Goal: Task Accomplishment & Management: Use online tool/utility

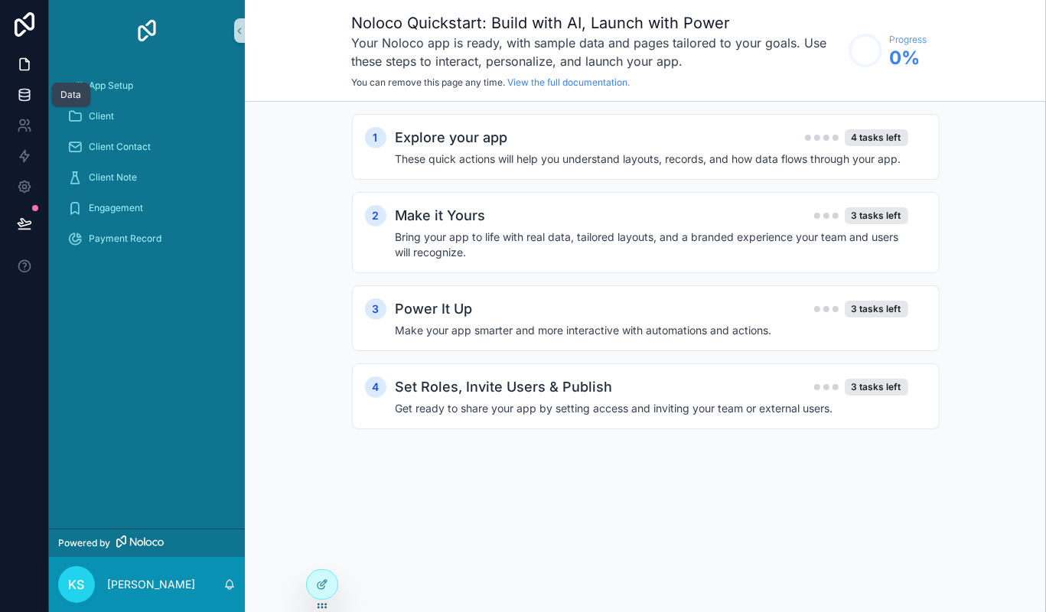
click at [30, 89] on icon at bounding box center [24, 94] width 15 height 15
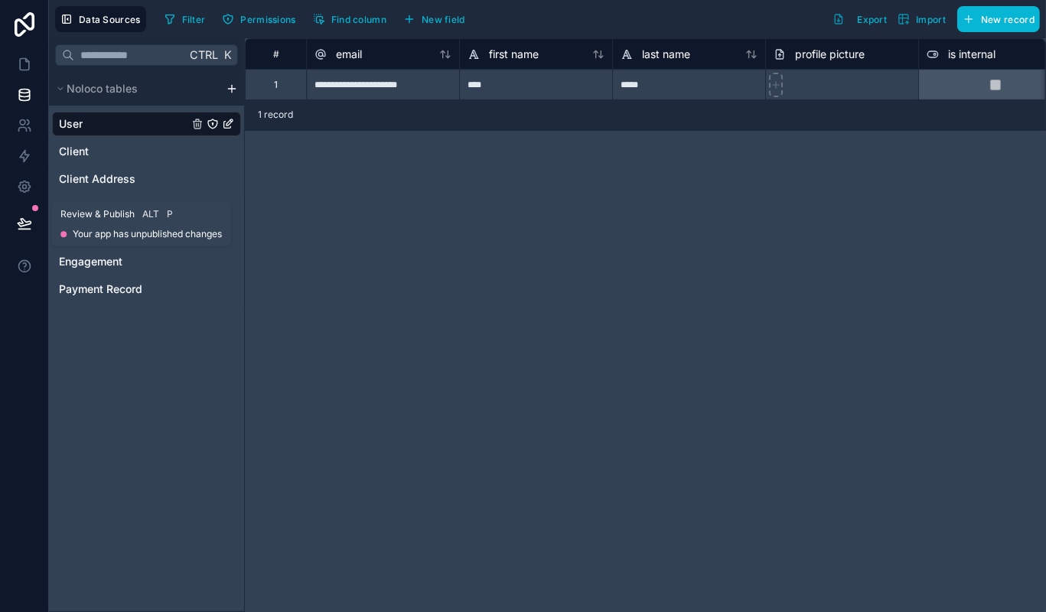
click at [22, 229] on icon at bounding box center [23, 229] width 11 height 0
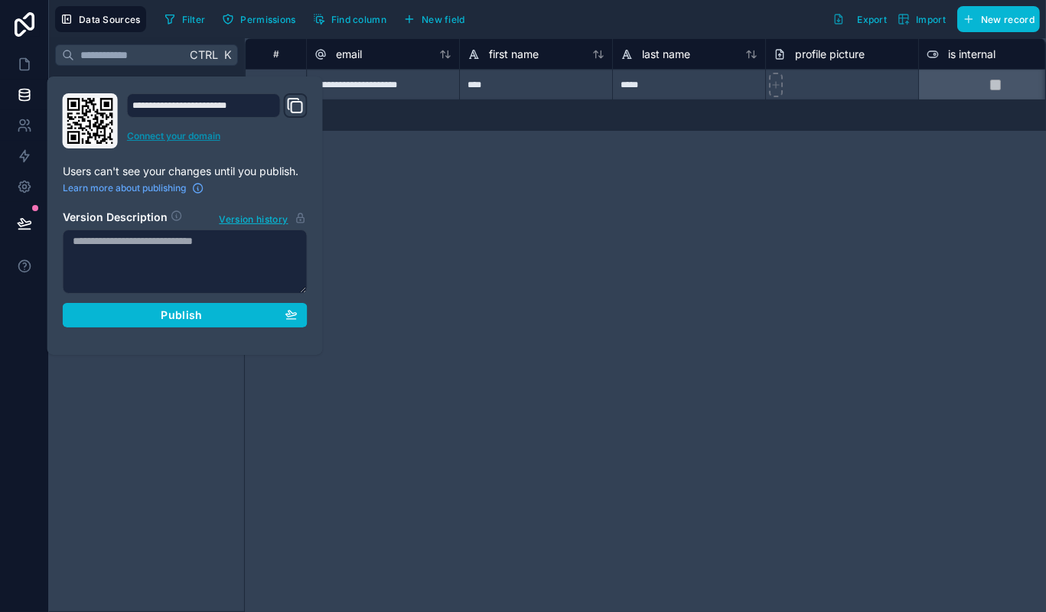
click at [170, 136] on link "Connect your domain" at bounding box center [217, 136] width 181 height 12
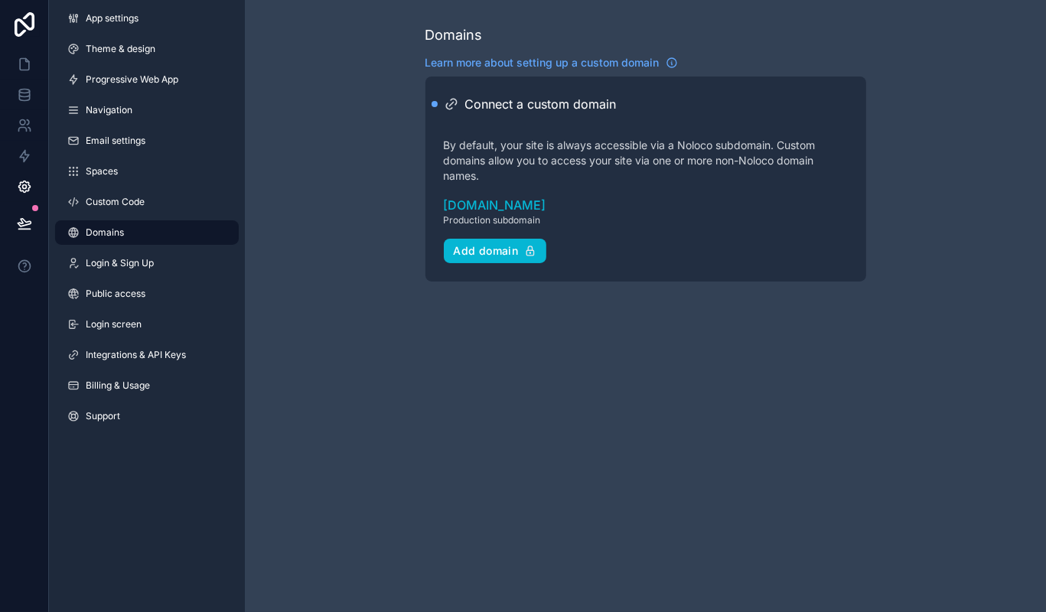
click at [493, 138] on p "By default, your site is always accessible via a Noloco subdomain. Custom domai…" at bounding box center [646, 161] width 404 height 46
click at [464, 144] on p "By default, your site is always accessible via a Noloco subdomain. Custom domai…" at bounding box center [646, 161] width 404 height 46
drag, startPoint x: 464, startPoint y: 144, endPoint x: 653, endPoint y: 139, distance: 189.8
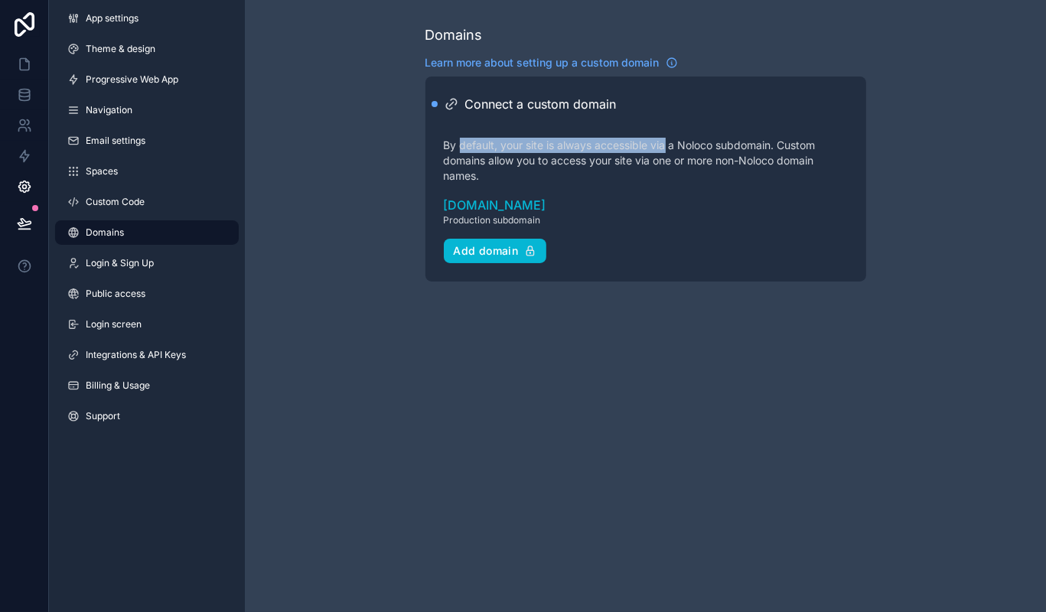
click at [653, 139] on p "By default, your site is always accessible via a Noloco subdomain. Custom domai…" at bounding box center [646, 161] width 404 height 46
click at [528, 164] on p "By default, your site is always accessible via a Noloco subdomain. Custom domai…" at bounding box center [646, 161] width 404 height 46
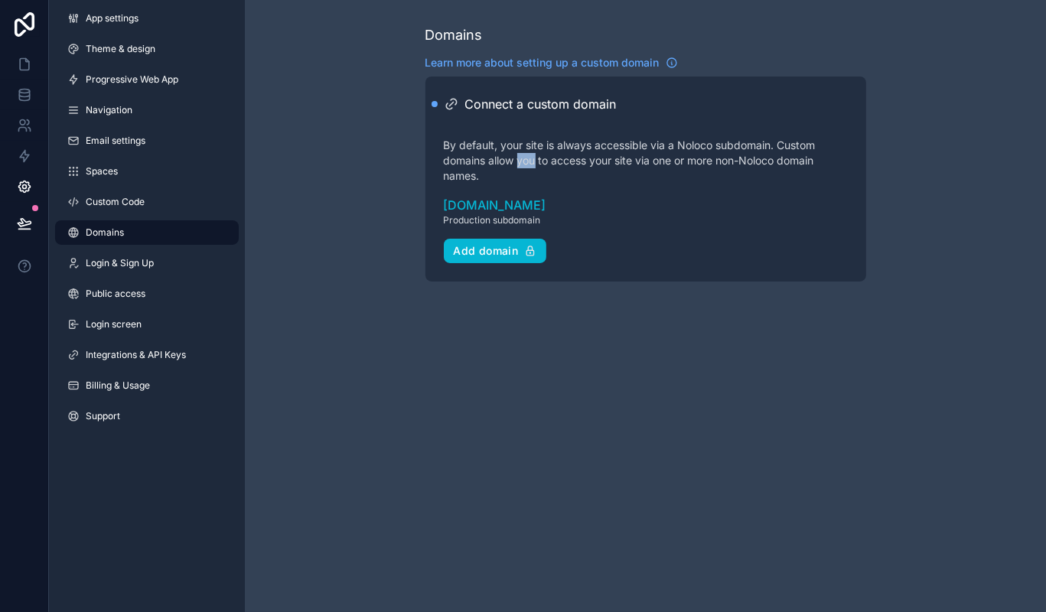
click at [528, 164] on p "By default, your site is always accessible via a Noloco subdomain. Custom domai…" at bounding box center [646, 161] width 404 height 46
click at [500, 148] on p "By default, your site is always accessible via a Noloco subdomain. Custom domai…" at bounding box center [646, 161] width 404 height 46
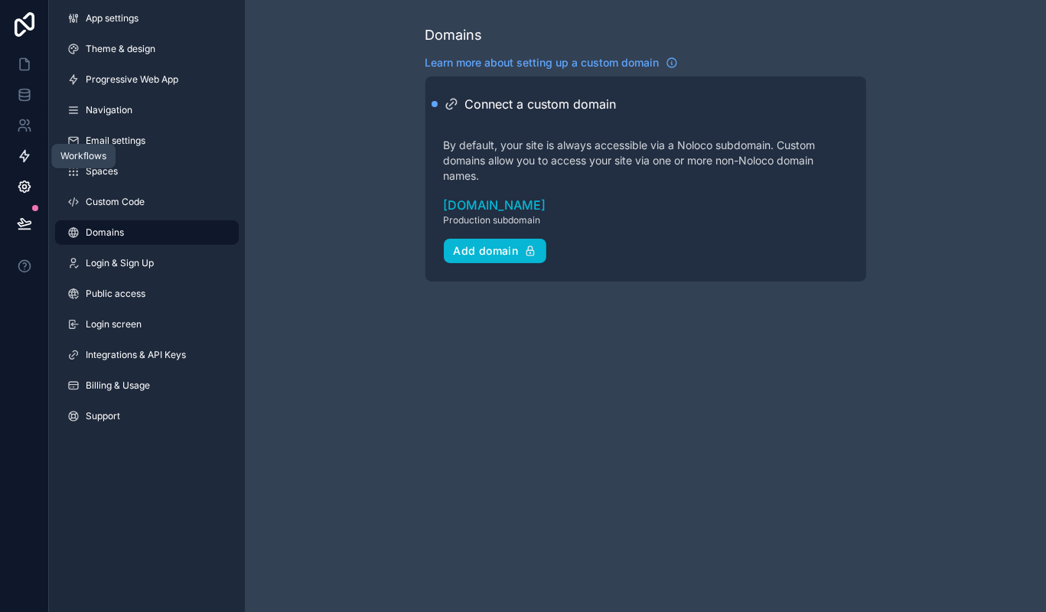
click at [18, 158] on icon at bounding box center [24, 155] width 15 height 15
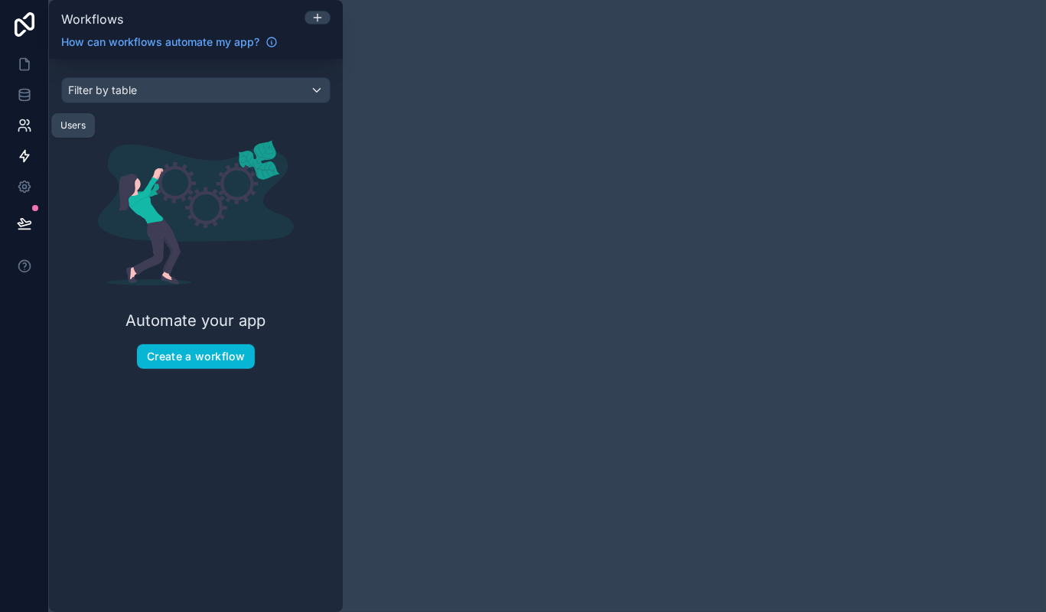
click at [24, 130] on icon at bounding box center [24, 125] width 15 height 15
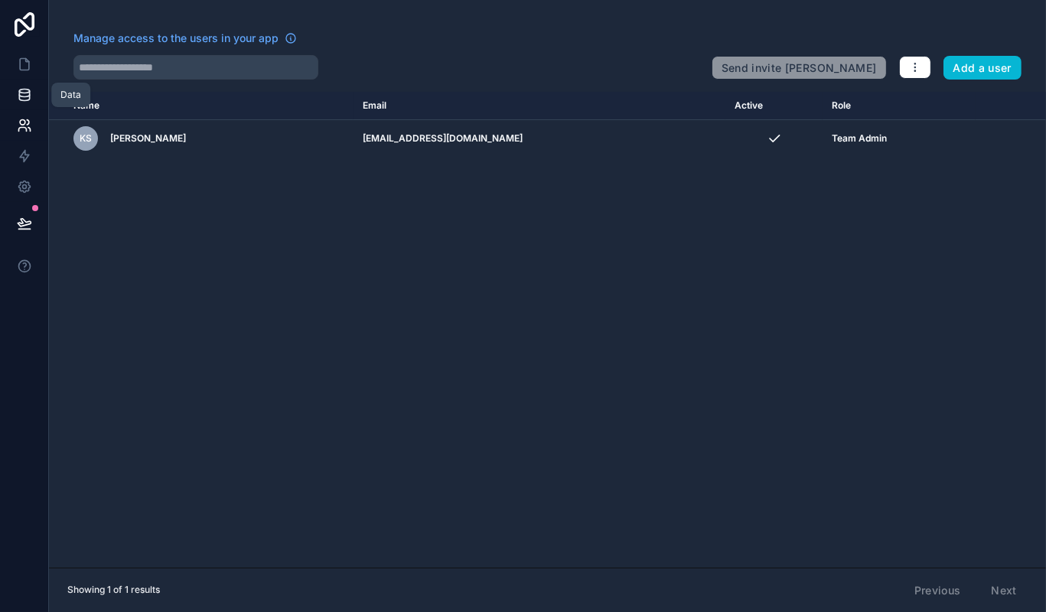
click at [20, 95] on icon at bounding box center [24, 94] width 15 height 15
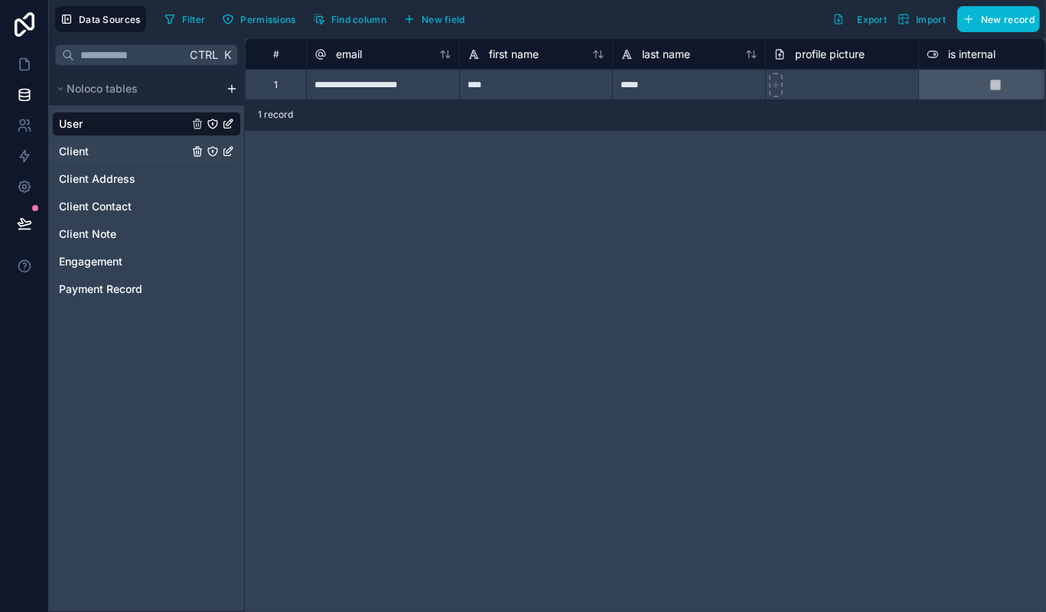
click at [107, 148] on div "Client" at bounding box center [146, 151] width 189 height 24
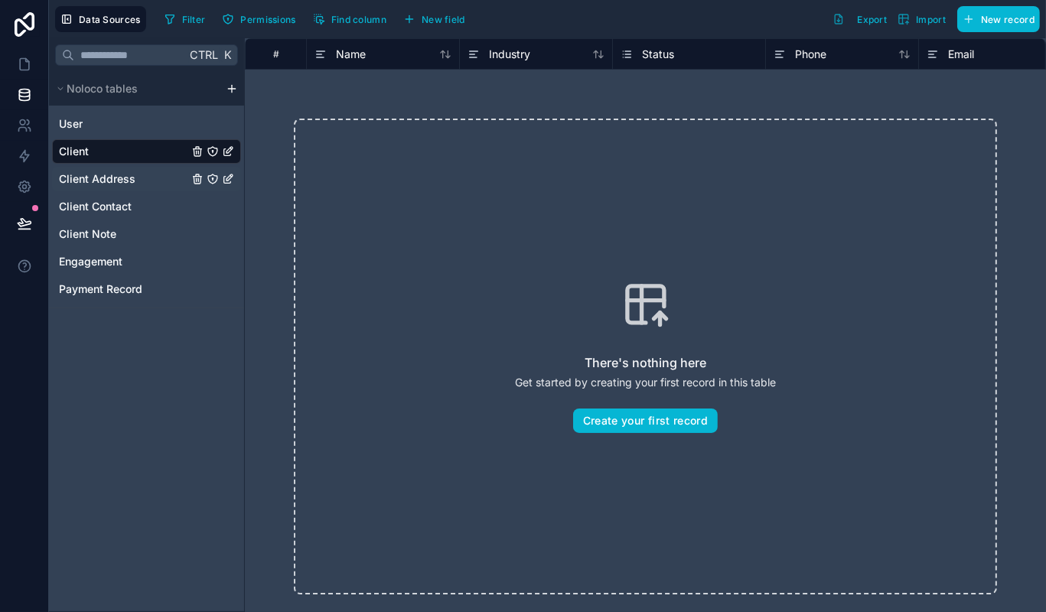
click at [109, 177] on span "Client Address" at bounding box center [97, 178] width 76 height 15
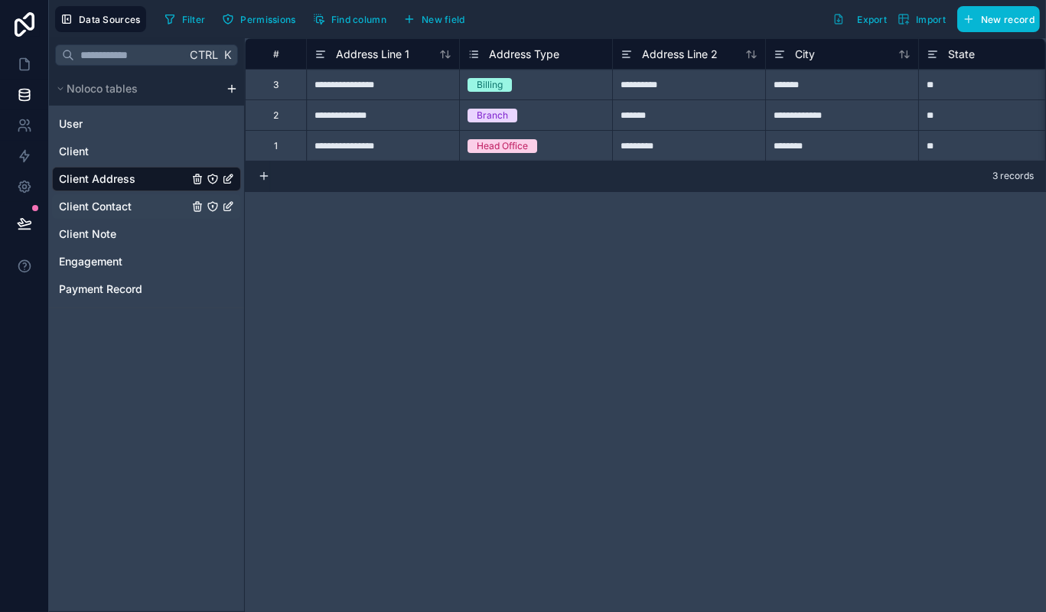
click at [109, 207] on span "Client Contact" at bounding box center [95, 206] width 73 height 15
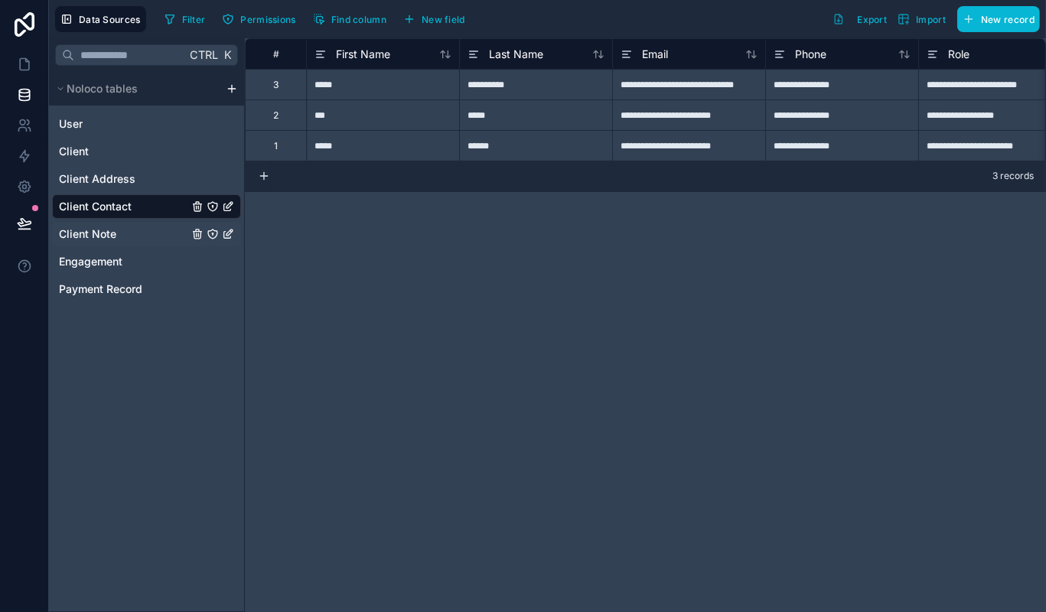
click at [109, 243] on div "Client Note" at bounding box center [146, 234] width 189 height 24
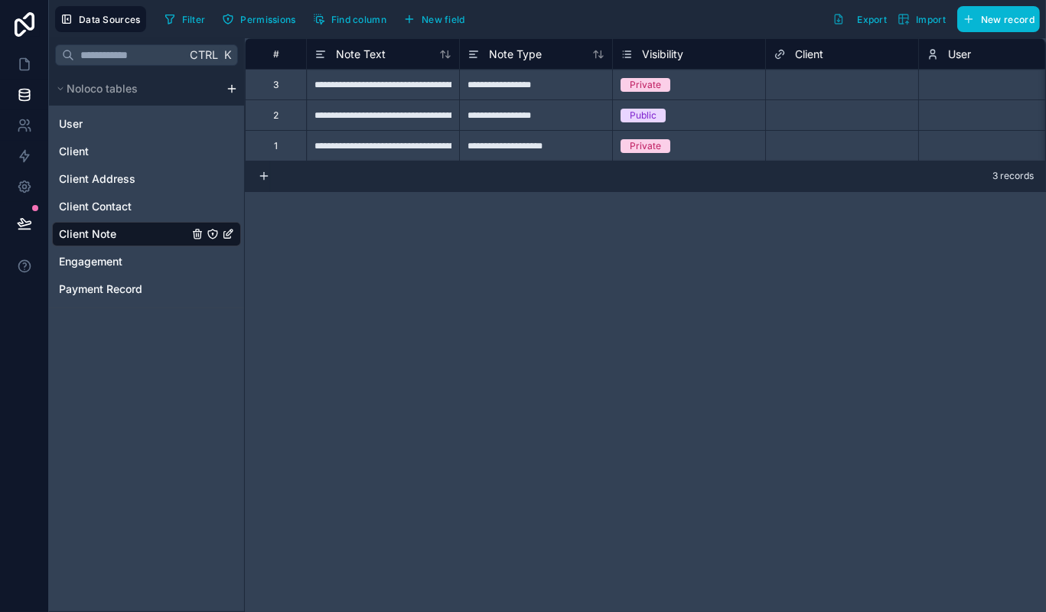
click at [800, 47] on span "Client" at bounding box center [809, 54] width 28 height 15
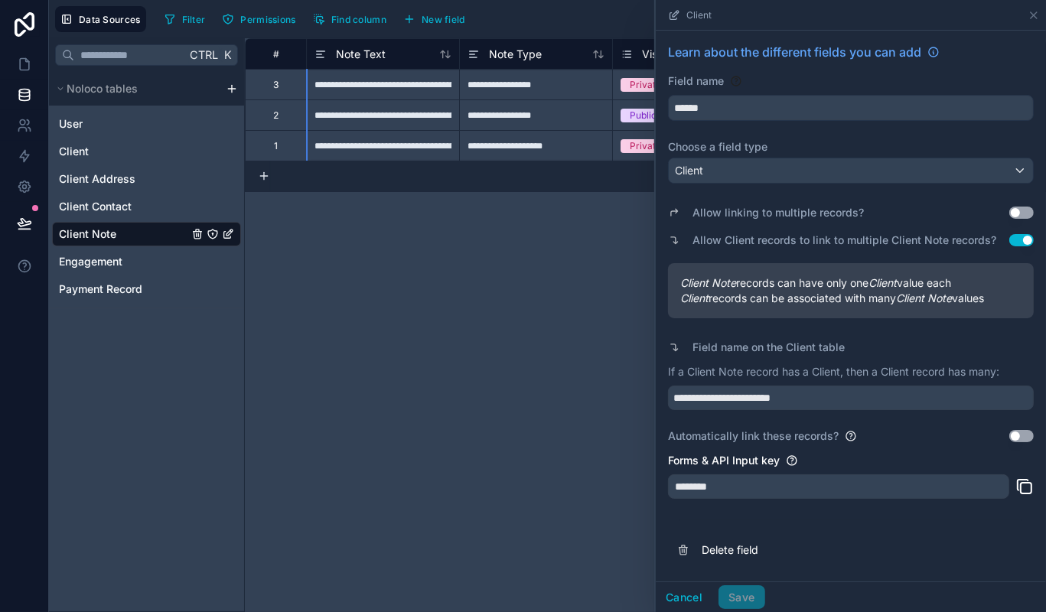
click at [584, 346] on div "**********" at bounding box center [645, 325] width 801 height 574
click at [678, 597] on button "Cancel" at bounding box center [684, 597] width 57 height 24
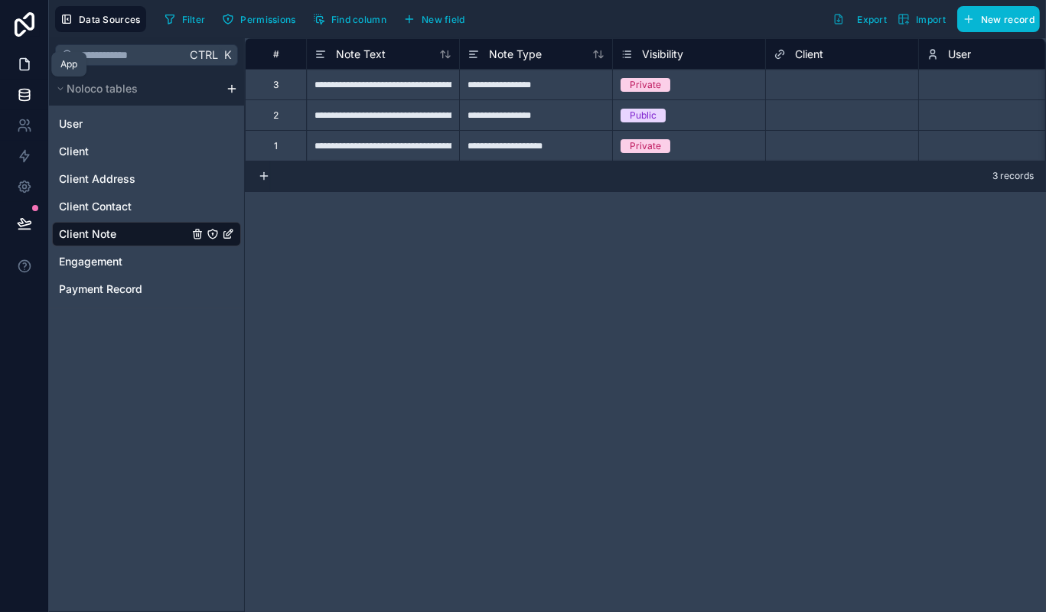
click at [27, 67] on icon at bounding box center [24, 64] width 15 height 15
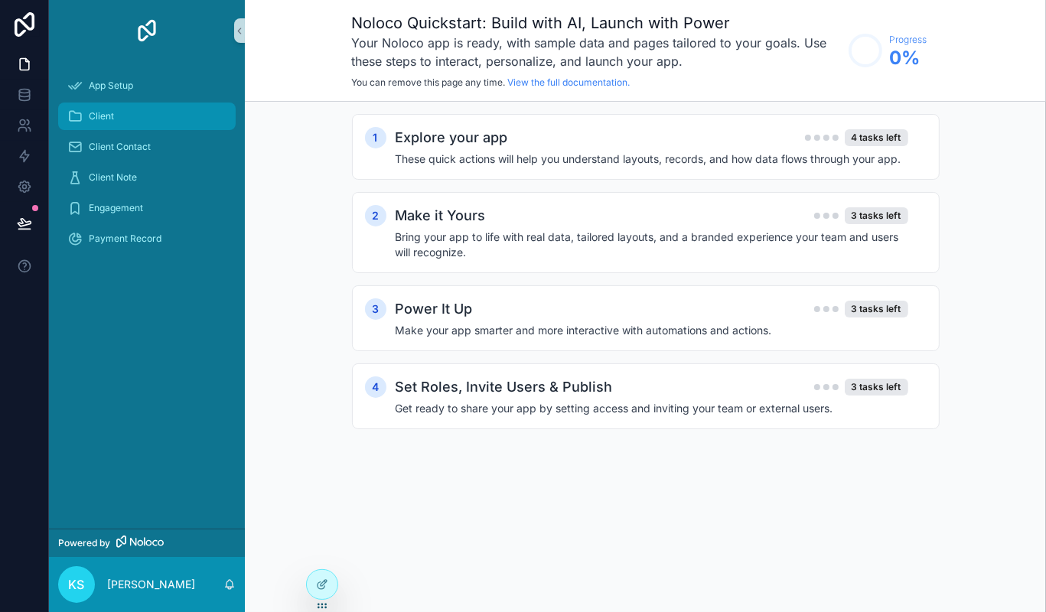
click at [116, 126] on div "Client" at bounding box center [146, 116] width 159 height 24
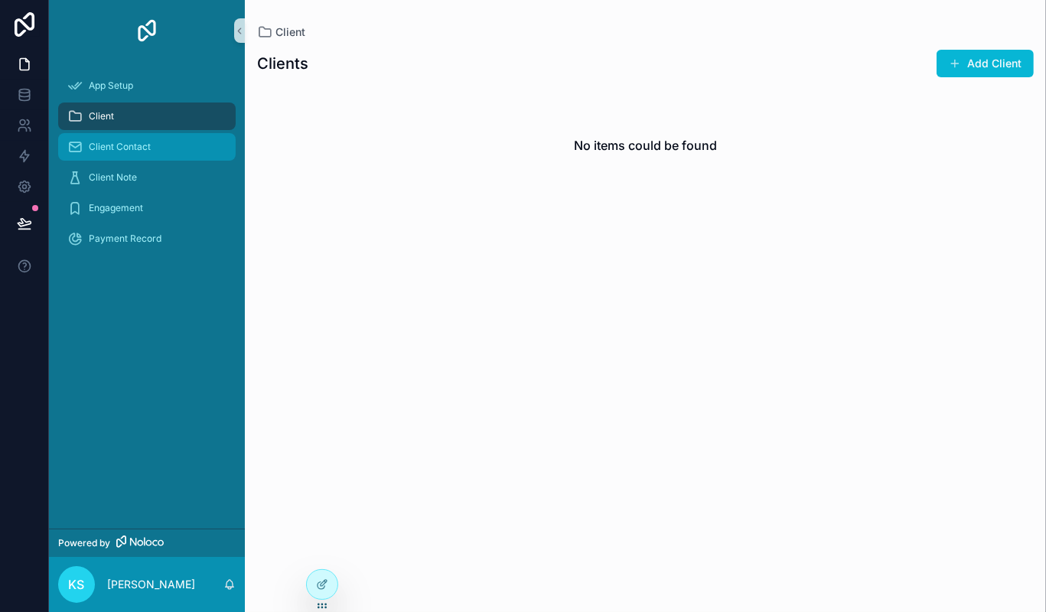
click at [123, 151] on span "Client Contact" at bounding box center [120, 147] width 62 height 12
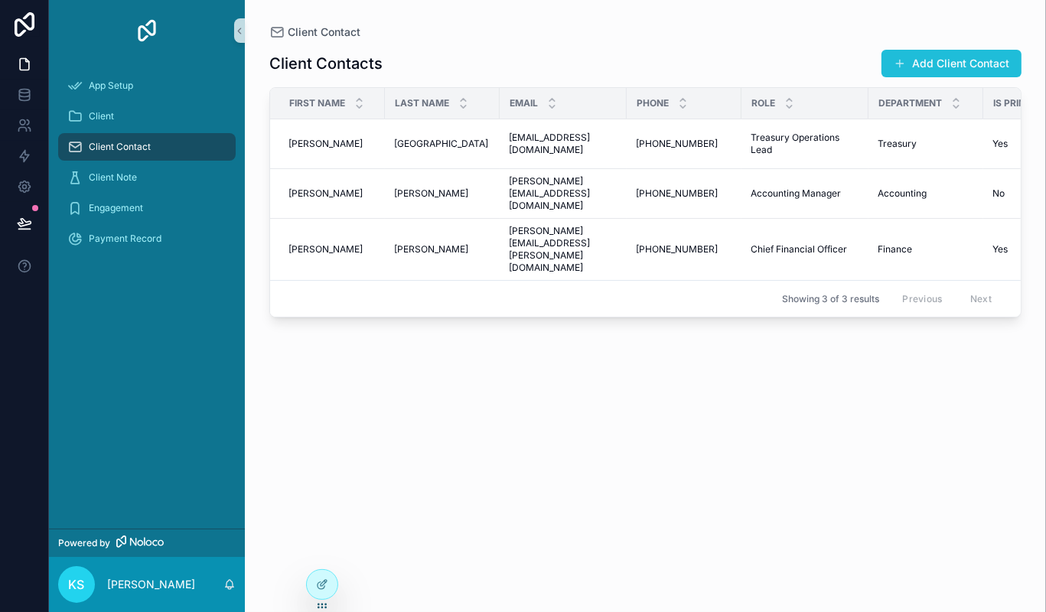
click at [905, 68] on span "scrollable content" at bounding box center [899, 63] width 12 height 12
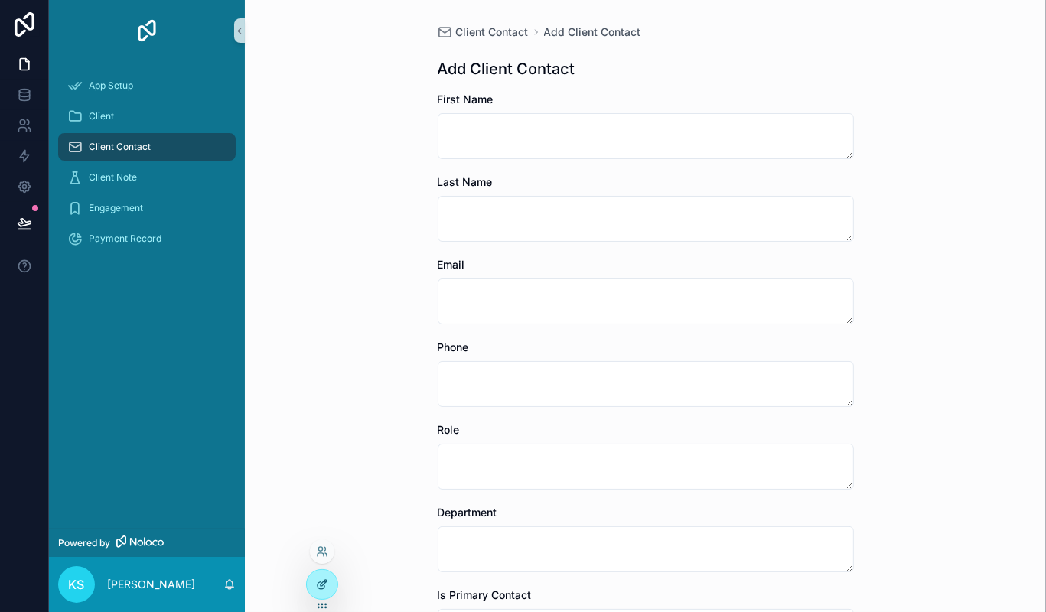
click at [330, 590] on div at bounding box center [322, 584] width 31 height 29
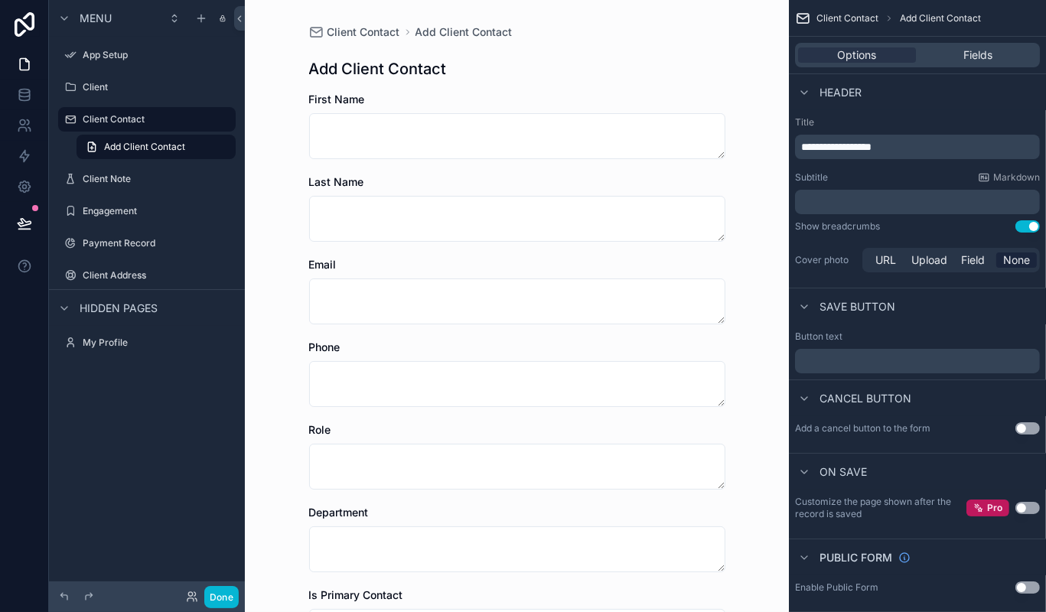
click at [330, 590] on span "Is Primary Contact" at bounding box center [356, 594] width 94 height 13
click at [528, 340] on div "Phone" at bounding box center [517, 347] width 416 height 15
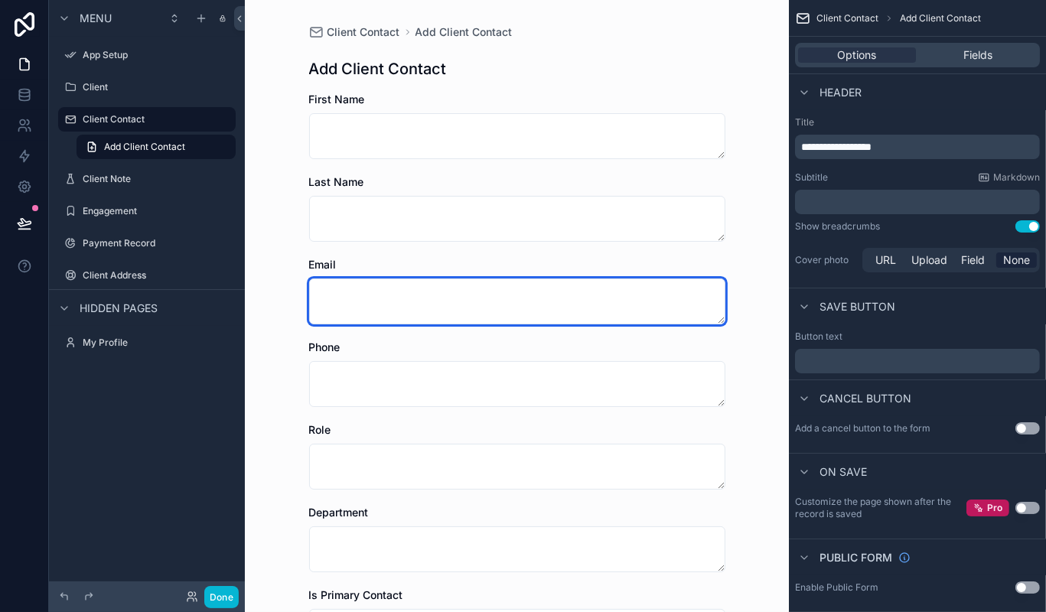
click at [626, 296] on textarea "scrollable content" at bounding box center [517, 301] width 416 height 46
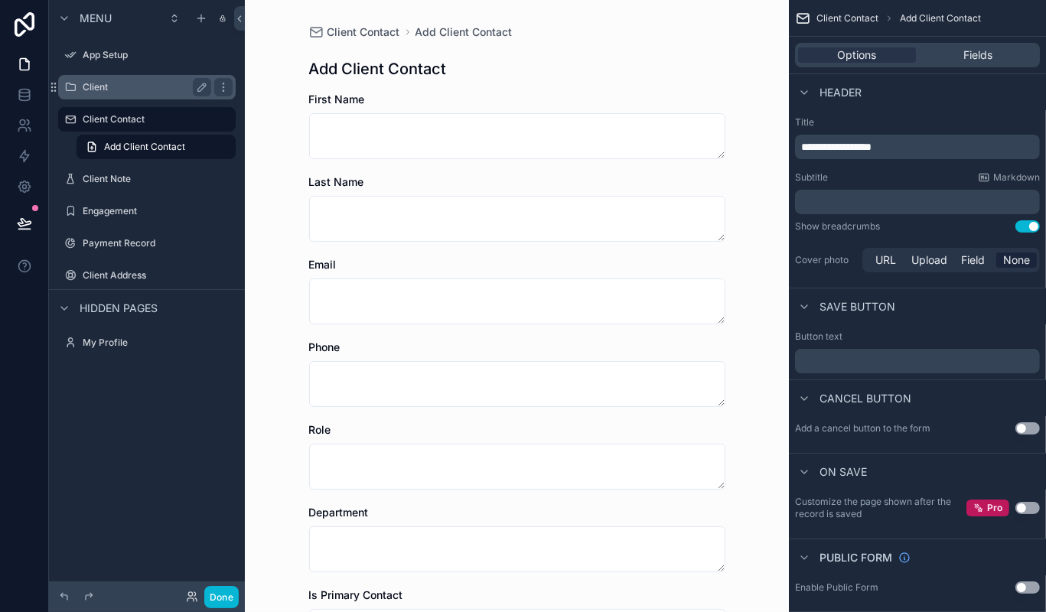
click at [119, 89] on label "Client" at bounding box center [144, 87] width 122 height 12
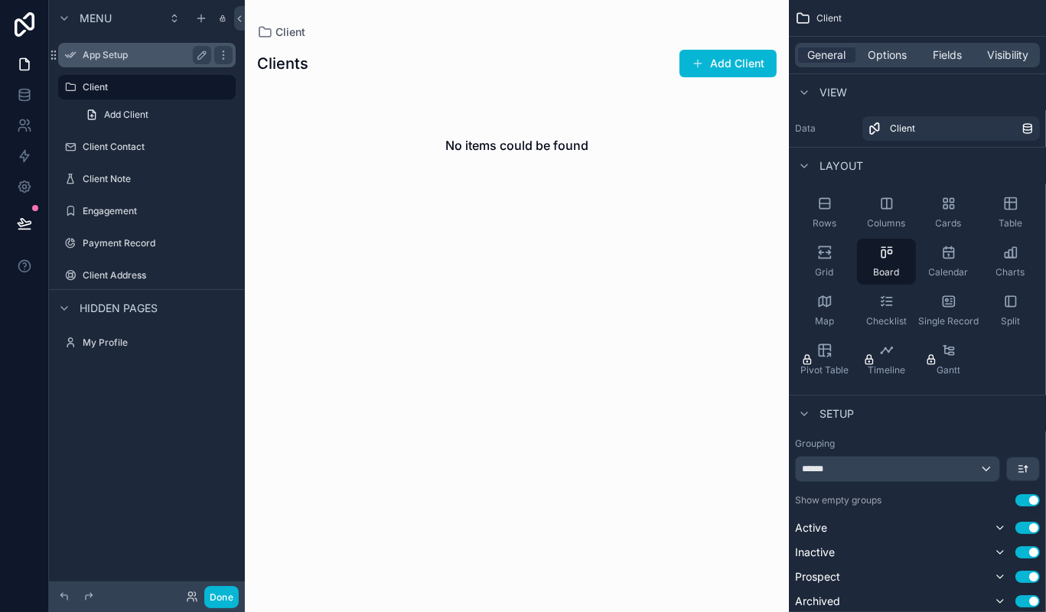
click at [122, 61] on div "App Setup" at bounding box center [147, 55] width 129 height 18
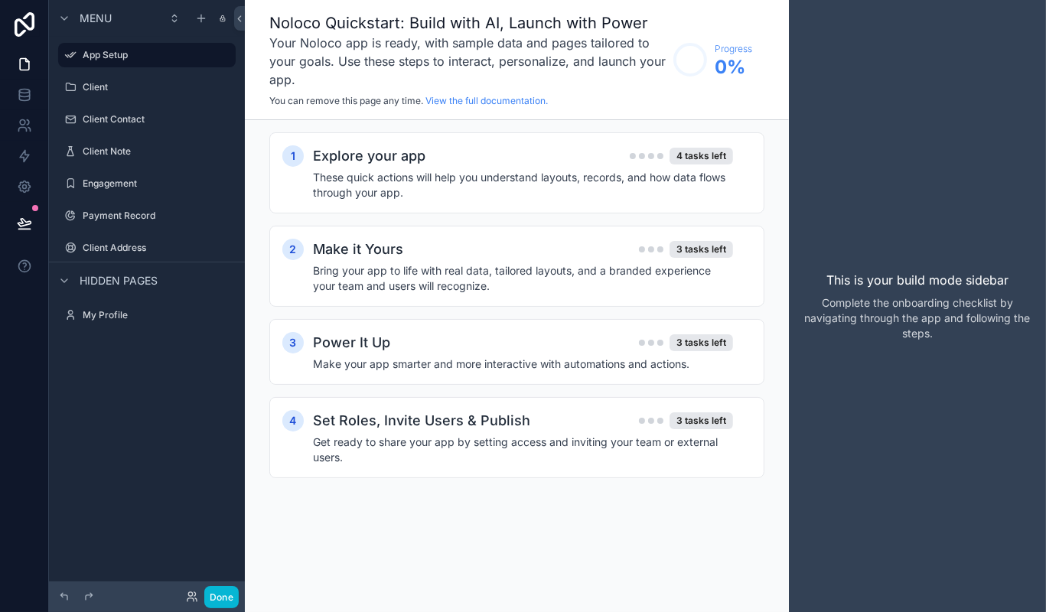
click at [121, 391] on div "Menu App Setup Client Client Contact Client Note Engagement Payment Record Clie…" at bounding box center [147, 297] width 196 height 594
click at [144, 122] on label "Client Contact" at bounding box center [144, 119] width 122 height 12
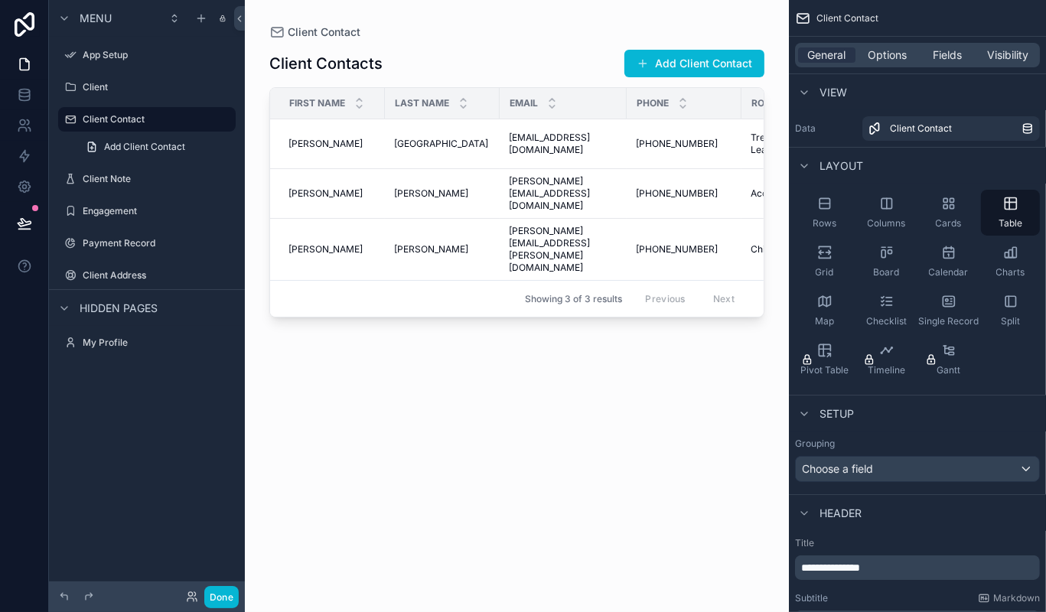
click at [509, 109] on div "Email" at bounding box center [562, 103] width 125 height 29
click at [317, 105] on span "First Name" at bounding box center [317, 103] width 56 height 12
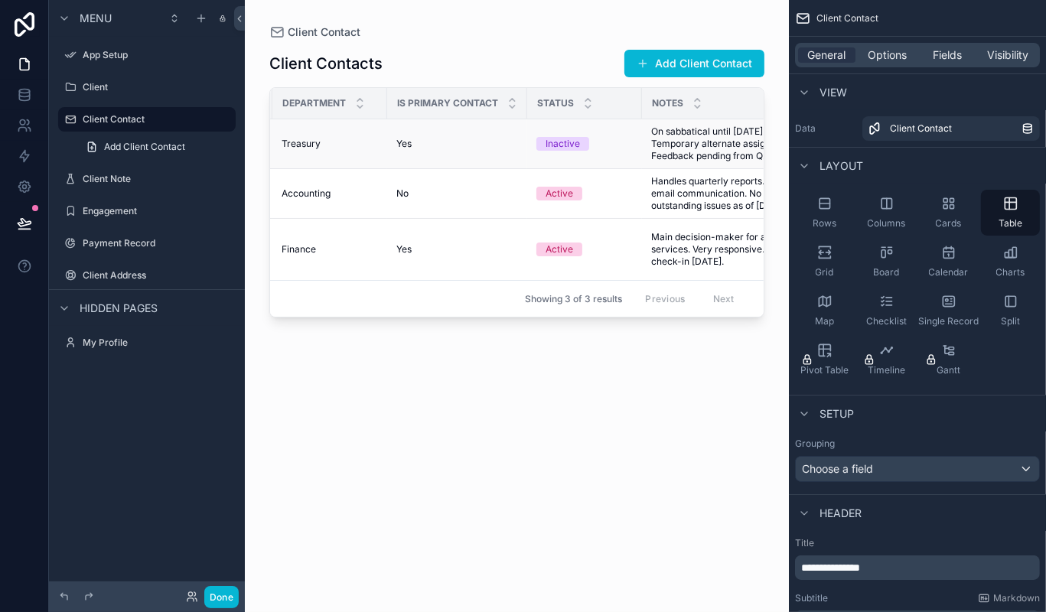
scroll to position [0, 770]
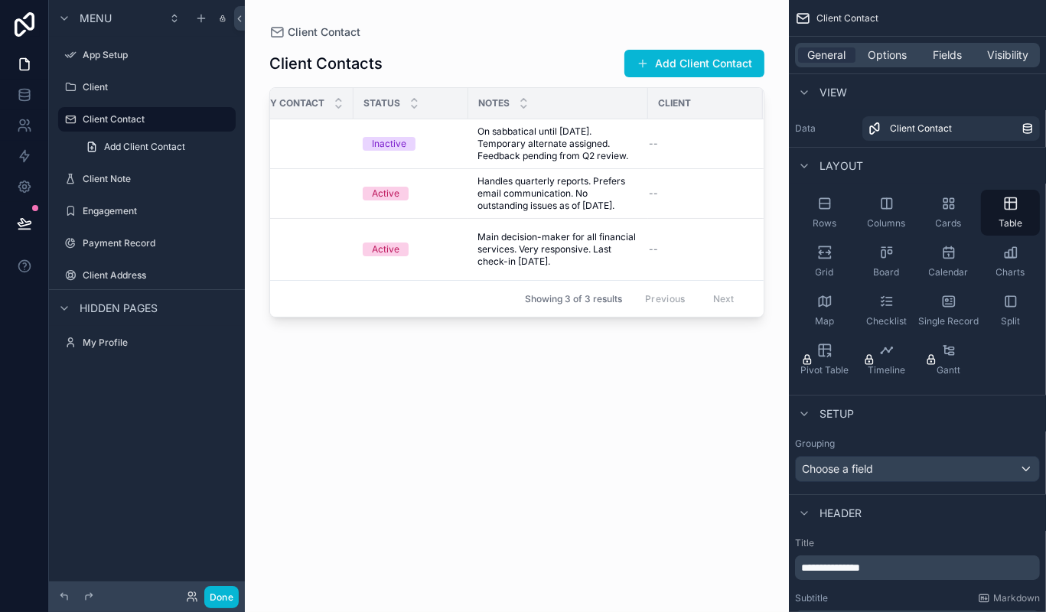
click at [457, 328] on div "Client Contacts Add Client Contact First Name Last Name Email Phone Role Depart…" at bounding box center [516, 317] width 495 height 554
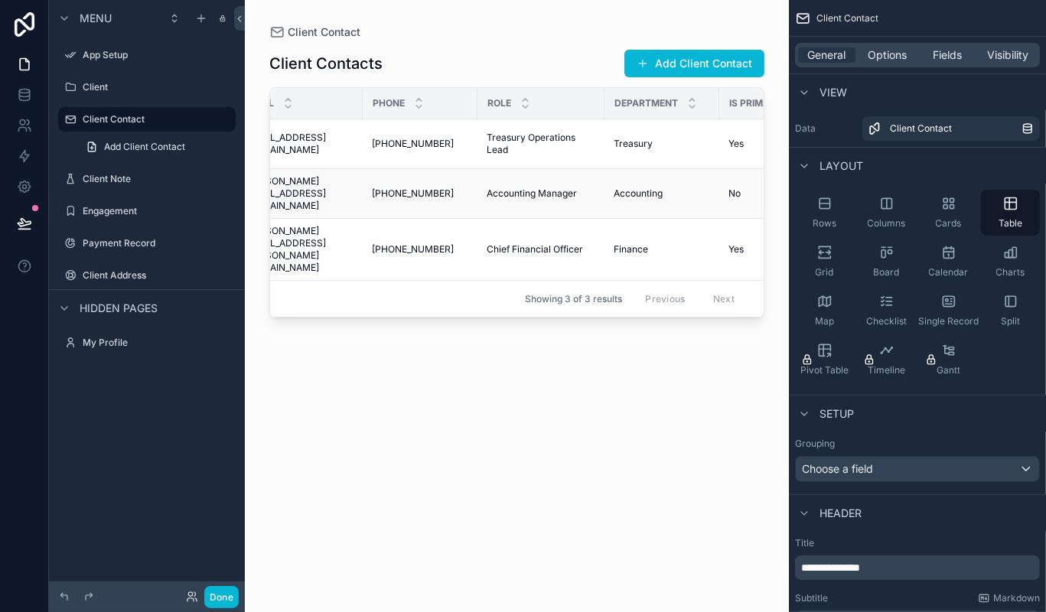
scroll to position [0, 262]
click at [964, 255] on div "Calendar" at bounding box center [948, 262] width 59 height 46
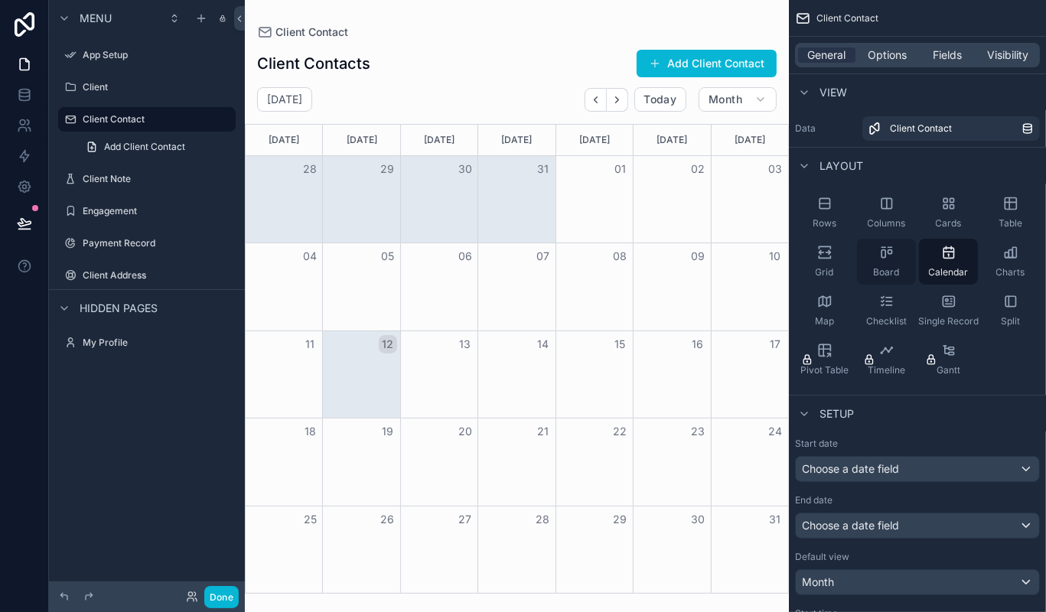
click at [899, 265] on div "Board" at bounding box center [886, 262] width 59 height 46
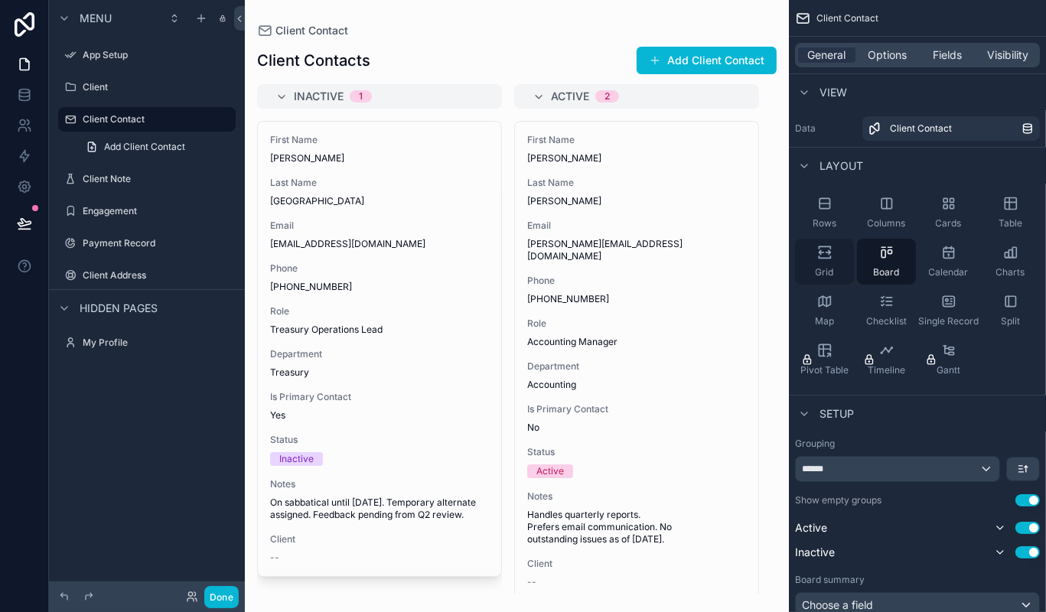
click at [828, 264] on div "Grid" at bounding box center [824, 262] width 59 height 46
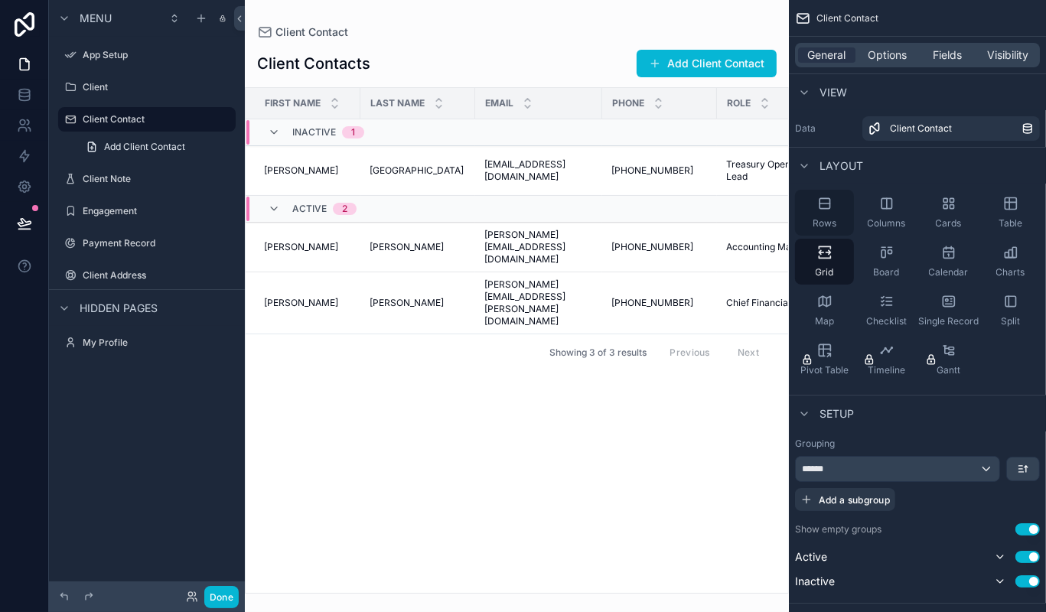
click at [829, 219] on span "Rows" at bounding box center [824, 223] width 24 height 12
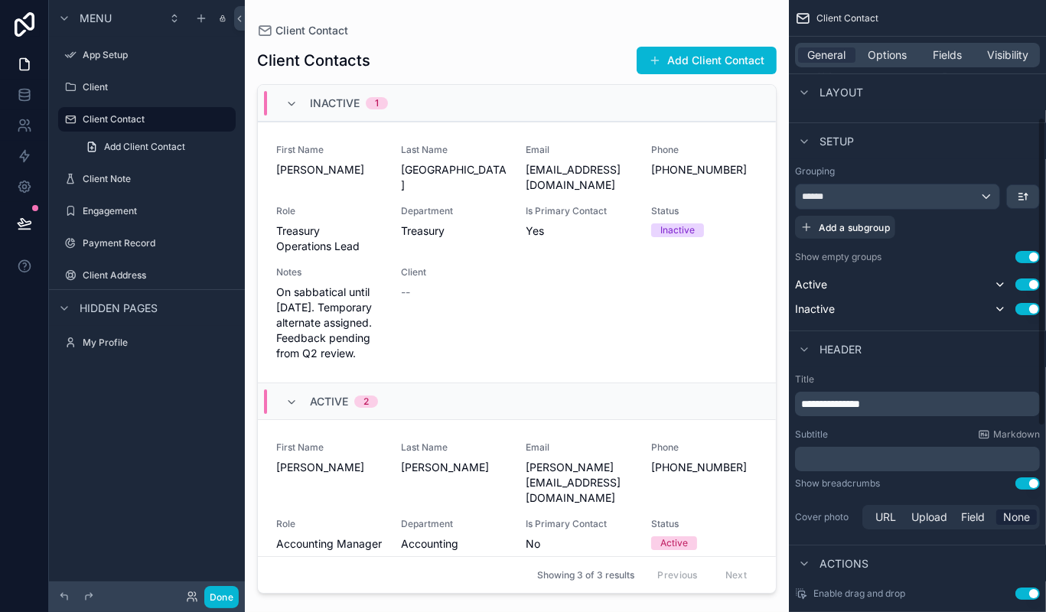
scroll to position [307, 0]
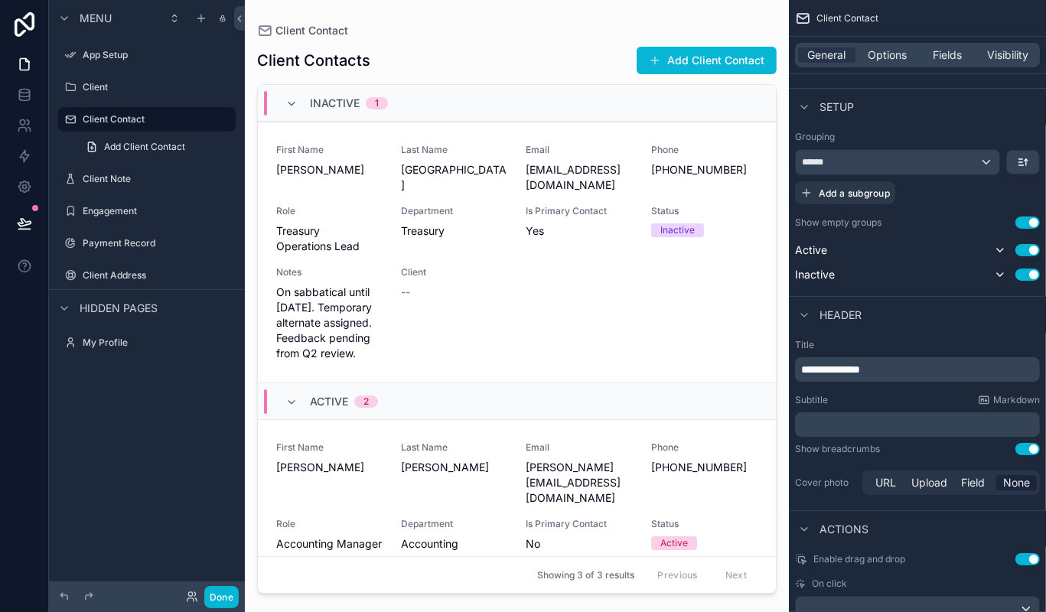
click at [896, 296] on div "Header" at bounding box center [917, 314] width 257 height 37
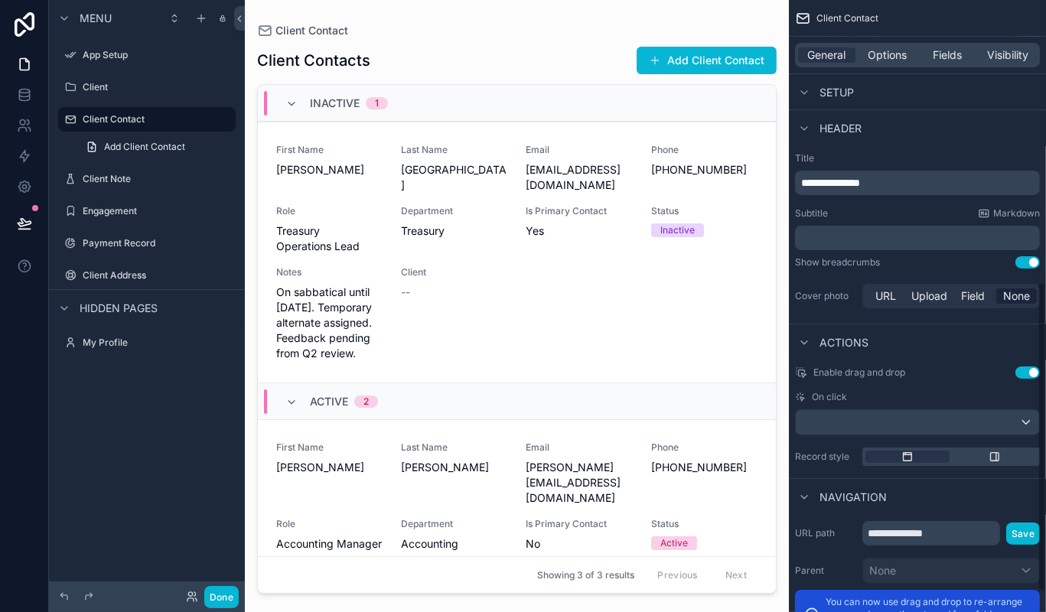
scroll to position [598, 0]
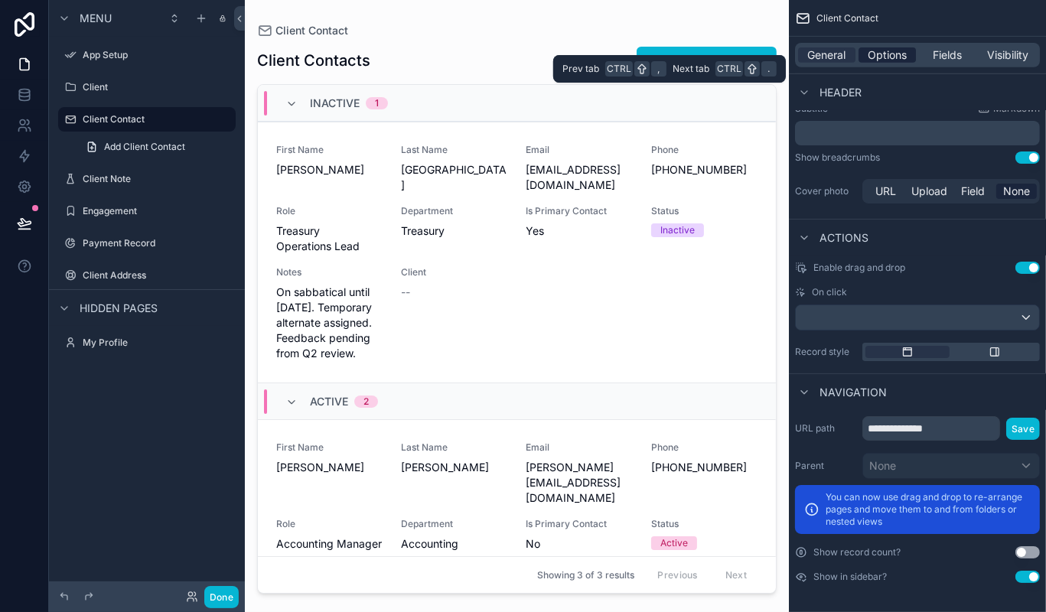
click at [887, 60] on span "Options" at bounding box center [886, 54] width 39 height 15
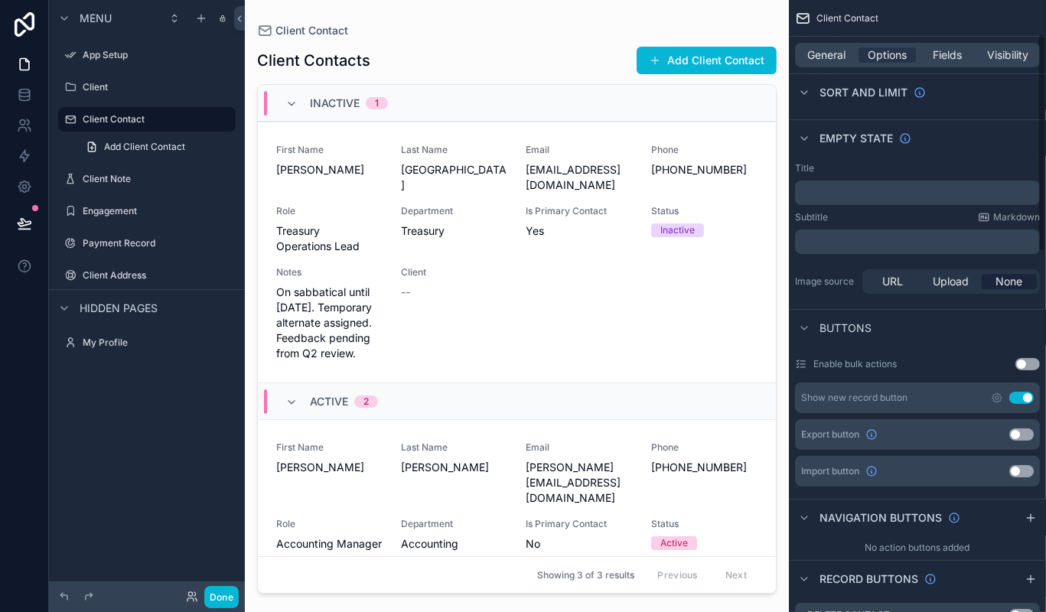
scroll to position [0, 0]
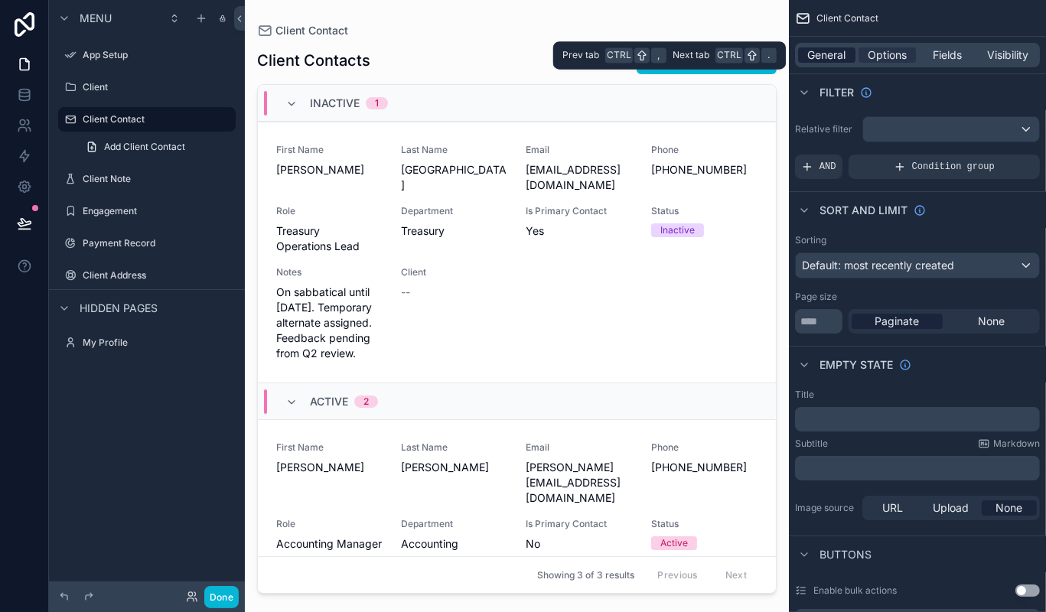
click at [825, 60] on span "General" at bounding box center [827, 54] width 38 height 15
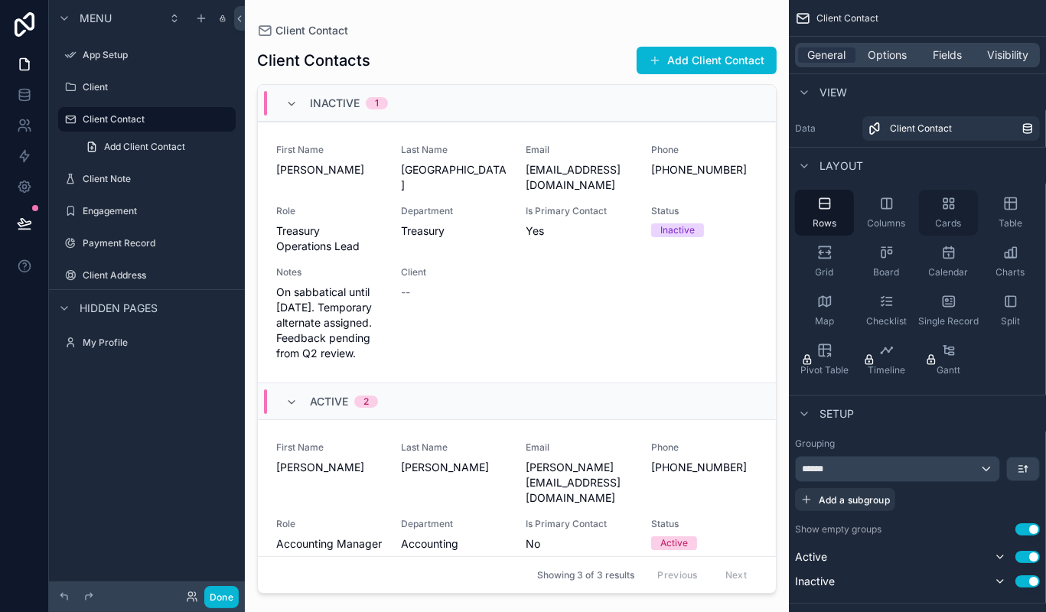
click at [964, 215] on div "Cards" at bounding box center [948, 213] width 59 height 46
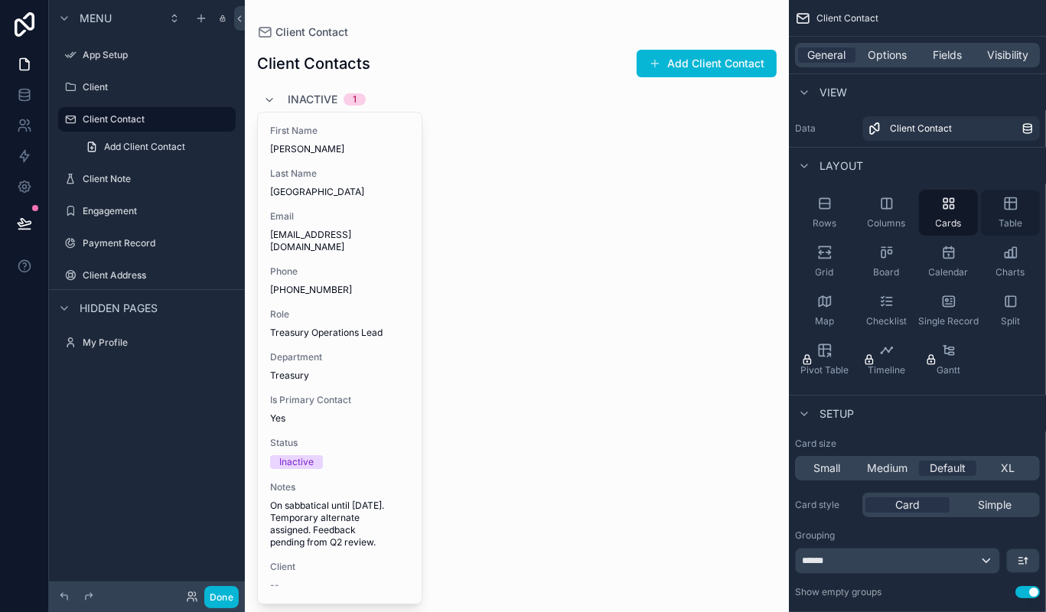
click at [998, 210] on div "Table" at bounding box center [1010, 213] width 59 height 46
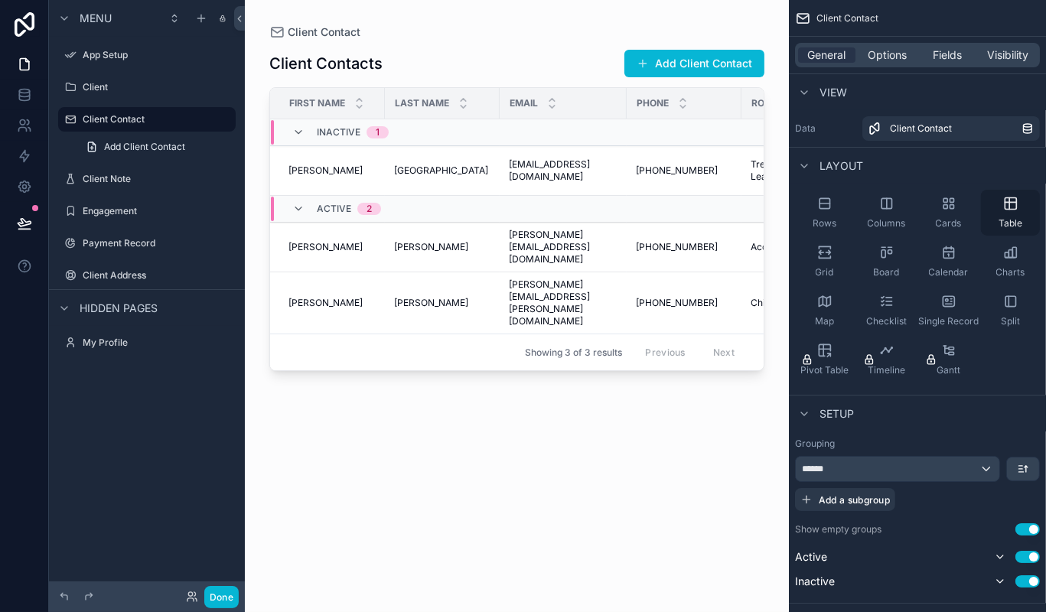
click at [998, 215] on div "Table" at bounding box center [1010, 213] width 59 height 46
click at [1021, 301] on div "Split" at bounding box center [1010, 311] width 59 height 46
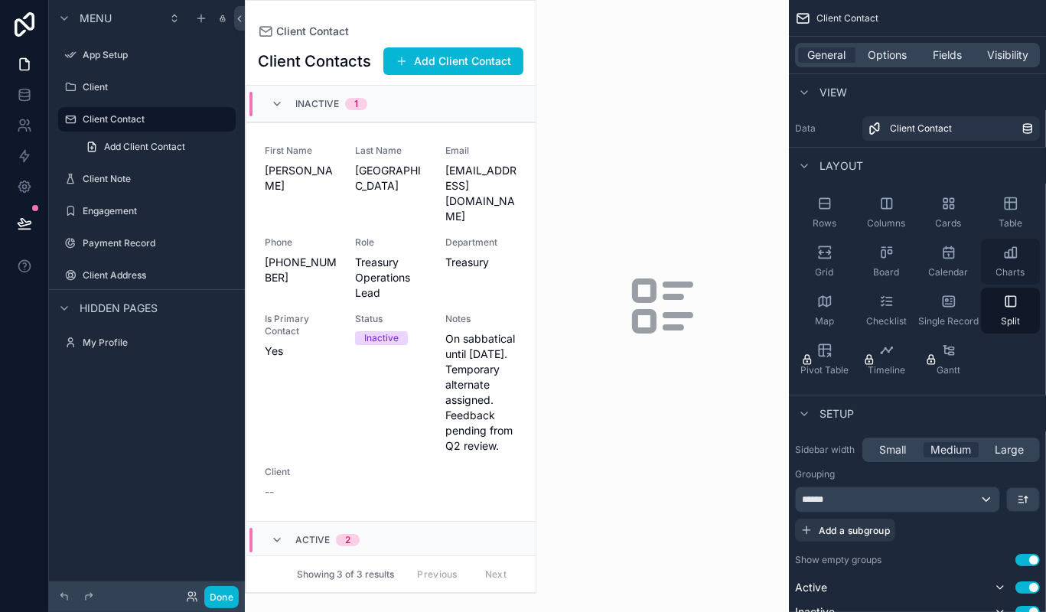
click at [1013, 265] on div "Charts" at bounding box center [1010, 262] width 59 height 46
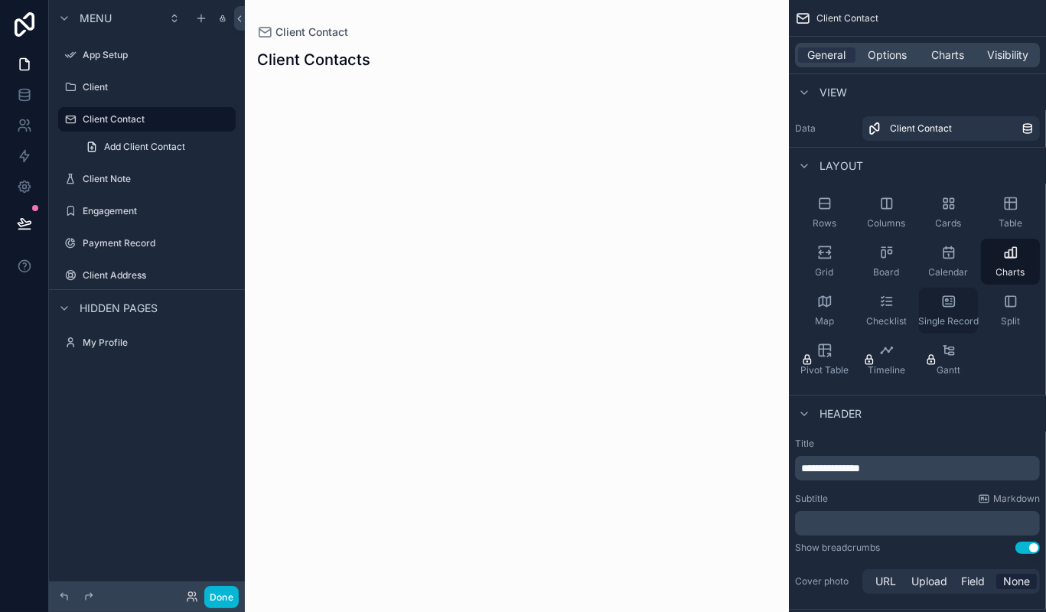
click at [947, 308] on icon "scrollable content" at bounding box center [948, 301] width 15 height 15
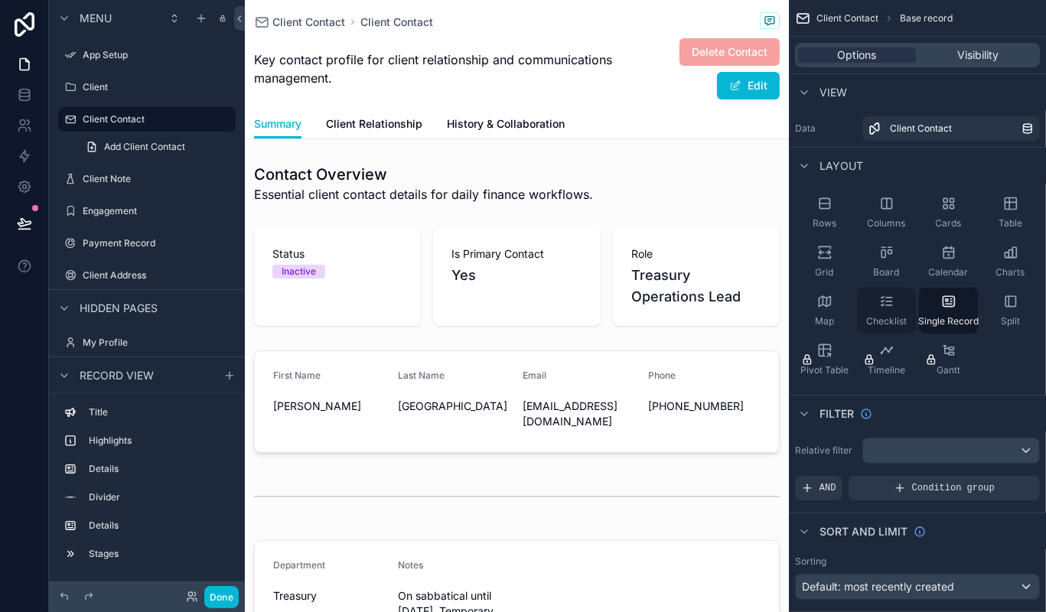
click at [892, 314] on div "Checklist" at bounding box center [886, 311] width 59 height 46
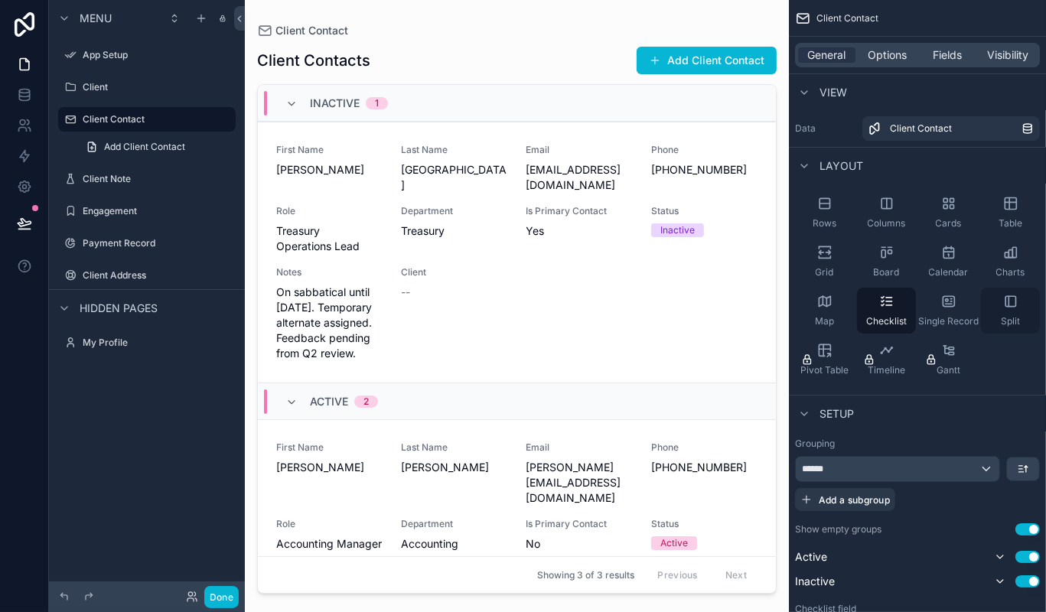
click at [996, 319] on div "Split" at bounding box center [1010, 311] width 59 height 46
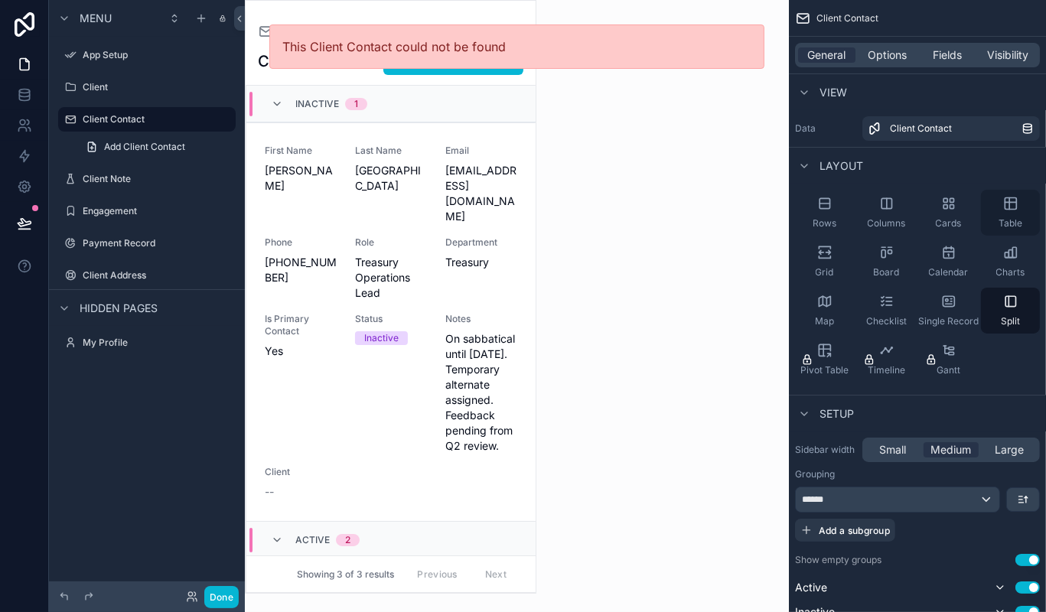
click at [1002, 207] on div "Table" at bounding box center [1010, 213] width 59 height 46
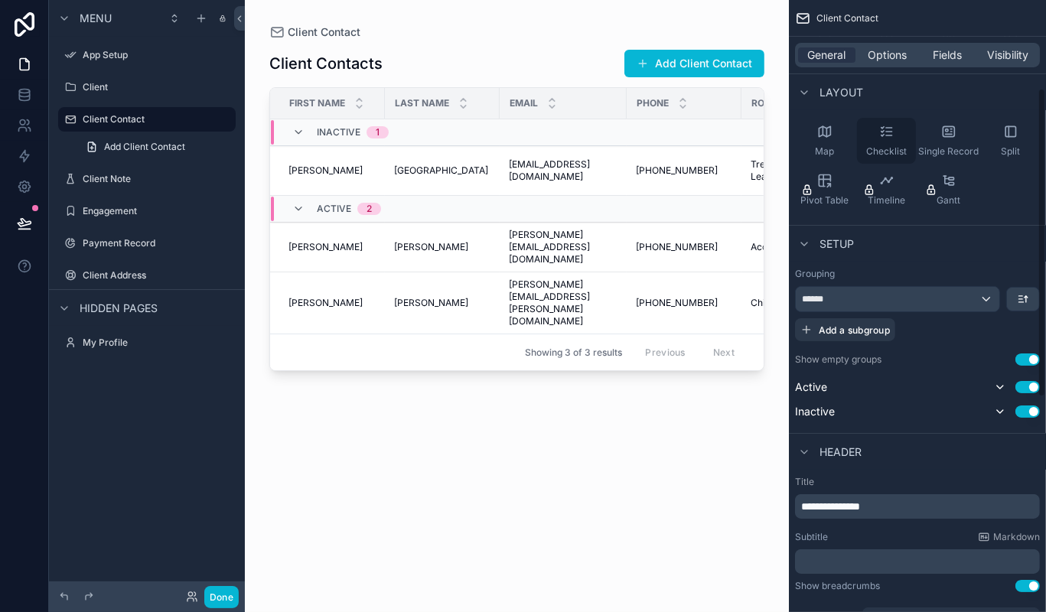
scroll to position [181, 0]
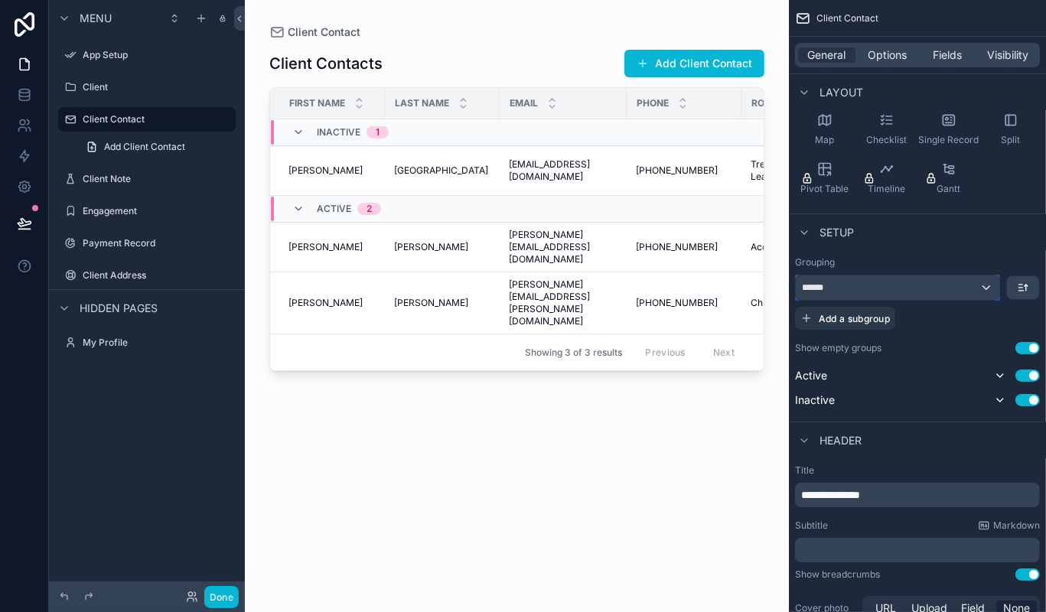
click at [890, 288] on div "******" at bounding box center [897, 287] width 203 height 24
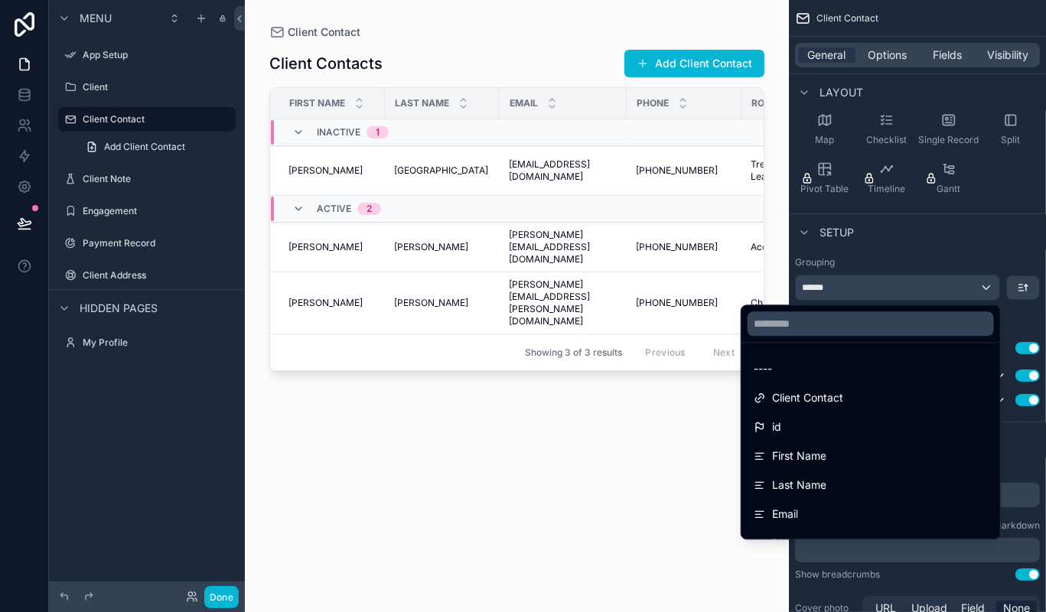
click at [890, 288] on div "scrollable content" at bounding box center [523, 306] width 1046 height 612
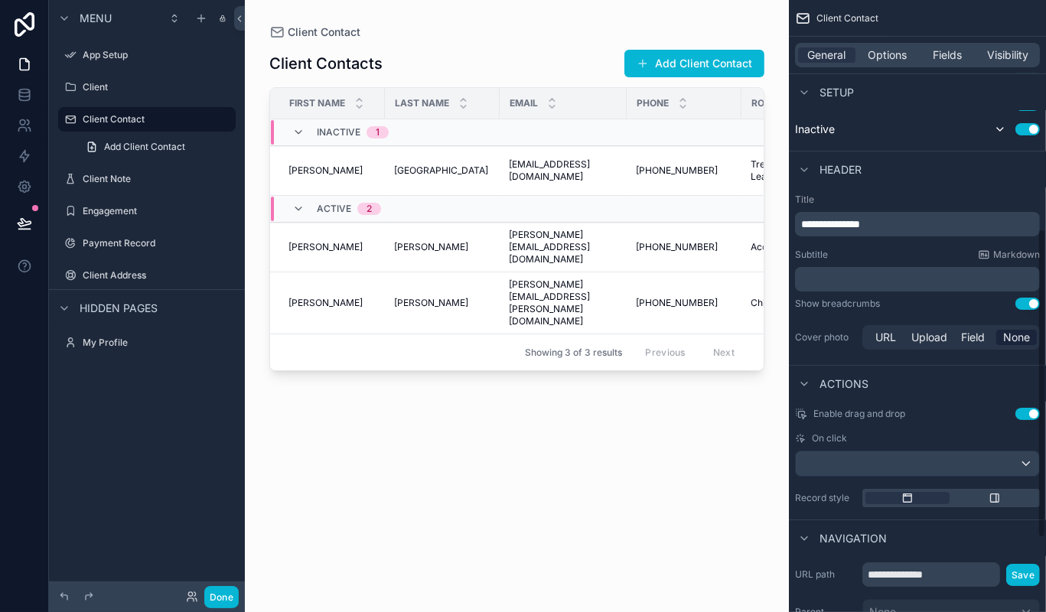
scroll to position [598, 0]
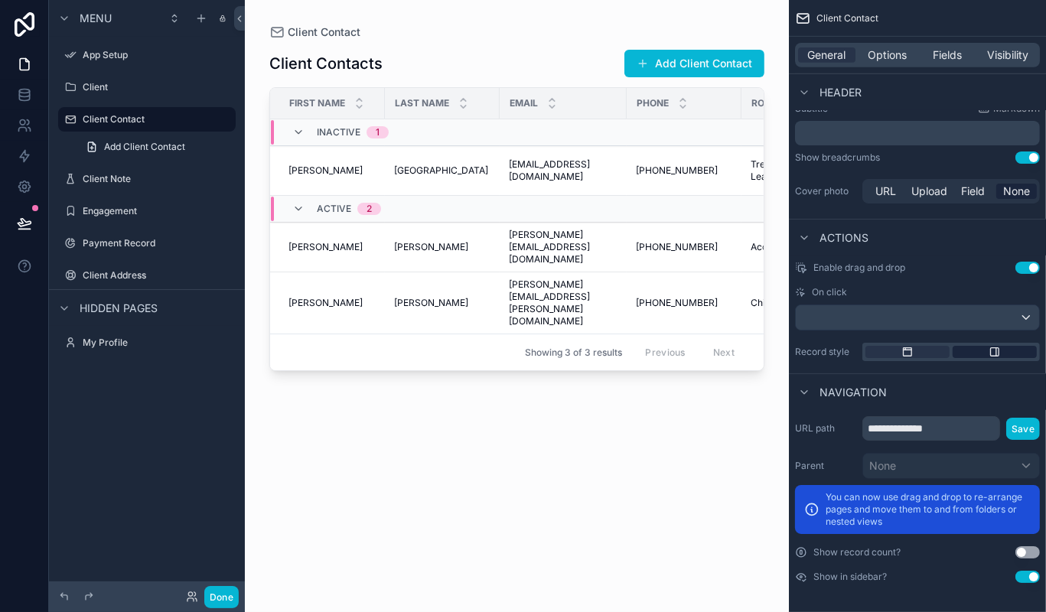
click at [984, 347] on div "scrollable content" at bounding box center [994, 352] width 84 height 12
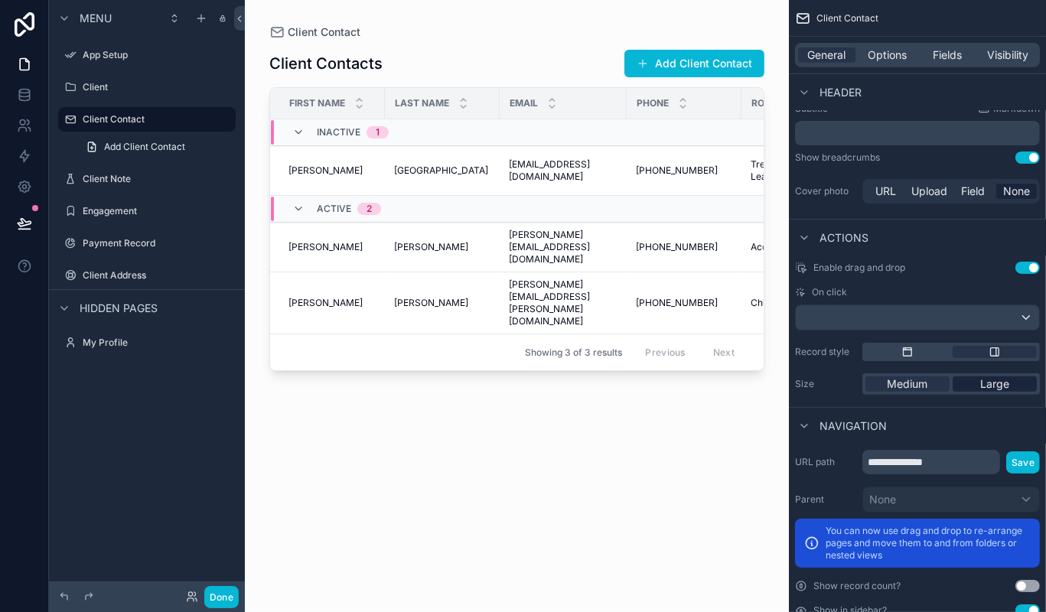
click at [971, 377] on div "Large" at bounding box center [994, 383] width 84 height 15
click at [926, 384] on span "Medium" at bounding box center [907, 383] width 41 height 15
click at [910, 356] on icon "scrollable content" at bounding box center [907, 352] width 12 height 12
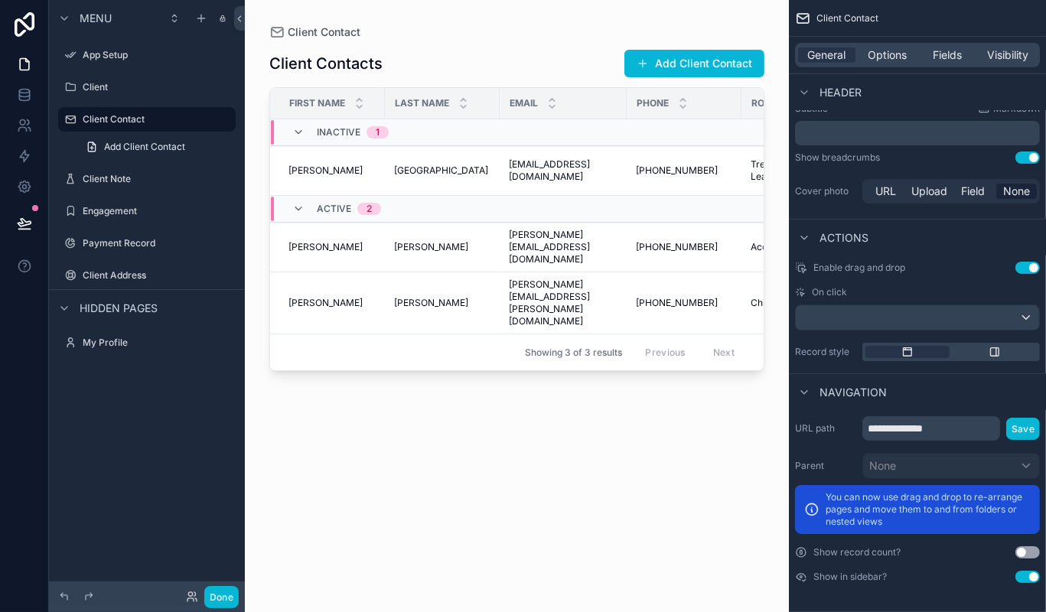
click at [1020, 554] on button "Use setting" at bounding box center [1027, 552] width 24 height 12
click at [1029, 574] on button "Use setting" at bounding box center [1027, 577] width 24 height 12
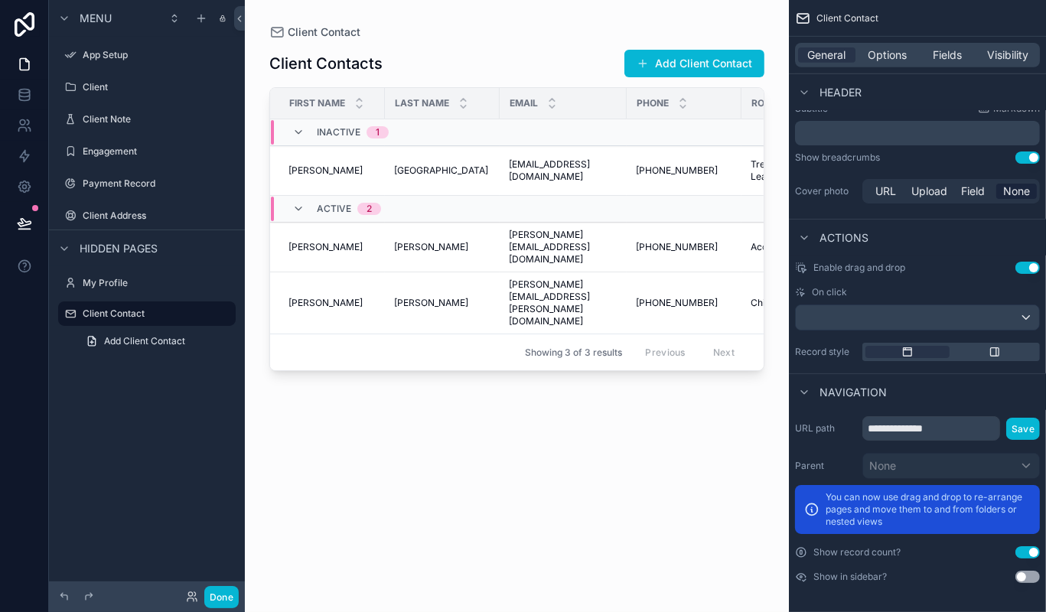
click at [1029, 574] on button "Use setting" at bounding box center [1027, 577] width 24 height 12
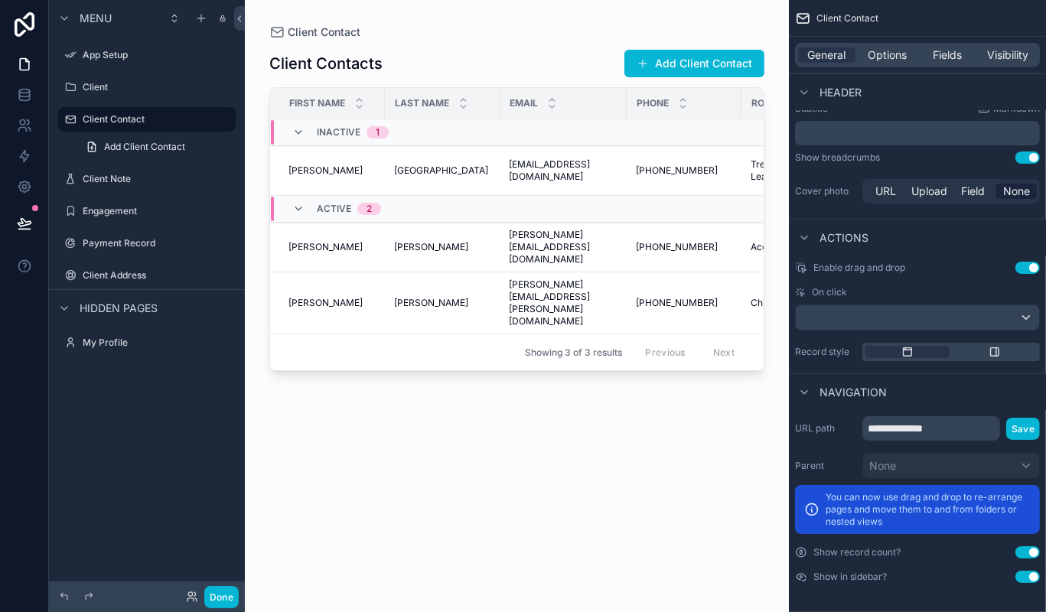
click at [1029, 574] on button "Use setting" at bounding box center [1027, 577] width 24 height 12
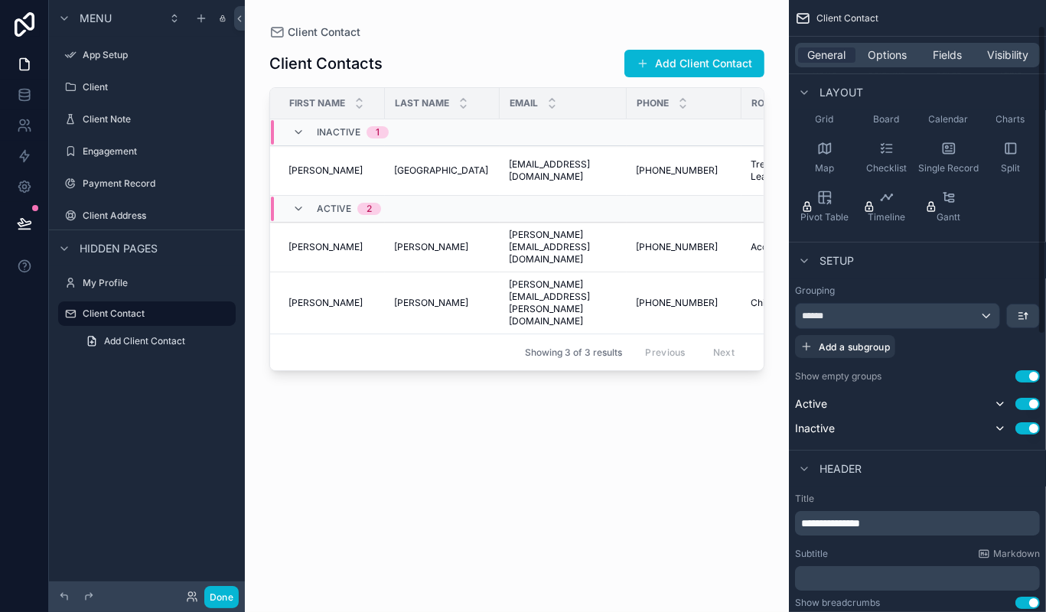
scroll to position [0, 0]
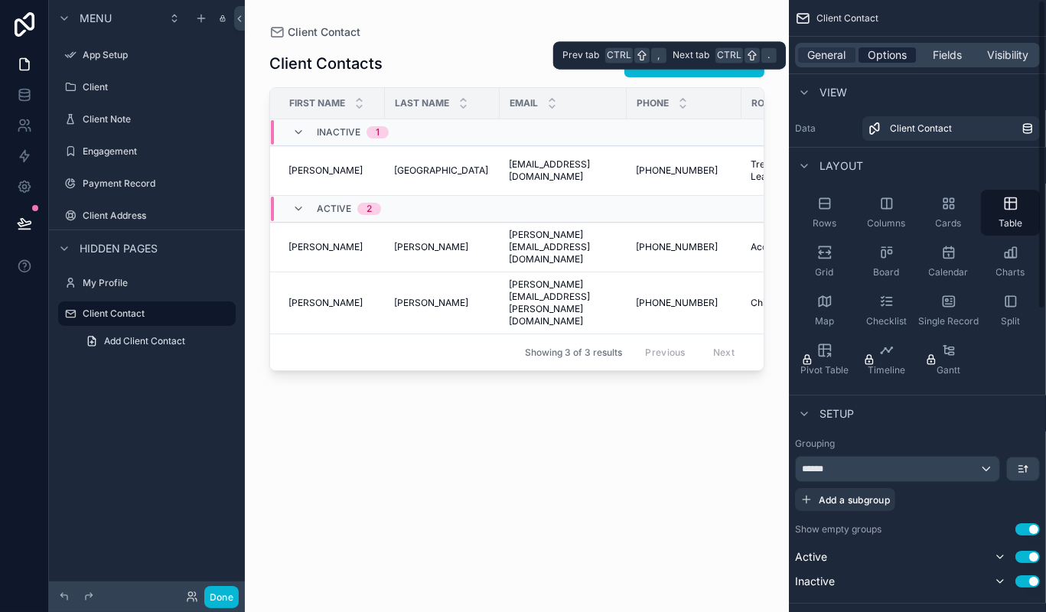
click at [891, 54] on span "Options" at bounding box center [886, 54] width 39 height 15
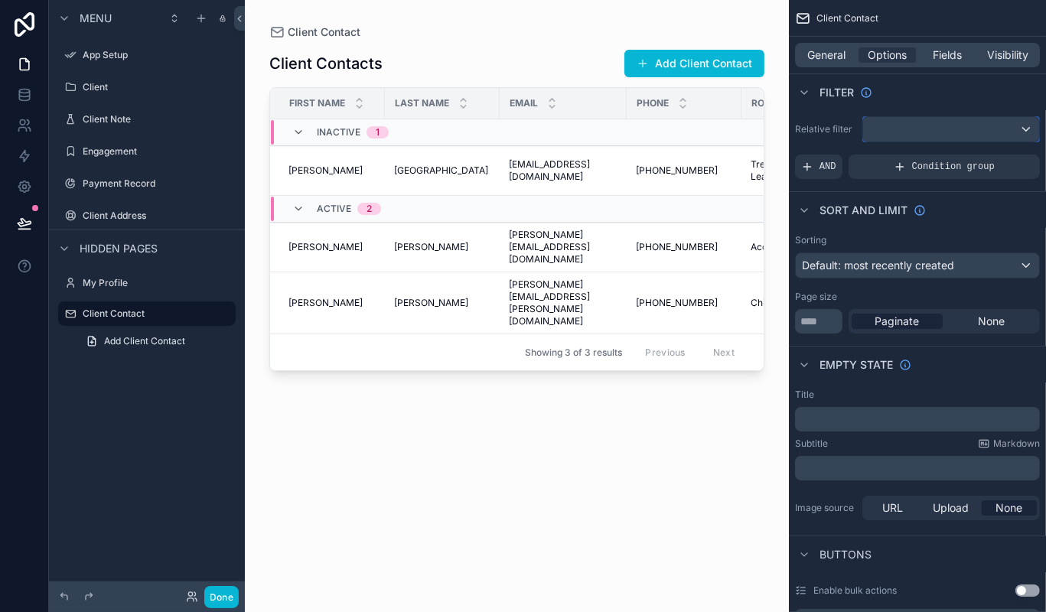
click at [900, 127] on div "scrollable content" at bounding box center [951, 129] width 176 height 24
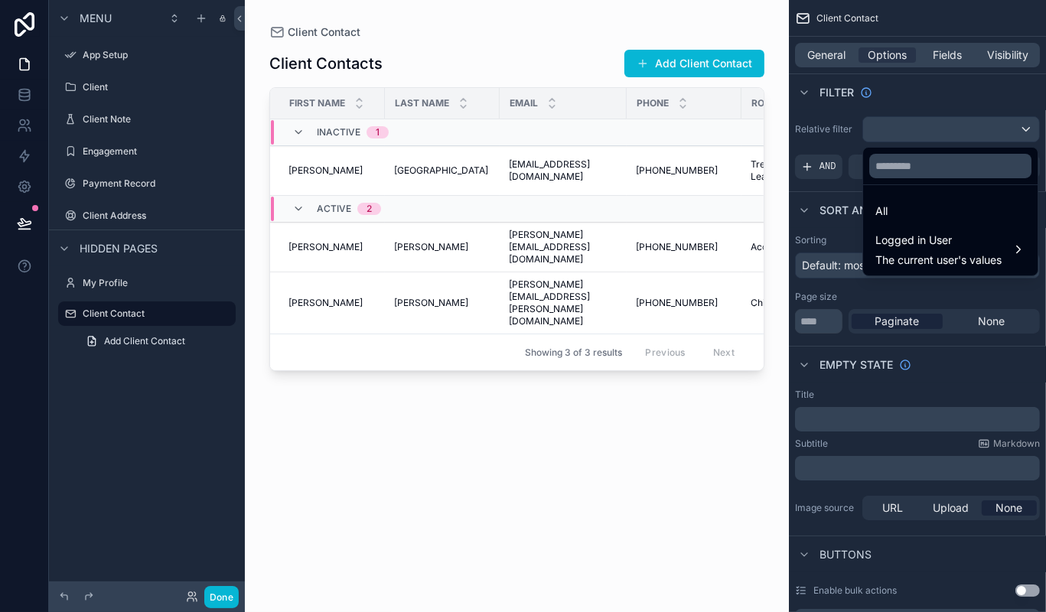
click at [900, 127] on div "scrollable content" at bounding box center [523, 306] width 1046 height 612
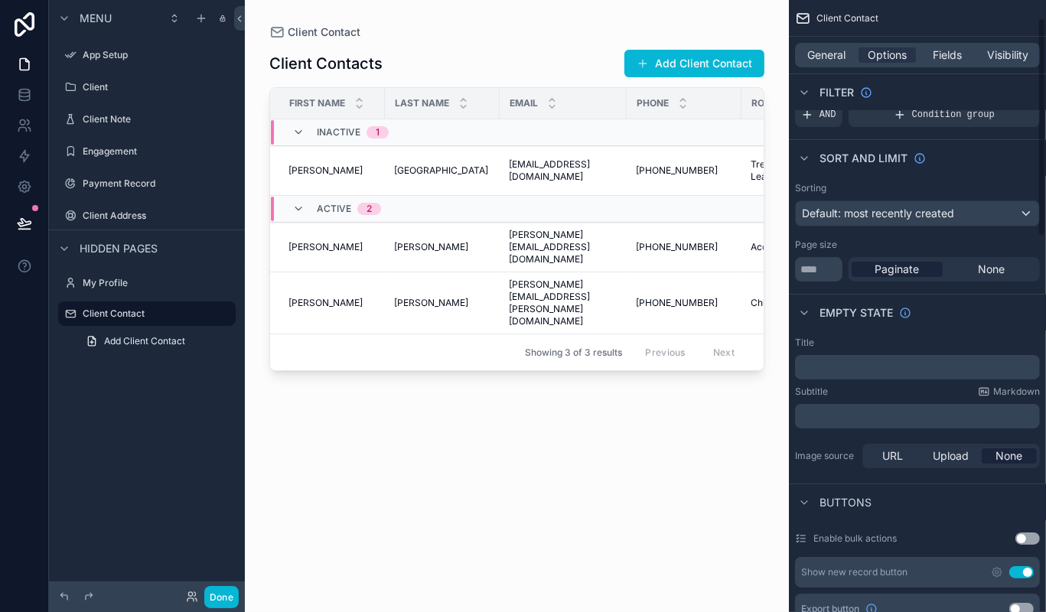
scroll to position [57, 0]
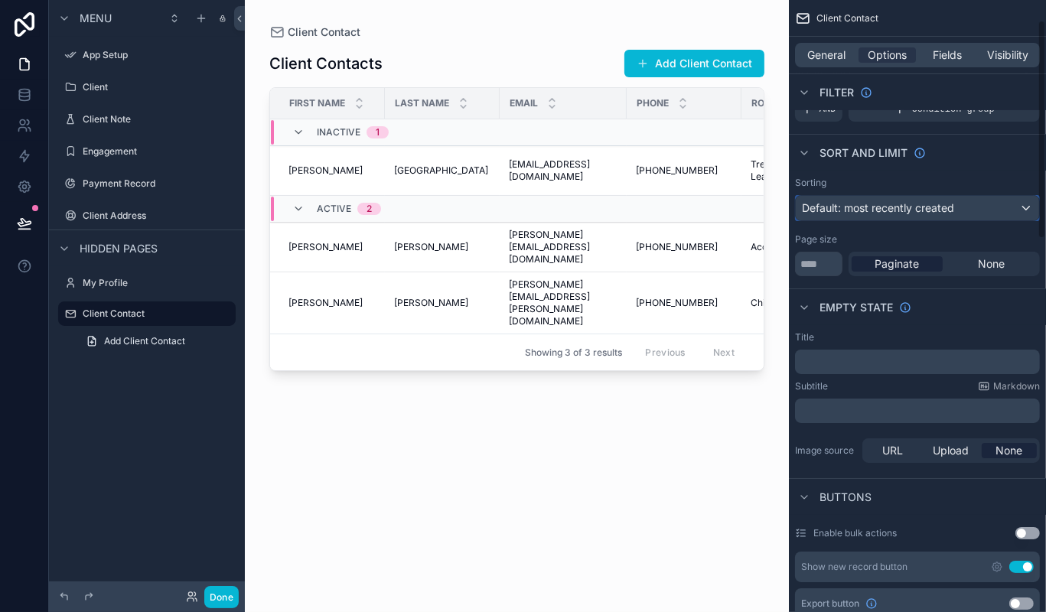
click at [845, 208] on span "Default: most recently created" at bounding box center [878, 207] width 152 height 13
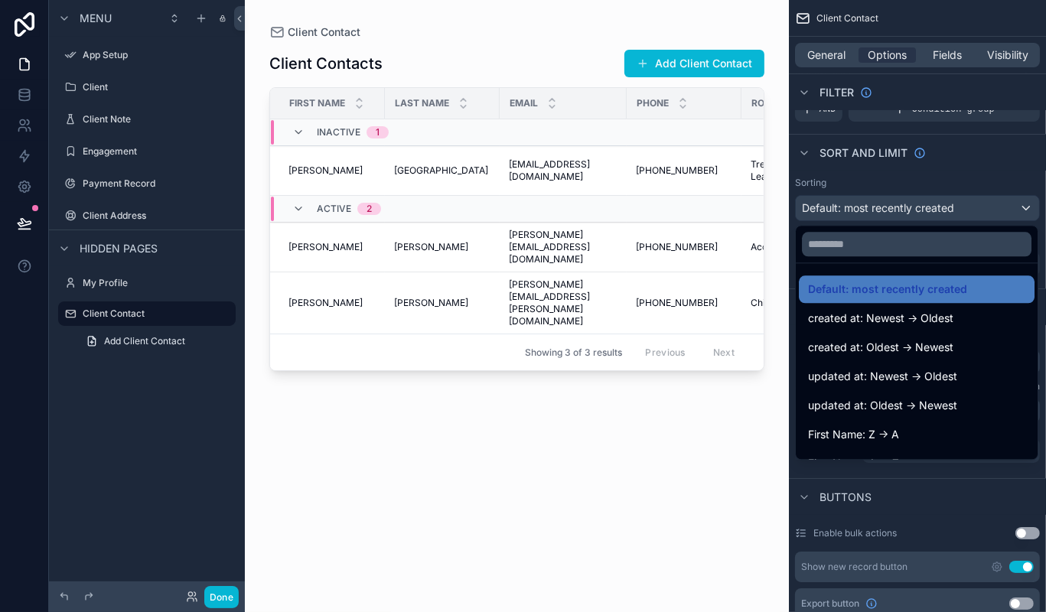
click at [845, 210] on div "scrollable content" at bounding box center [523, 306] width 1046 height 612
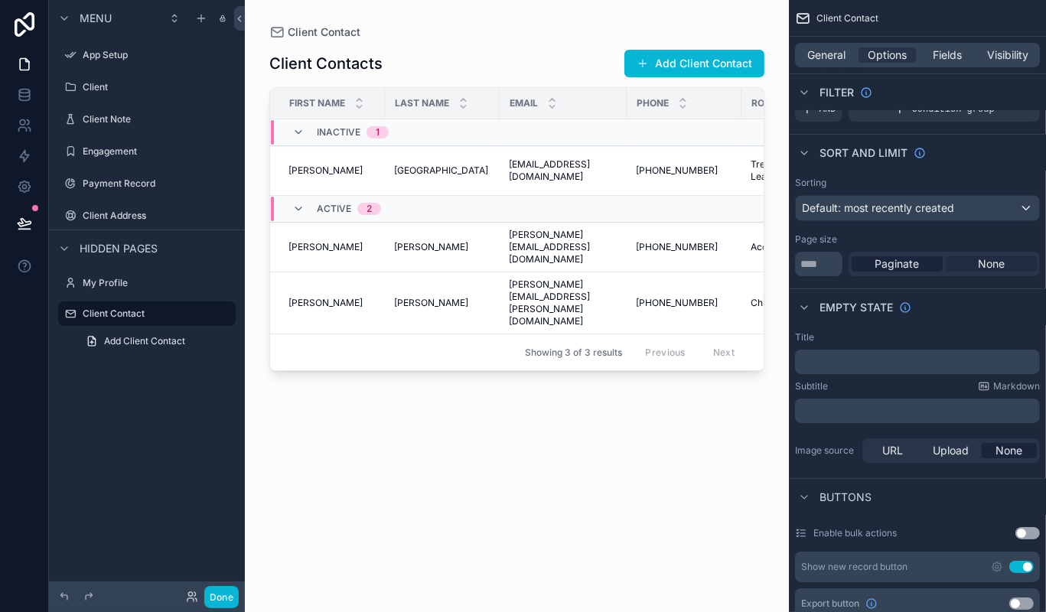
click at [970, 262] on div "None" at bounding box center [990, 263] width 91 height 15
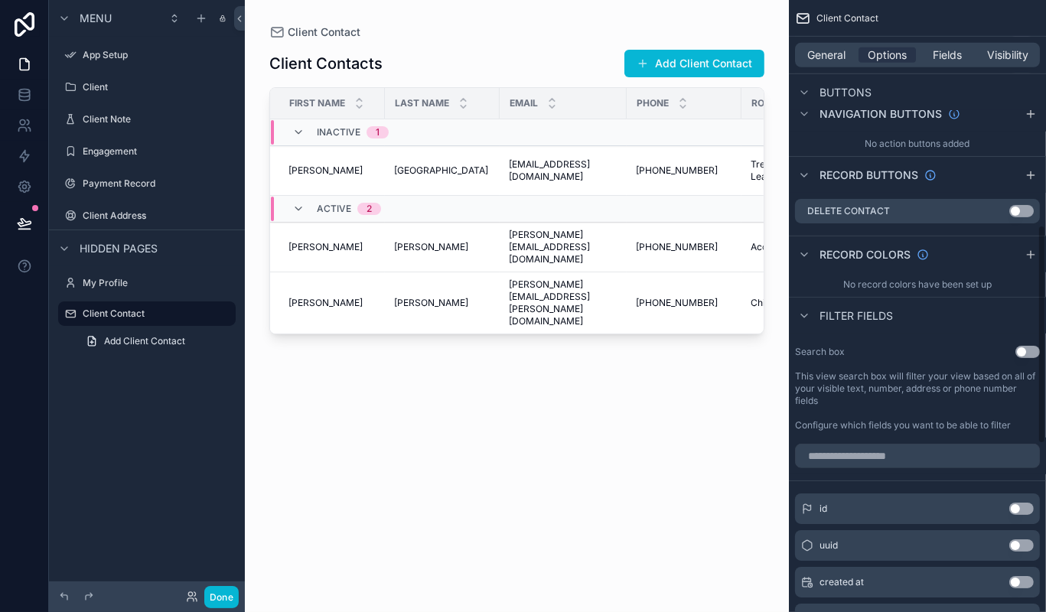
scroll to position [632, 0]
click at [1023, 353] on button "Use setting" at bounding box center [1027, 350] width 24 height 12
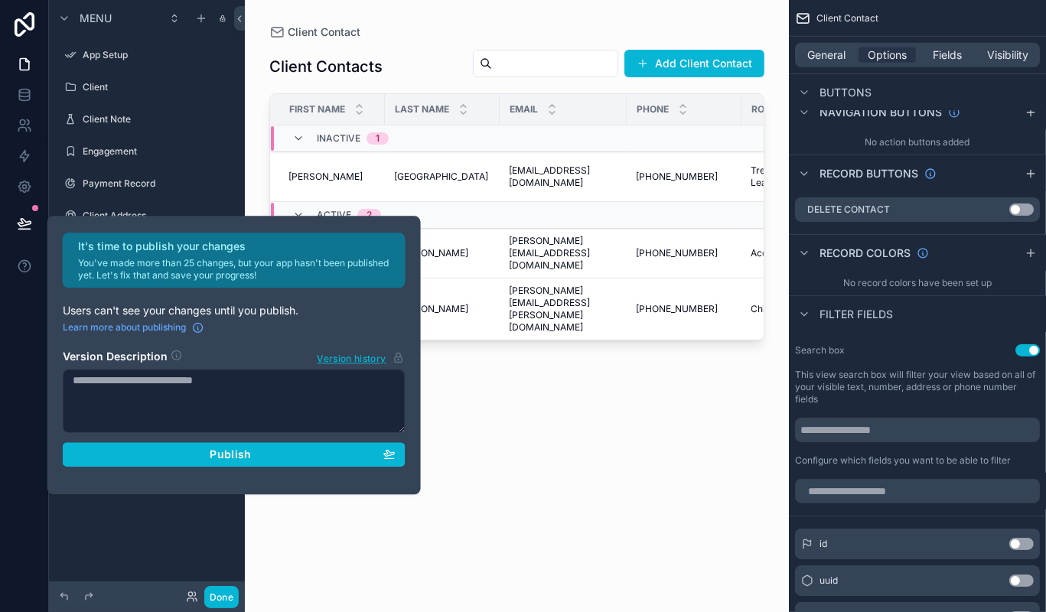
click at [917, 400] on label "This view search box will filter your view based on all of your visible text, n…" at bounding box center [917, 387] width 245 height 37
click at [684, 436] on div "Client Contacts Add Client Contact First Name Last Name Email Phone Role Depart…" at bounding box center [516, 317] width 495 height 554
click at [426, 378] on div "Client Contacts Add Client Contact First Name Last Name Email Phone Role Depart…" at bounding box center [516, 317] width 495 height 554
click at [444, 461] on div "Client Contacts Add Client Contact First Name Last Name Email Phone Role Depart…" at bounding box center [516, 317] width 495 height 554
click at [423, 414] on div "Client Contacts Add Client Contact First Name Last Name Email Phone Role Depart…" at bounding box center [516, 317] width 495 height 554
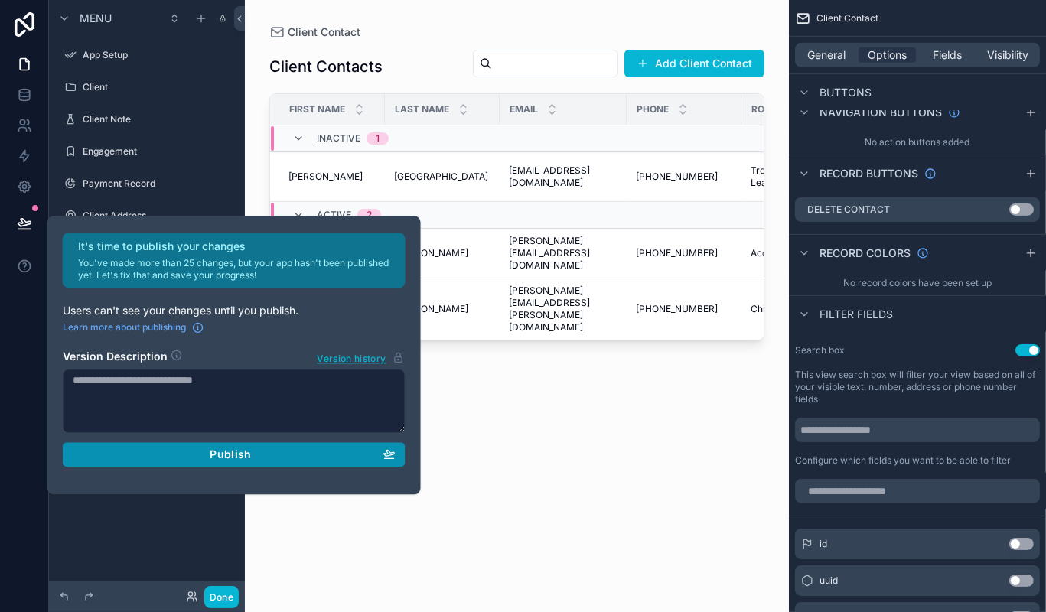
click at [252, 460] on button "Publish" at bounding box center [234, 454] width 343 height 24
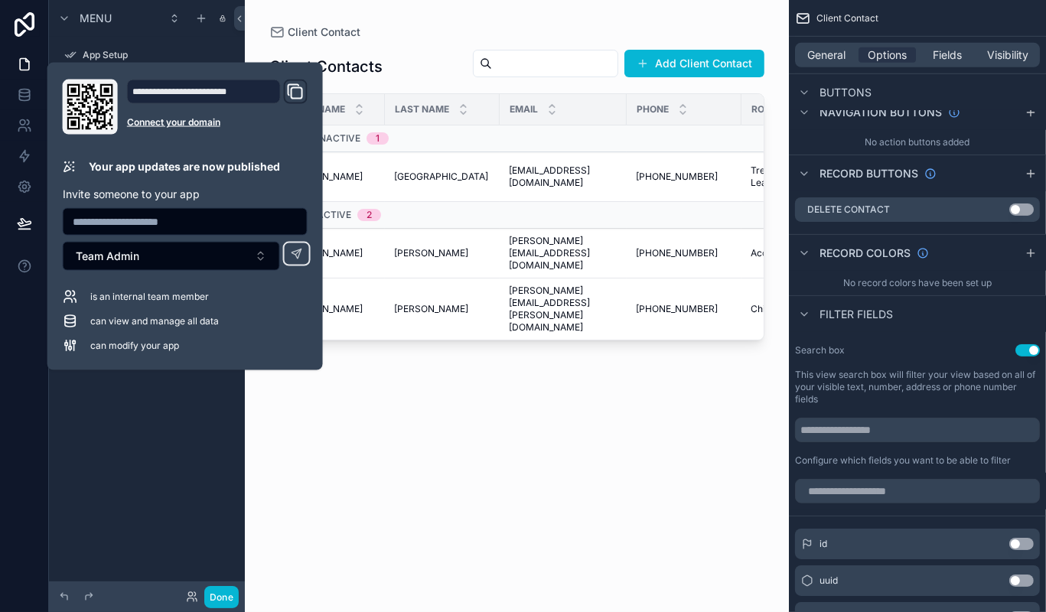
click at [291, 87] on icon "Domain and Custom Link" at bounding box center [295, 92] width 18 height 18
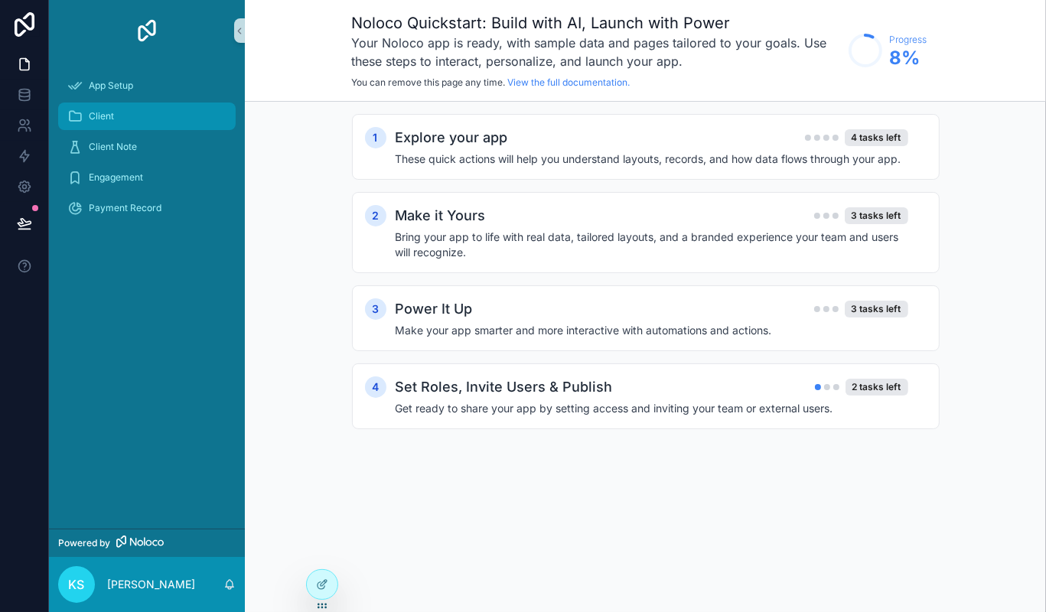
click at [128, 126] on div "Client" at bounding box center [146, 116] width 159 height 24
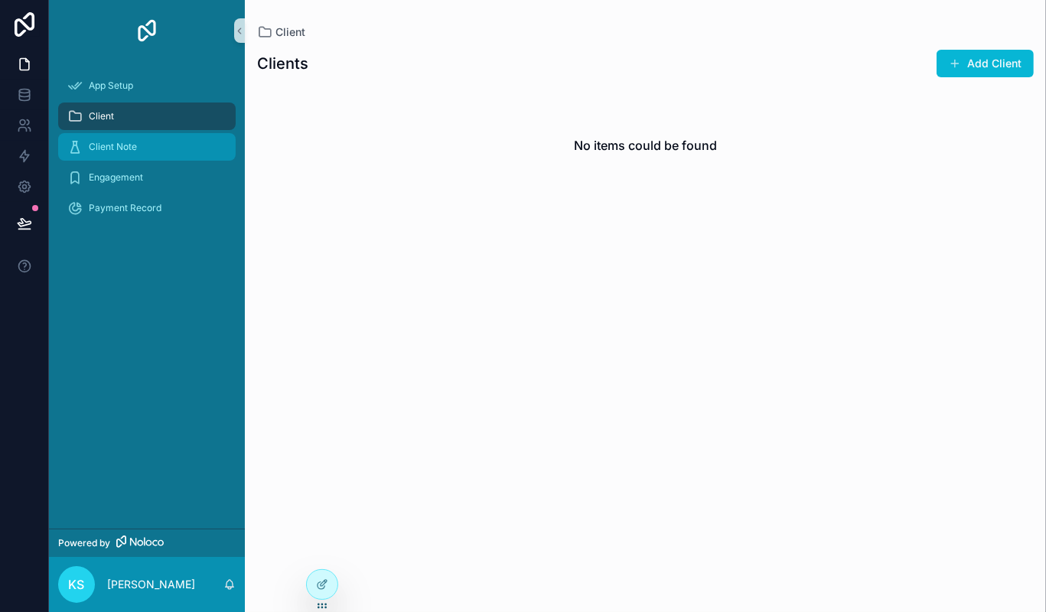
click at [123, 143] on span "Client Note" at bounding box center [113, 147] width 48 height 12
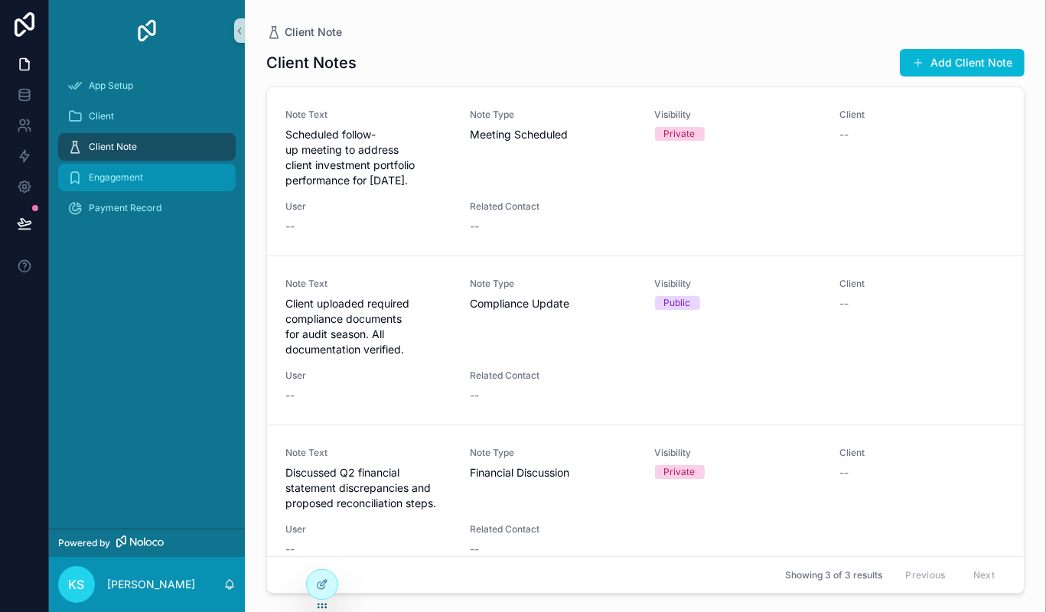
click at [136, 182] on span "Engagement" at bounding box center [116, 177] width 54 height 12
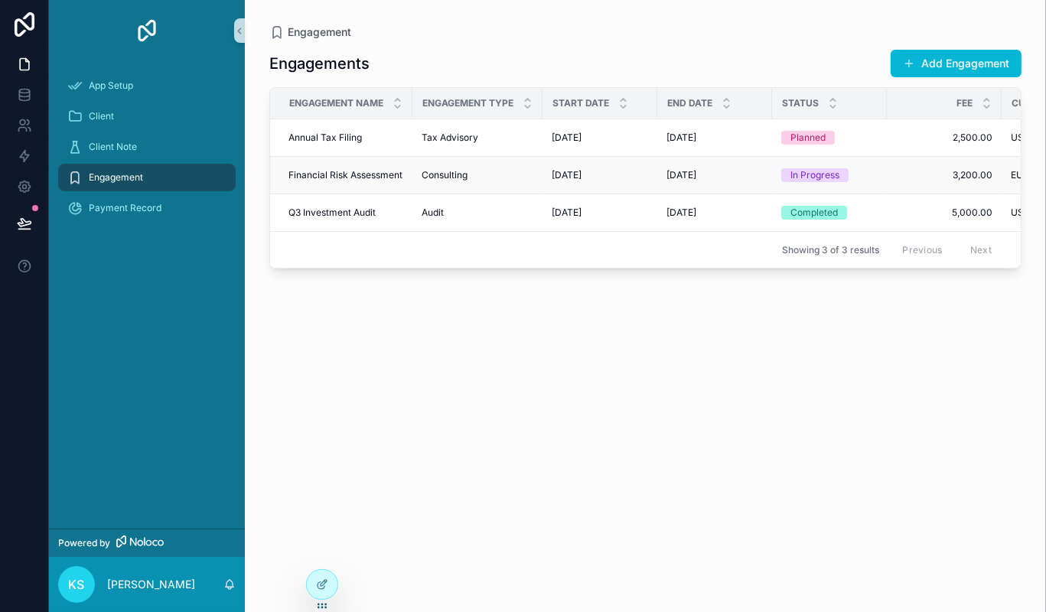
click at [461, 172] on span "Consulting" at bounding box center [444, 175] width 46 height 12
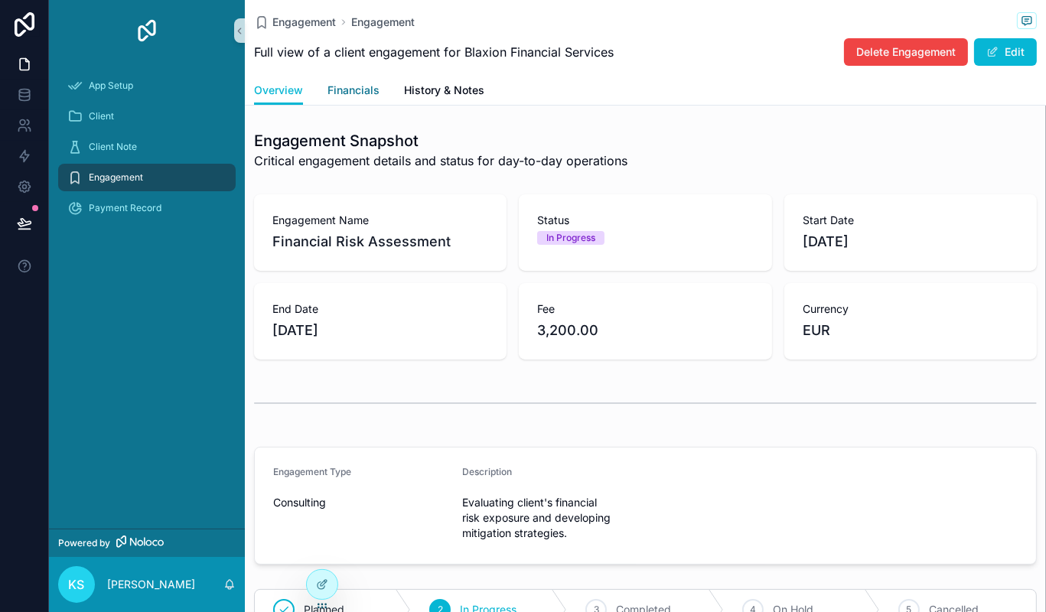
click at [347, 99] on link "Financials" at bounding box center [353, 91] width 52 height 31
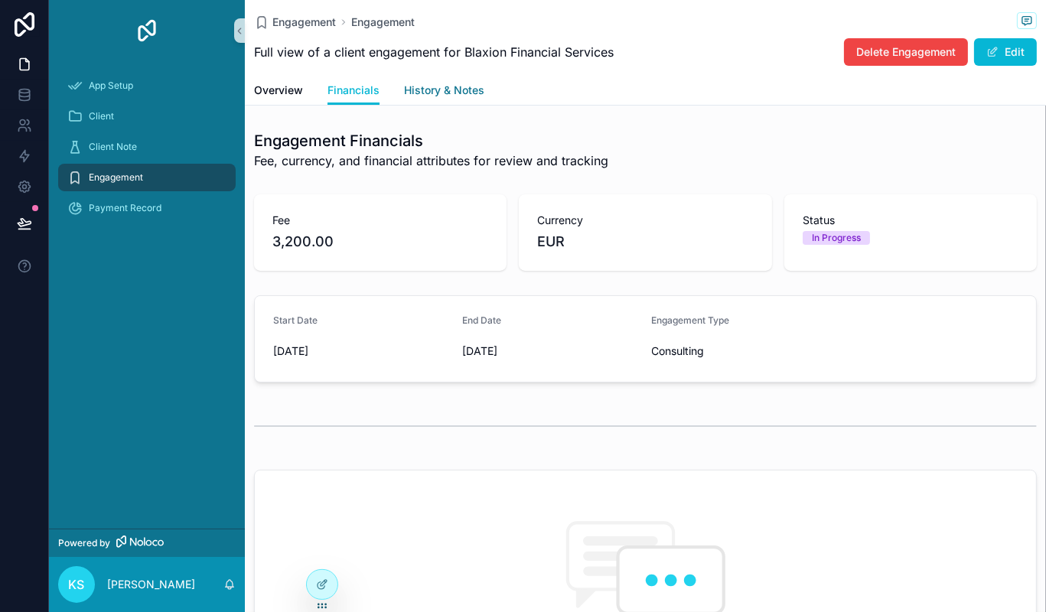
click at [437, 88] on span "History & Notes" at bounding box center [444, 90] width 80 height 15
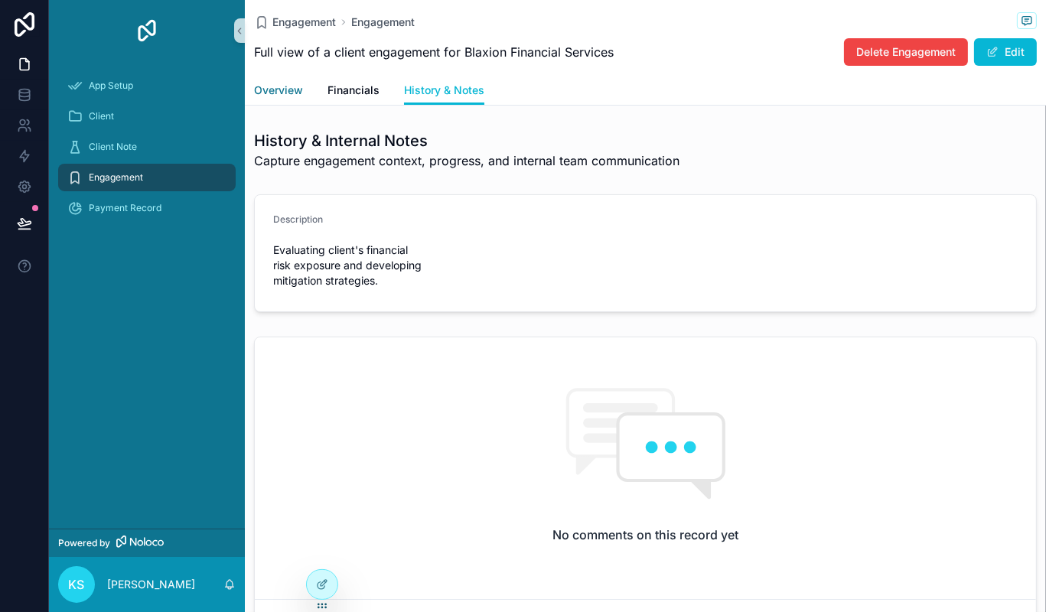
click at [299, 90] on span "Overview" at bounding box center [278, 90] width 49 height 15
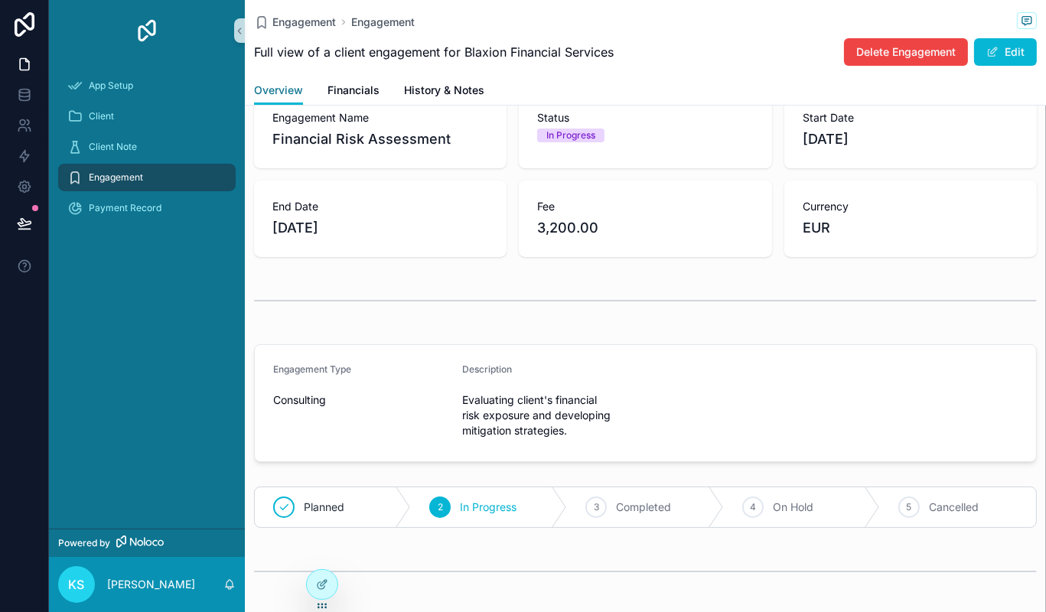
scroll to position [50, 0]
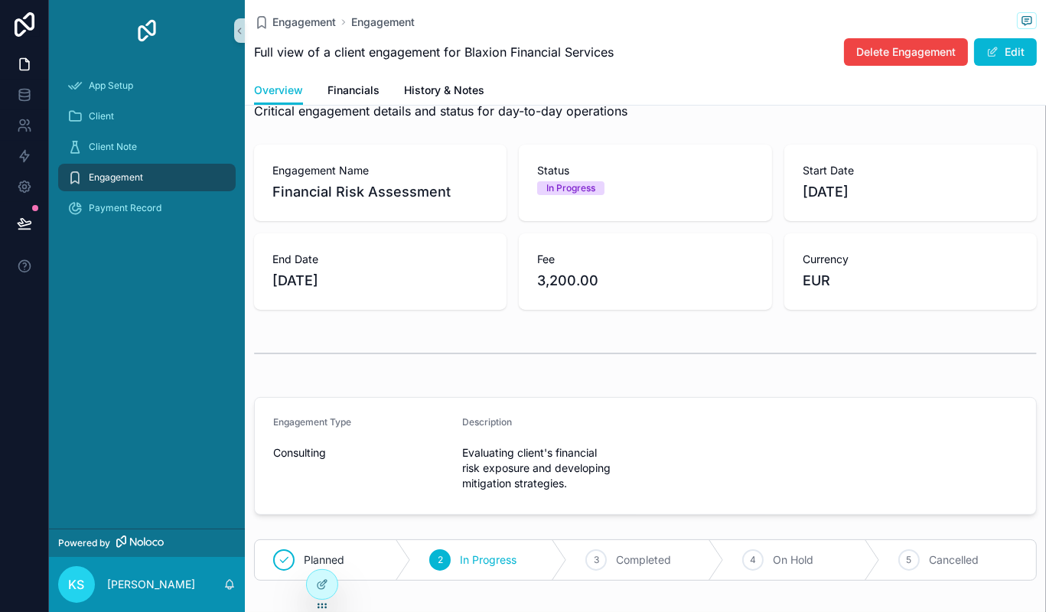
click at [470, 554] on span "In Progress" at bounding box center [488, 559] width 57 height 15
click at [626, 557] on span "Completed" at bounding box center [643, 559] width 55 height 15
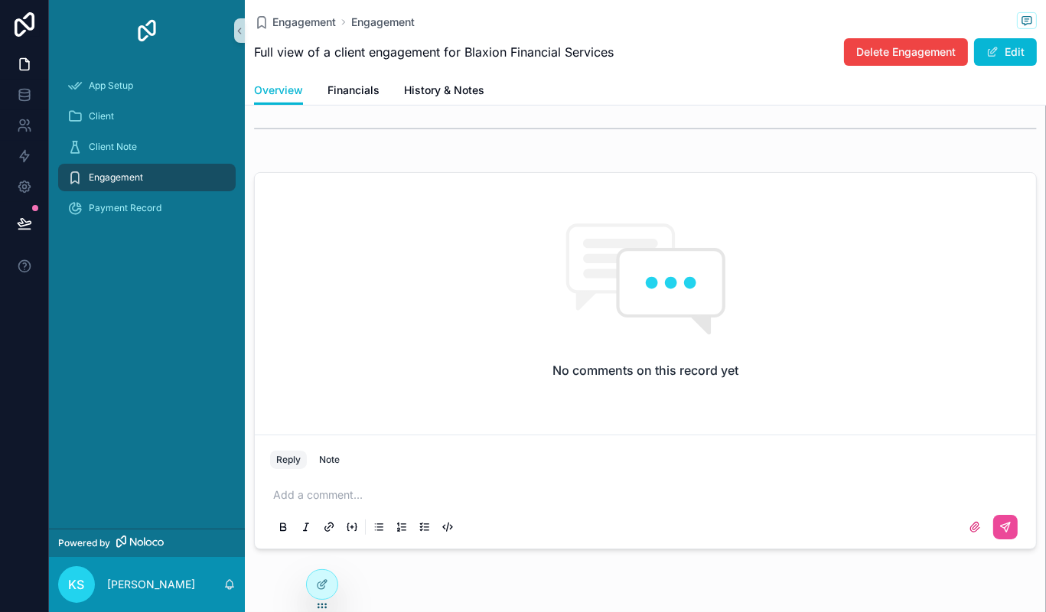
scroll to position [584, 0]
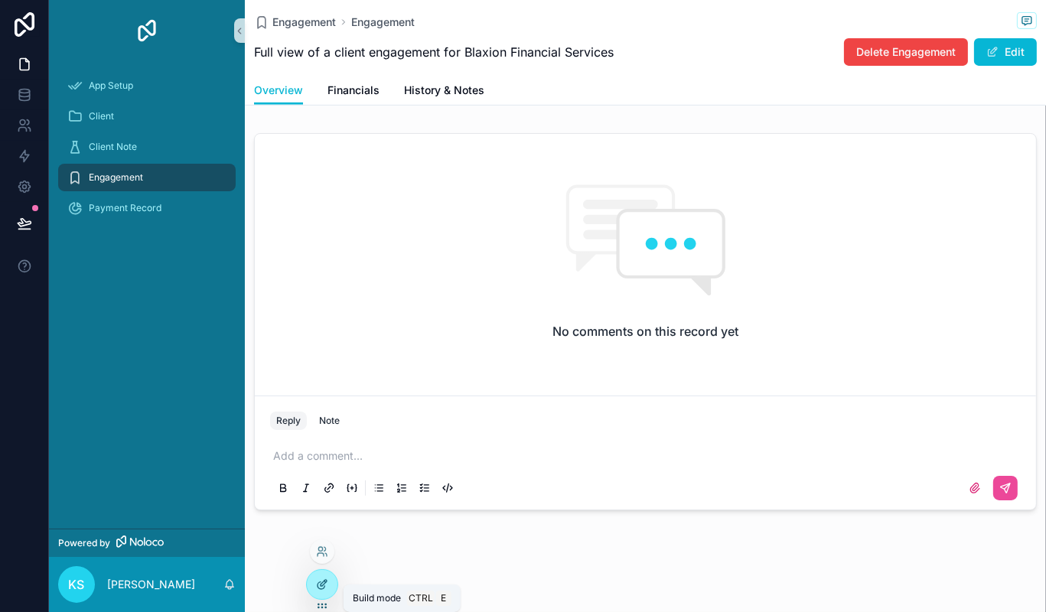
click at [314, 588] on div at bounding box center [322, 584] width 31 height 29
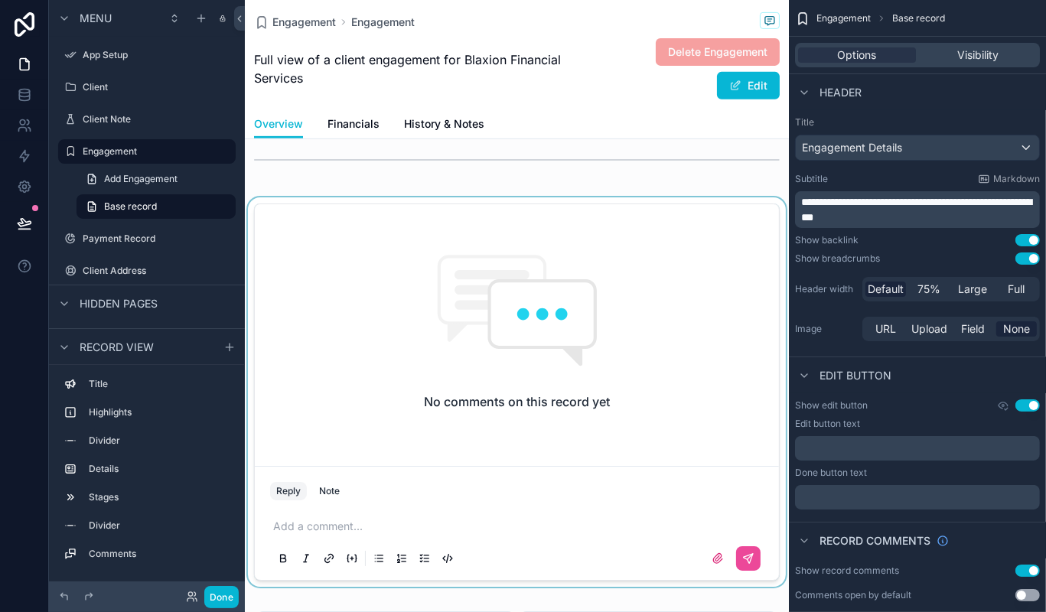
click at [366, 344] on div "scrollable content" at bounding box center [517, 391] width 544 height 389
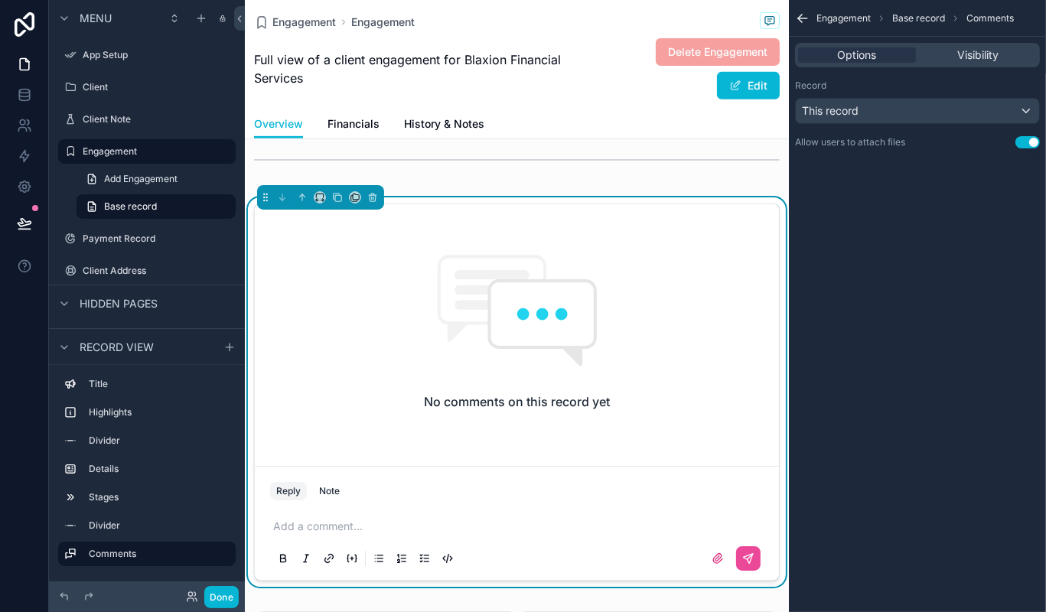
click at [457, 246] on div "No comments on this record yet" at bounding box center [517, 331] width 524 height 255
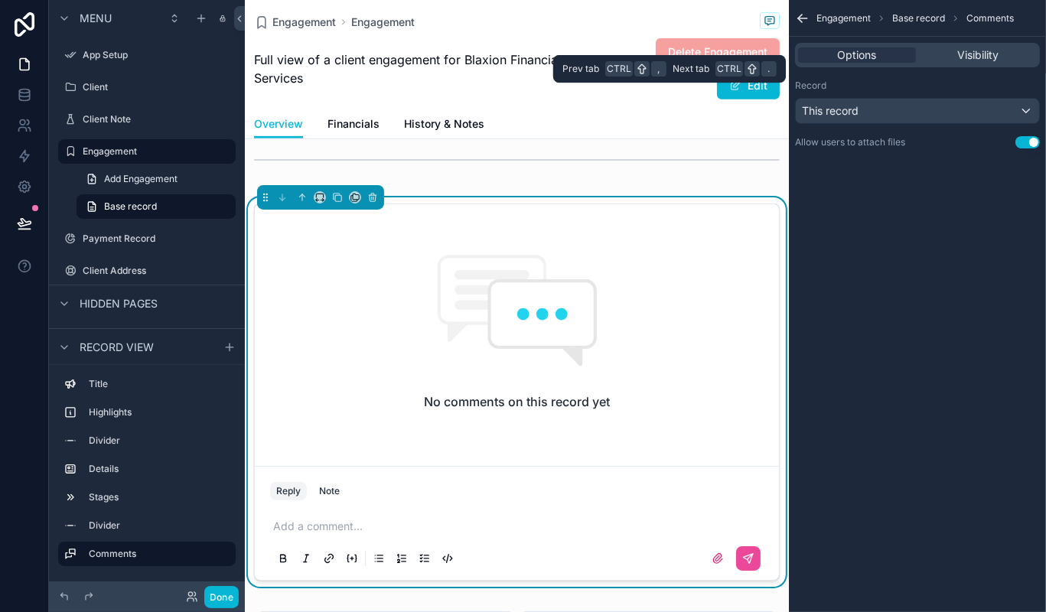
click at [846, 44] on div "Options Visibility" at bounding box center [917, 55] width 245 height 24
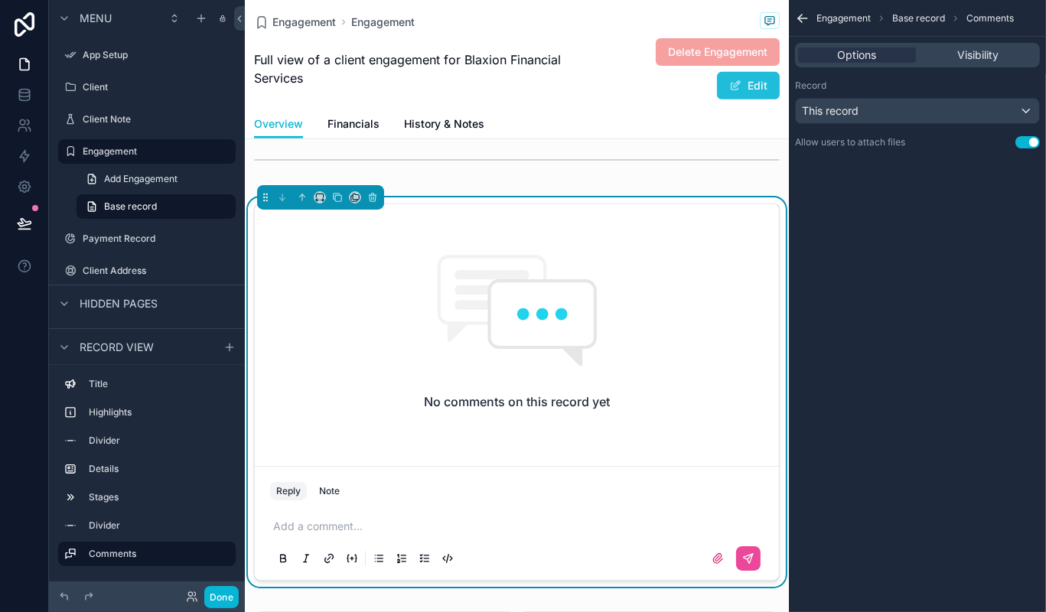
click at [748, 82] on button "Edit" at bounding box center [748, 86] width 63 height 28
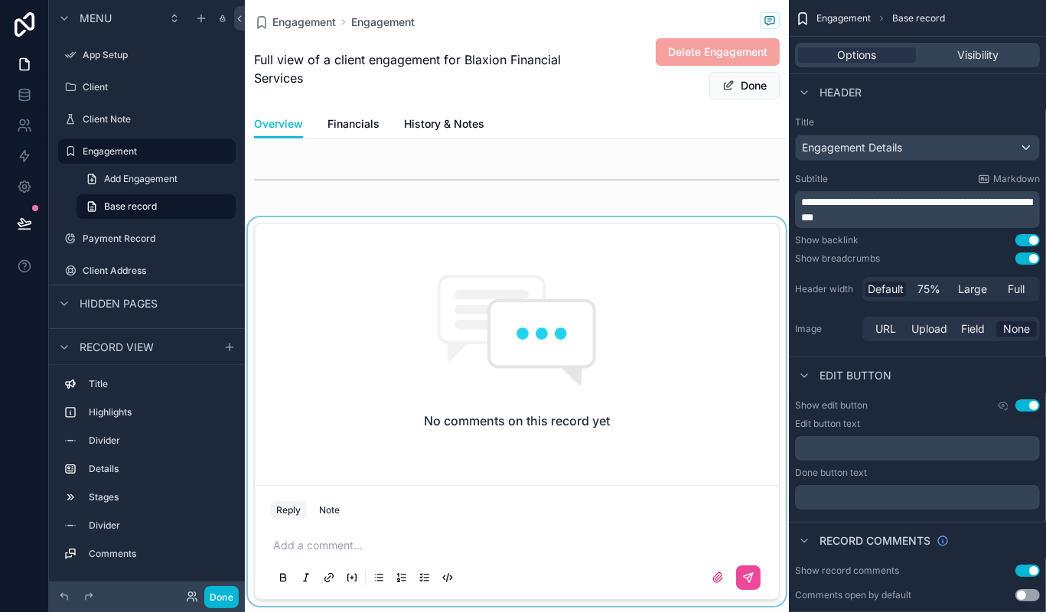
click at [531, 321] on div "scrollable content" at bounding box center [517, 411] width 544 height 389
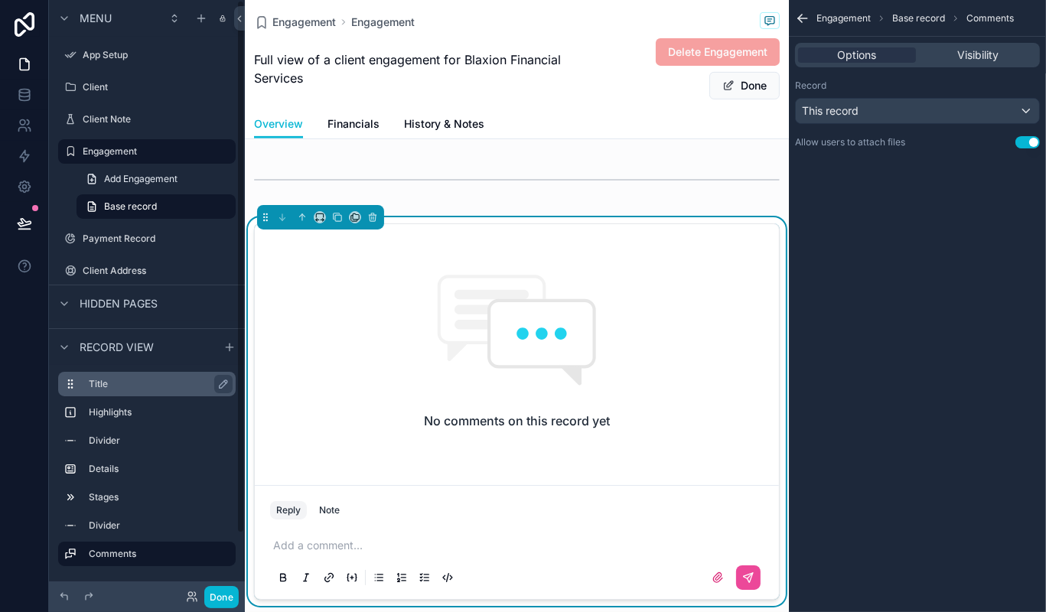
scroll to position [67, 0]
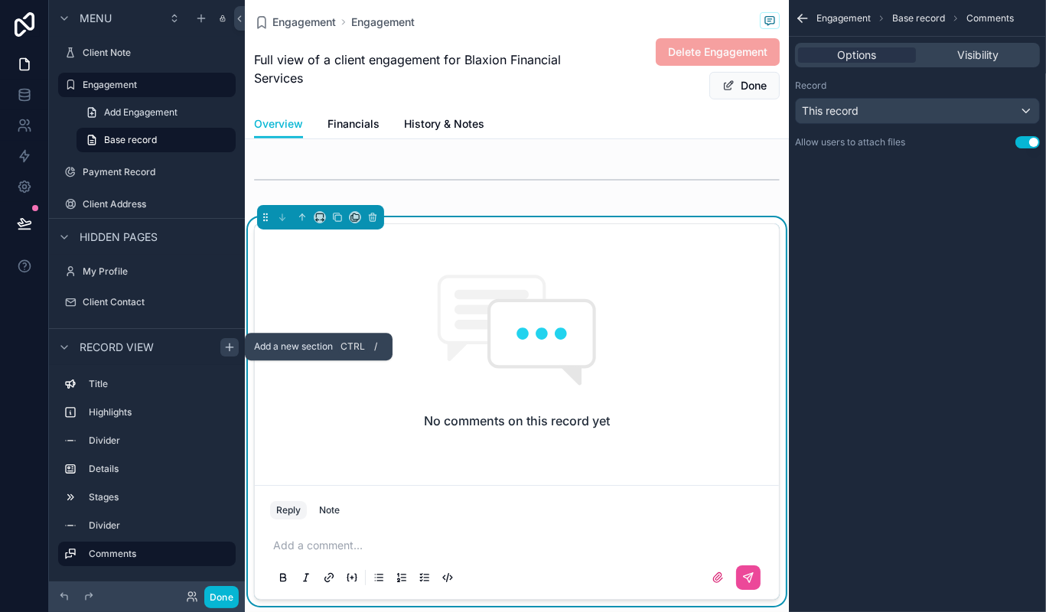
click at [229, 343] on icon "scrollable content" at bounding box center [229, 346] width 0 height 7
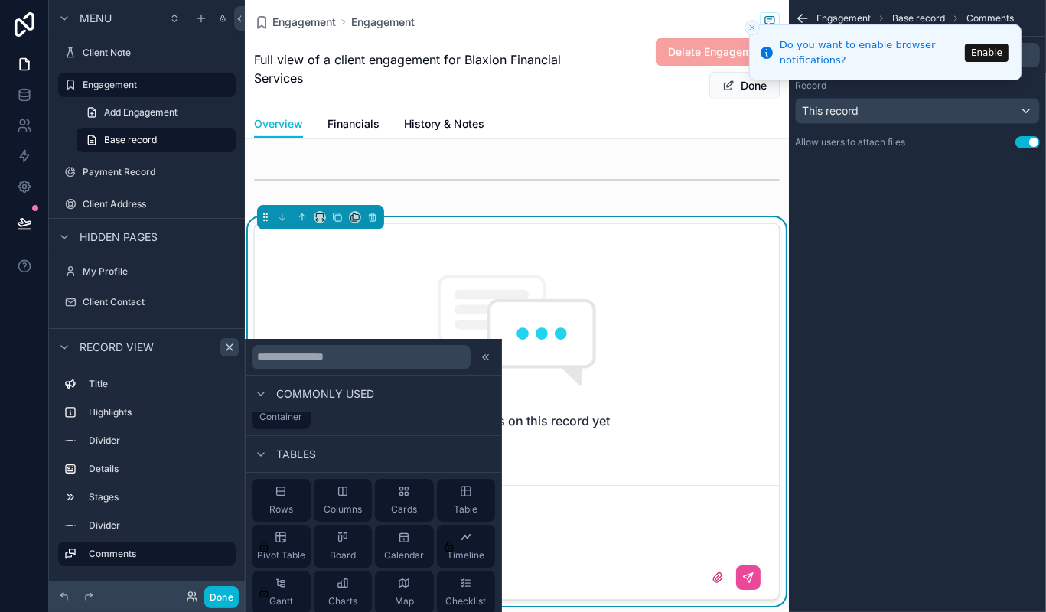
scroll to position [214, 0]
click at [467, 506] on span "Table" at bounding box center [466, 511] width 24 height 12
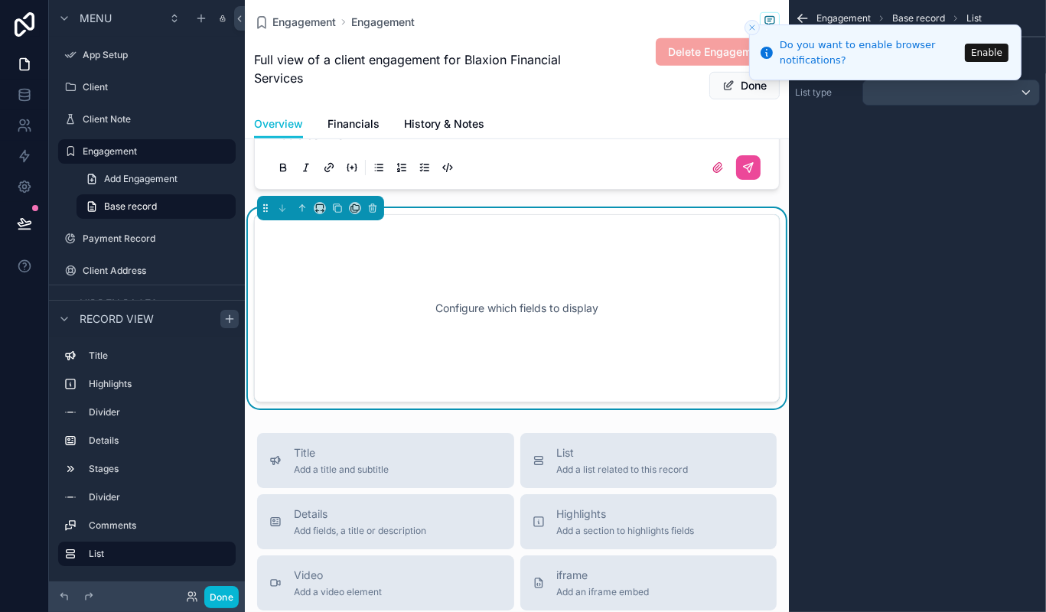
scroll to position [1027, 0]
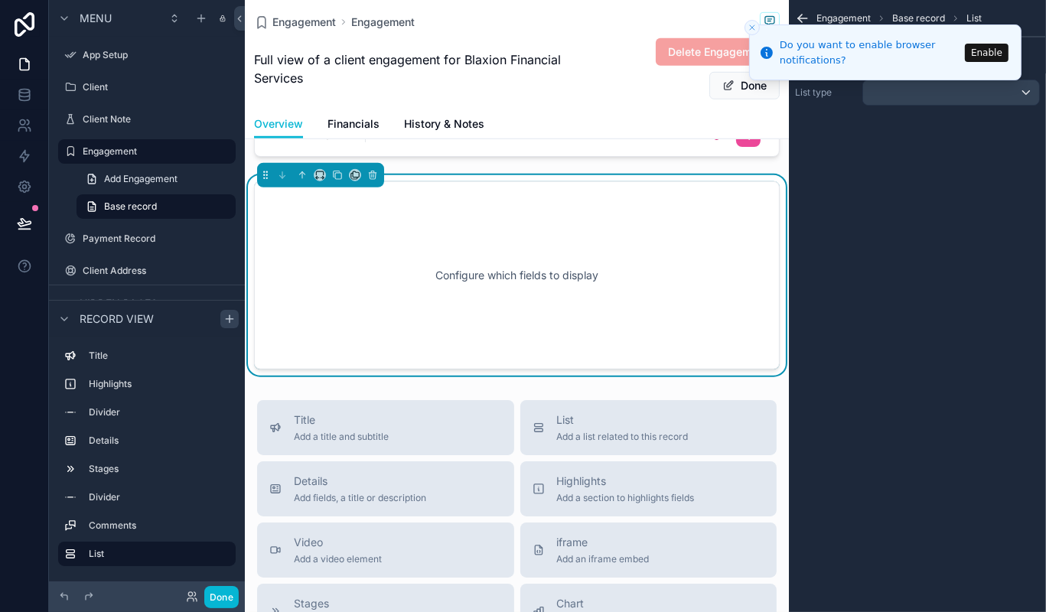
click at [404, 273] on div "Configure which fields to display" at bounding box center [516, 276] width 475 height 138
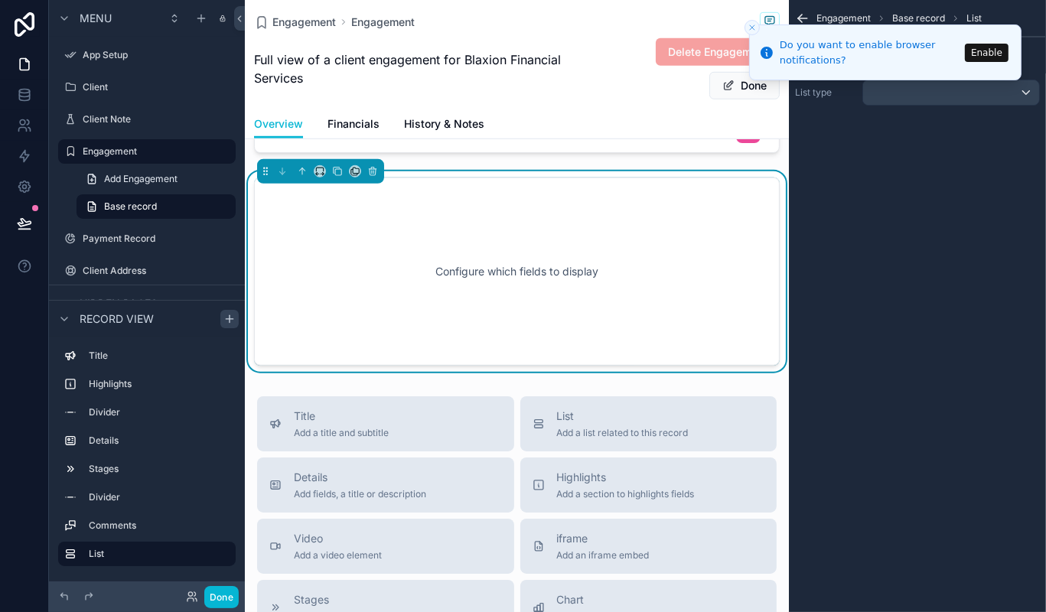
scroll to position [1030, 0]
click at [750, 24] on icon "Close toast" at bounding box center [751, 27] width 9 height 9
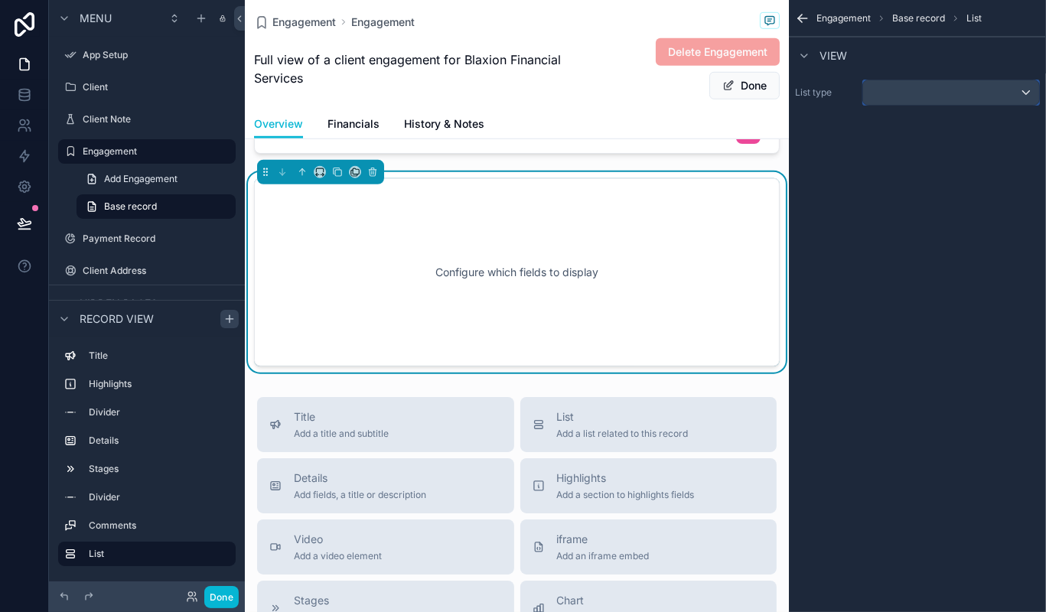
click at [901, 80] on button "scrollable content" at bounding box center [950, 93] width 177 height 26
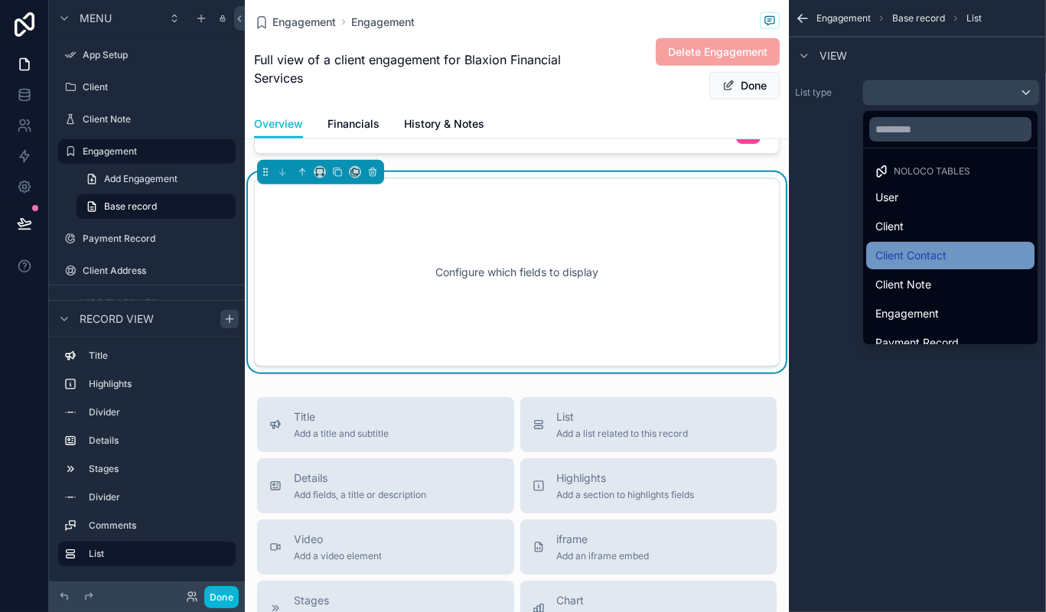
click at [898, 258] on span "Client Contact" at bounding box center [910, 255] width 71 height 18
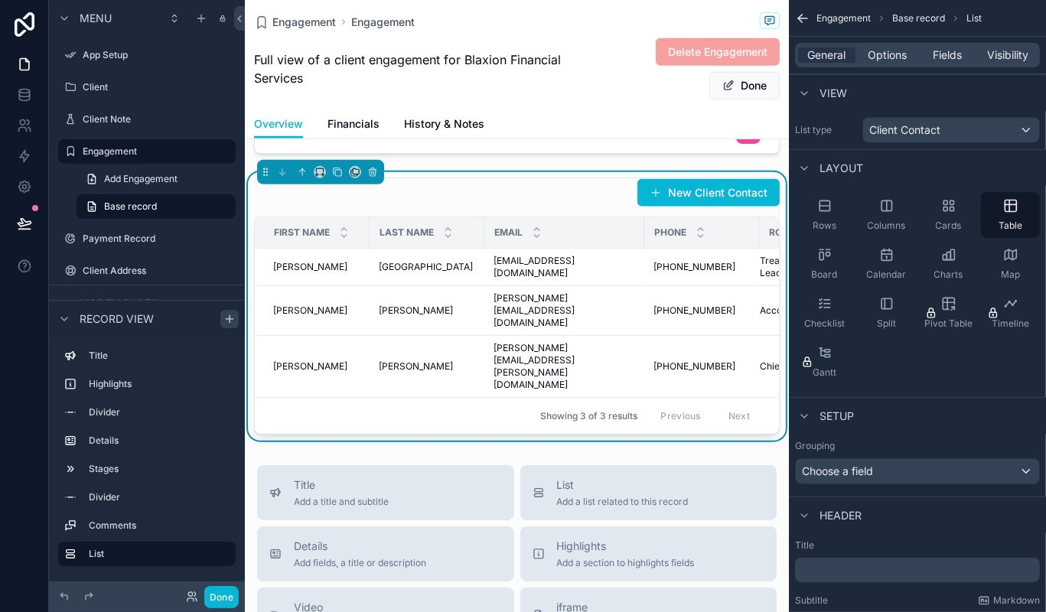
click at [899, 142] on div "List type Client Contact" at bounding box center [917, 130] width 257 height 38
click at [803, 99] on div "scrollable content" at bounding box center [804, 93] width 18 height 18
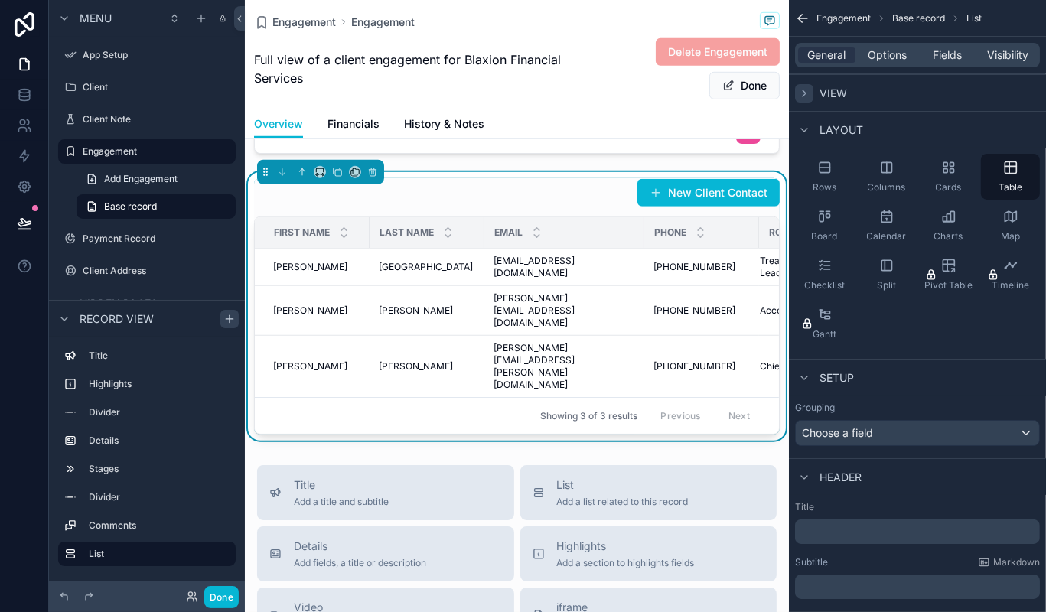
click at [803, 99] on div "scrollable content" at bounding box center [804, 93] width 18 height 18
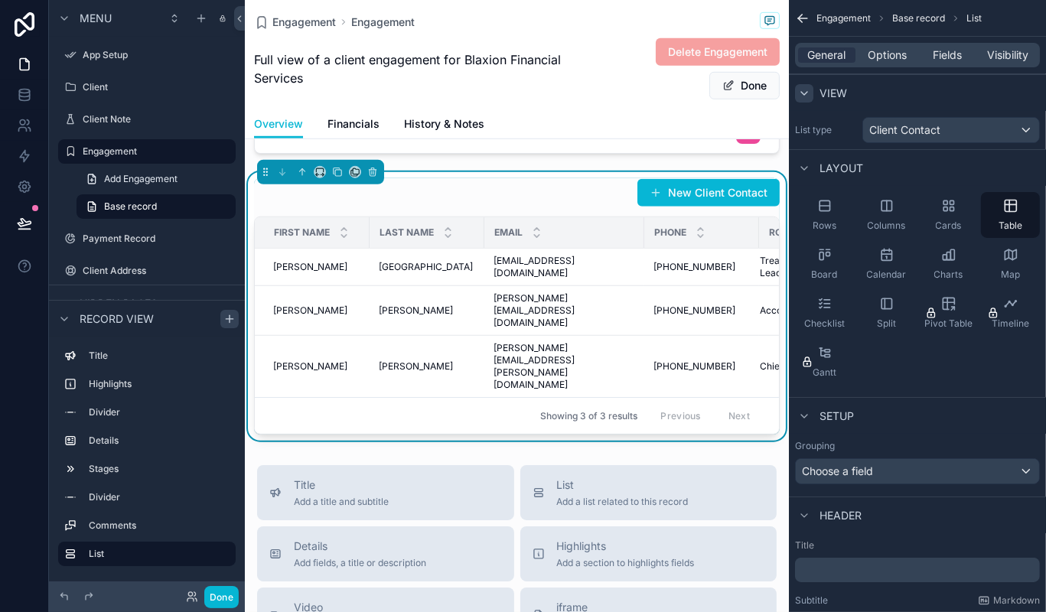
click at [803, 99] on div "scrollable content" at bounding box center [804, 93] width 18 height 18
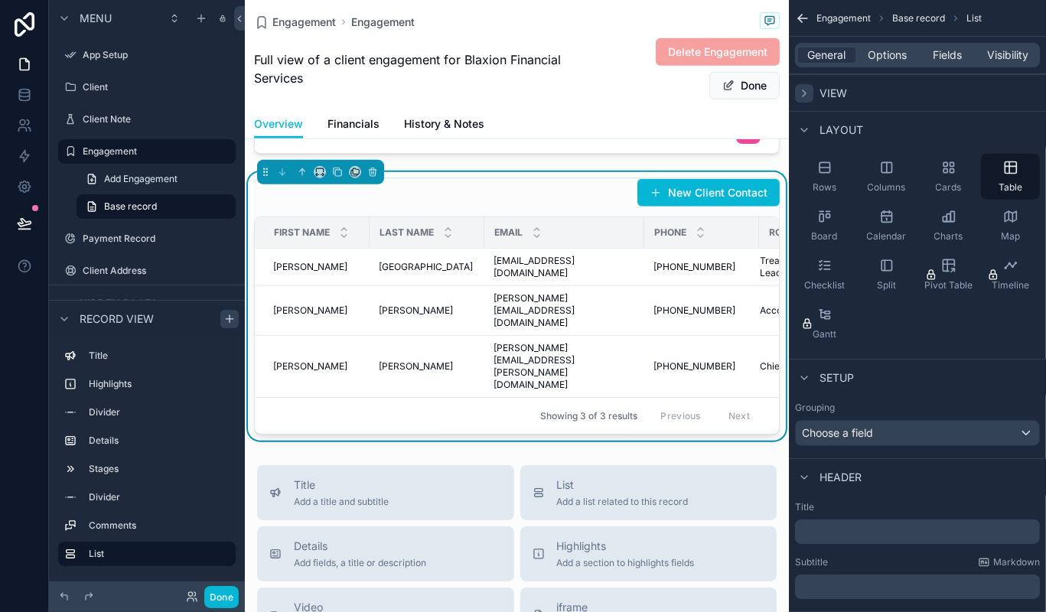
click at [803, 99] on div "scrollable content" at bounding box center [804, 93] width 18 height 18
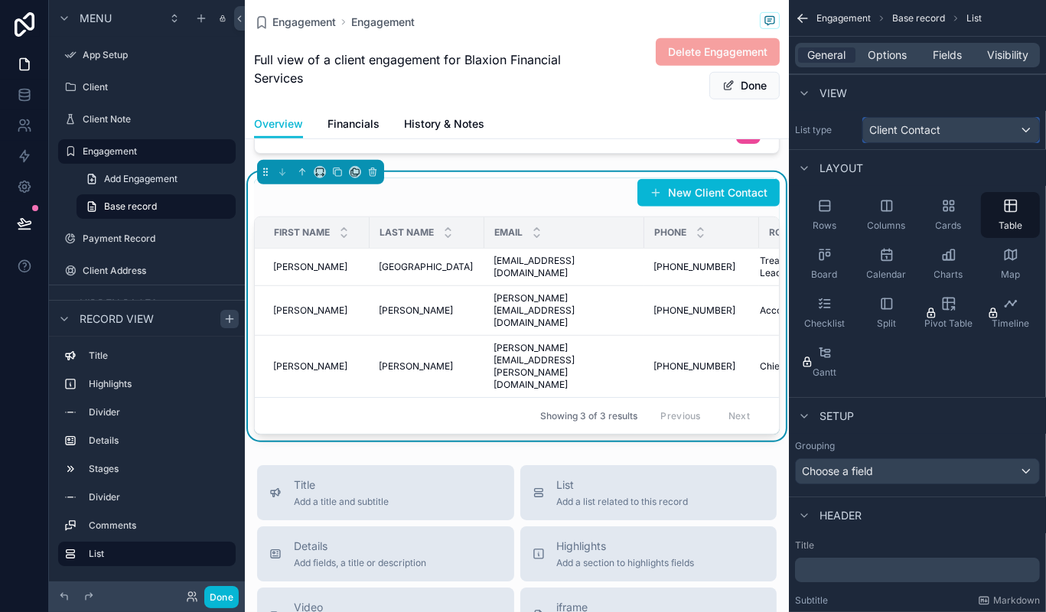
click at [904, 135] on span "Client Contact" at bounding box center [904, 129] width 71 height 15
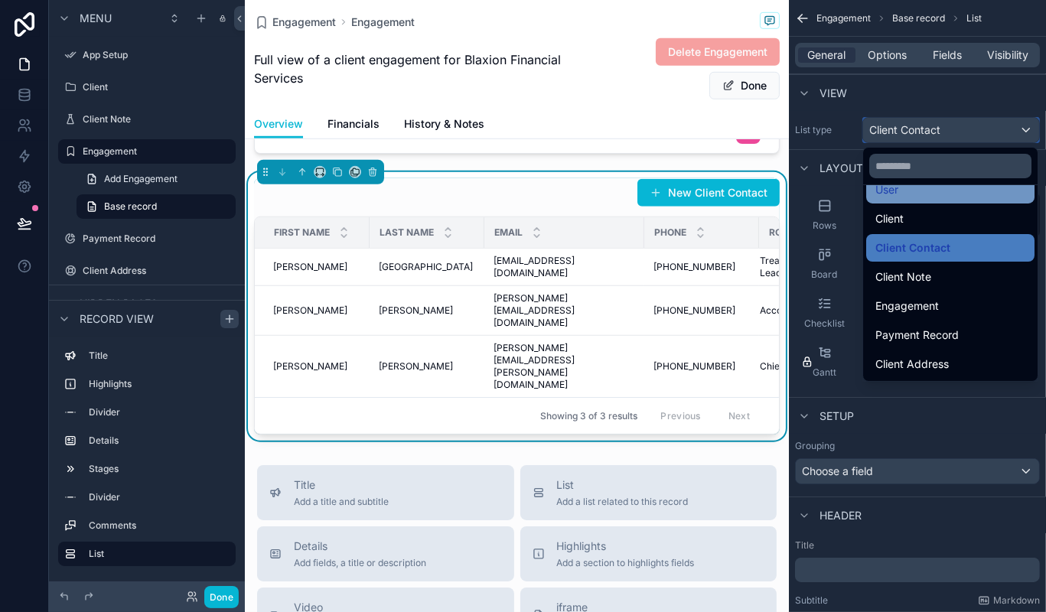
scroll to position [39, 0]
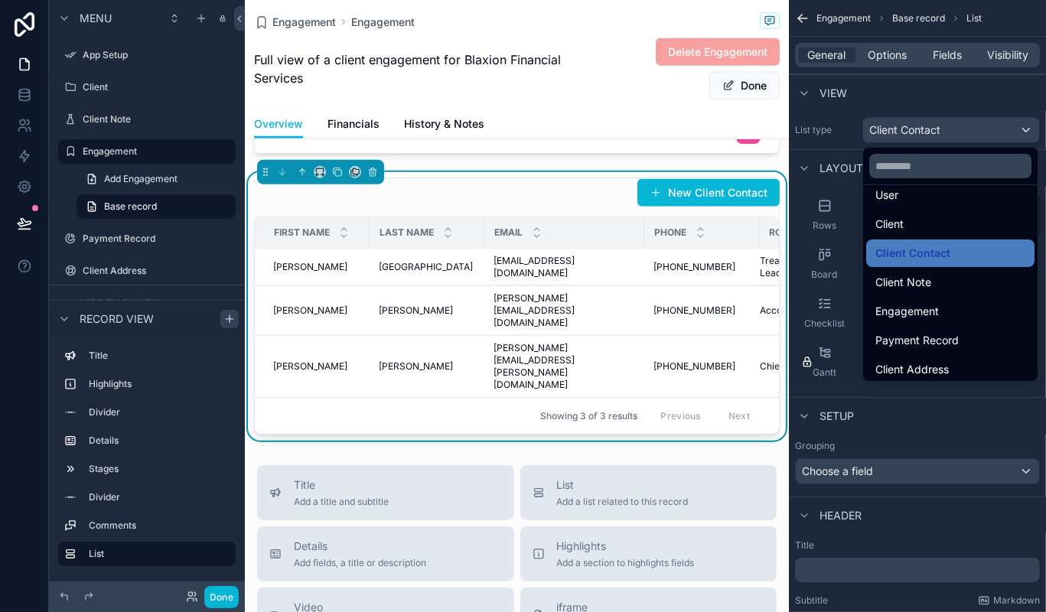
click at [930, 148] on div at bounding box center [950, 166] width 174 height 37
click at [919, 141] on div "scrollable content" at bounding box center [523, 306] width 1046 height 612
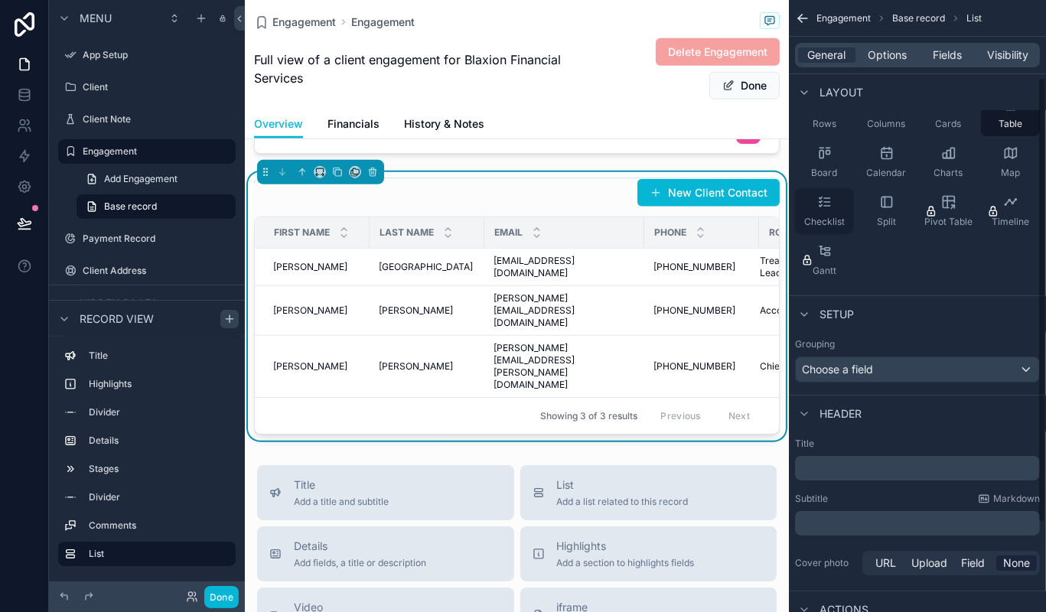
scroll to position [95, 0]
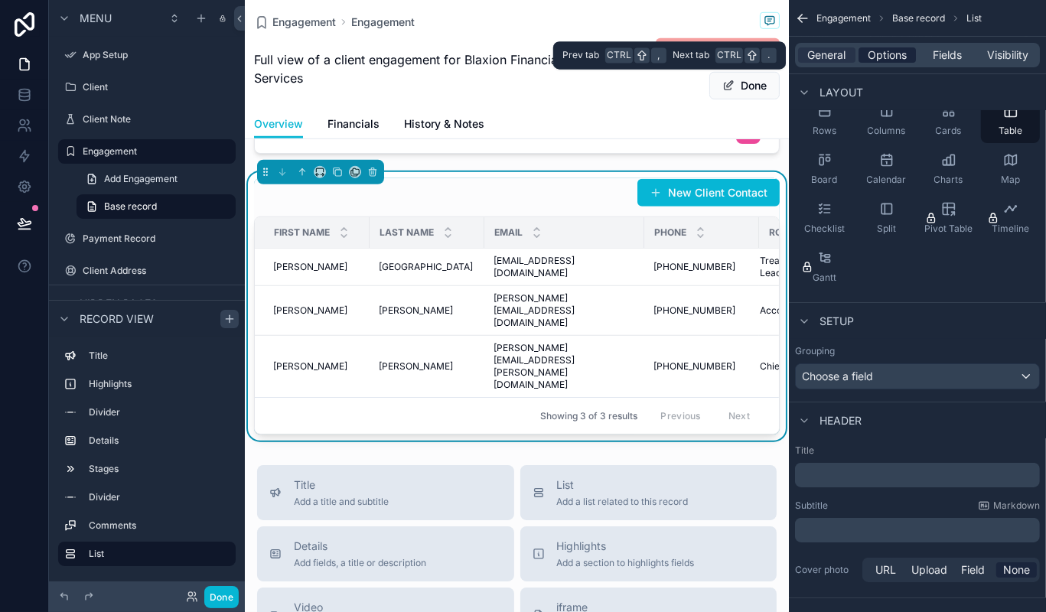
click at [890, 57] on span "Options" at bounding box center [886, 54] width 39 height 15
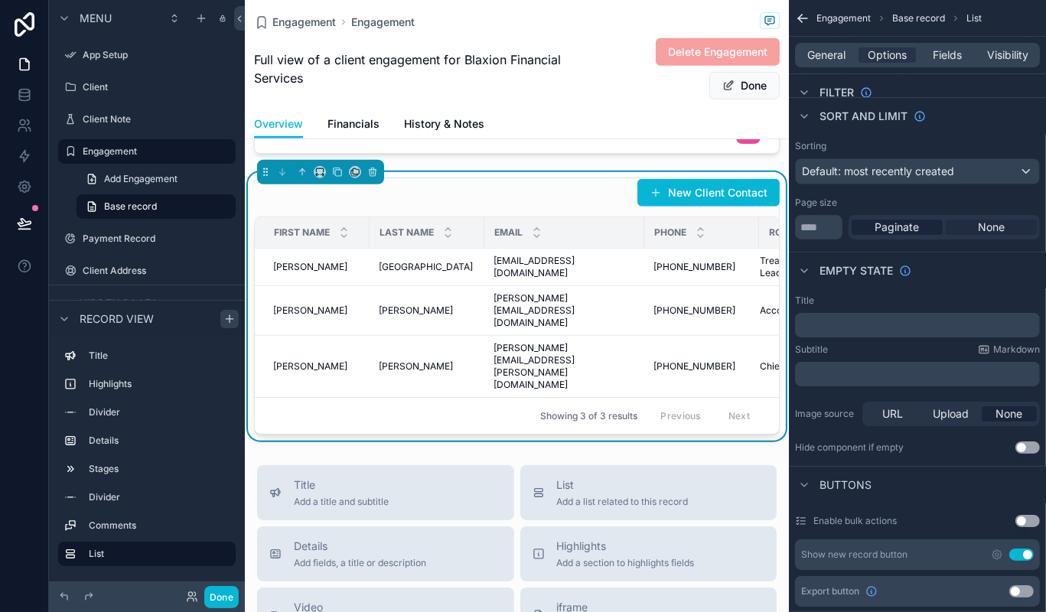
click at [982, 224] on span "None" at bounding box center [991, 227] width 27 height 15
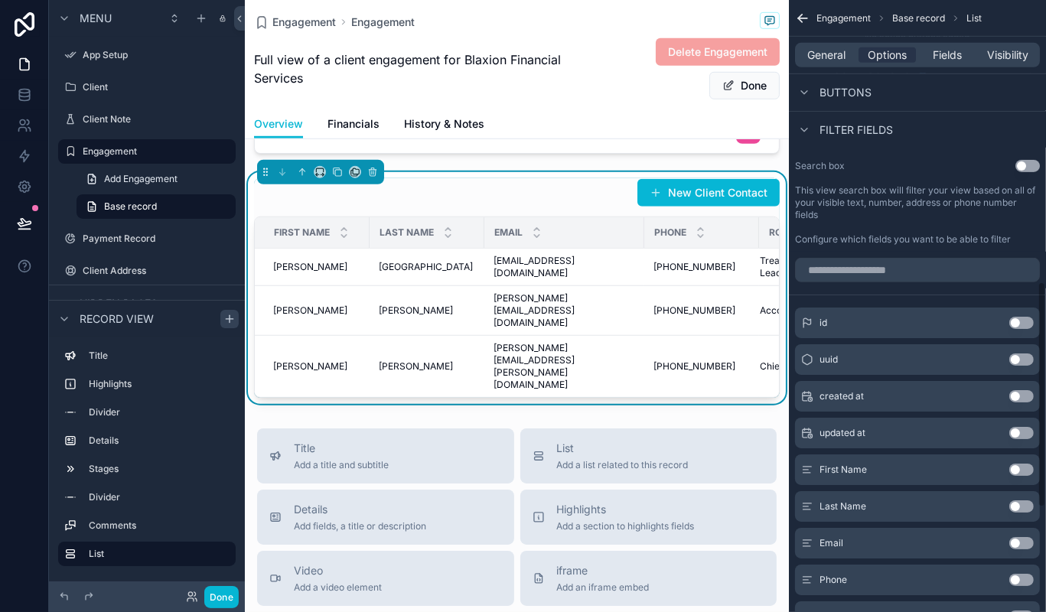
scroll to position [1043, 0]
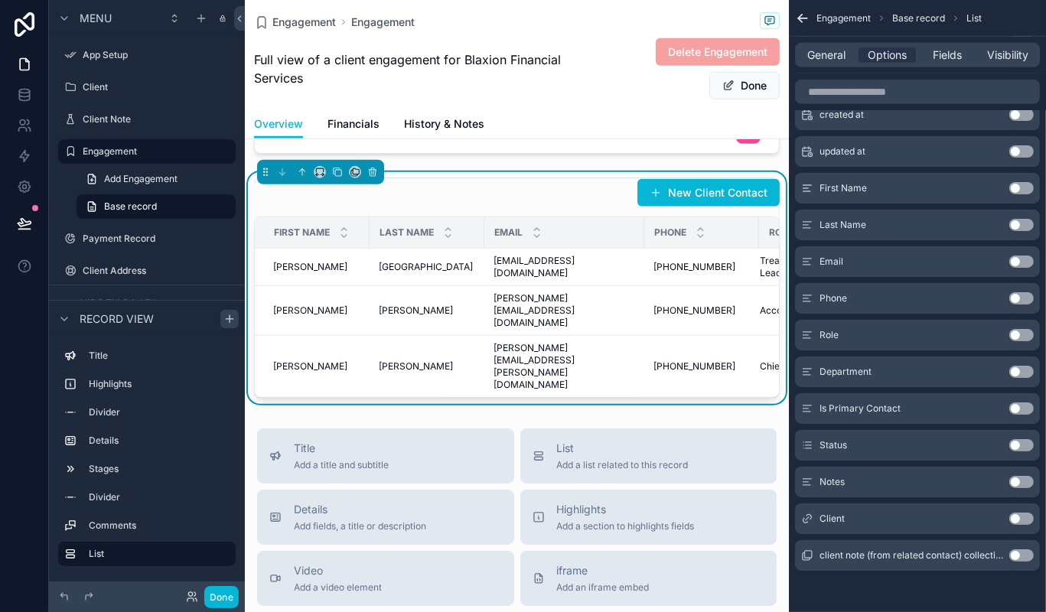
click at [1020, 552] on button "Use setting" at bounding box center [1021, 555] width 24 height 12
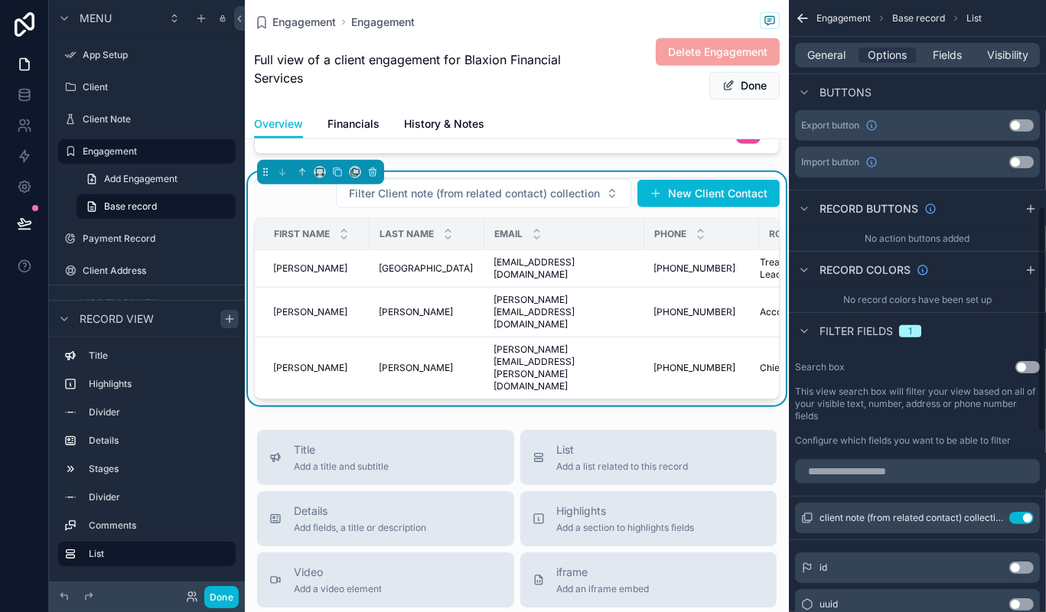
scroll to position [560, 0]
click at [1023, 511] on div "client note (from related contact) collection Use setting" at bounding box center [917, 518] width 245 height 31
click at [1019, 517] on button "Use setting" at bounding box center [1021, 519] width 24 height 12
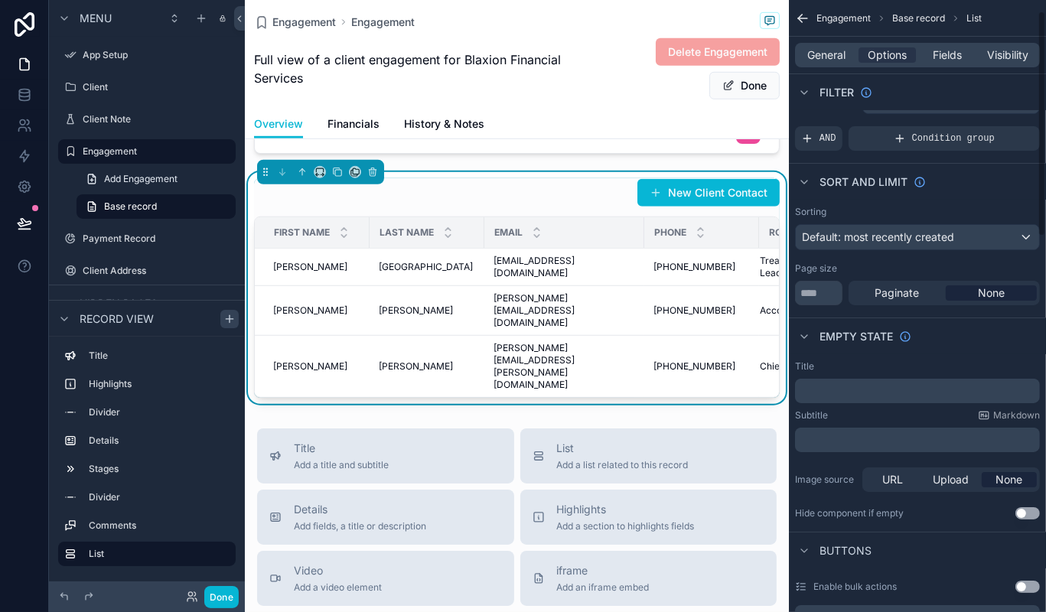
scroll to position [0, 0]
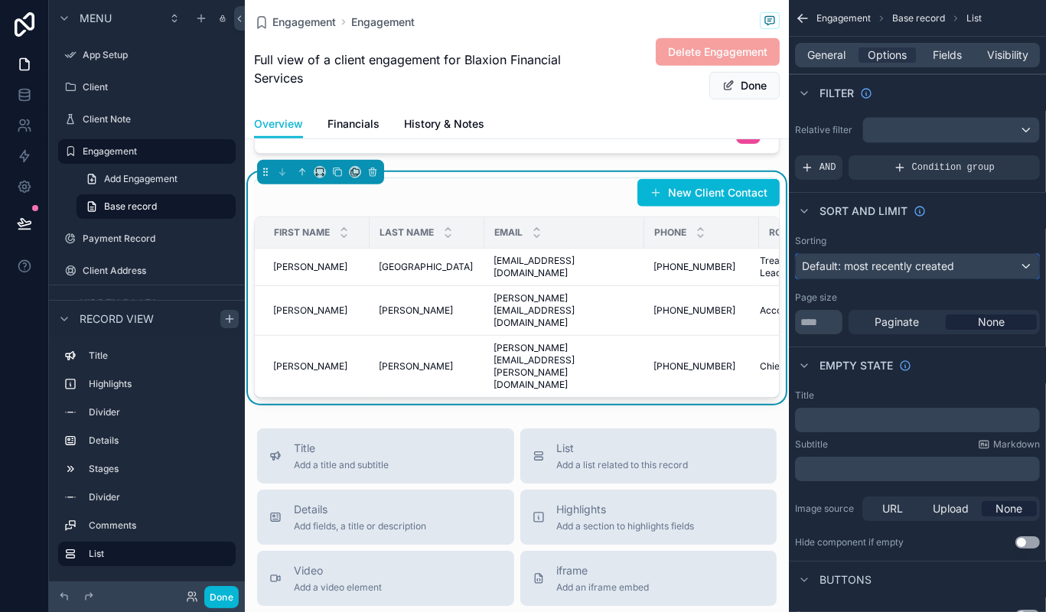
click at [840, 257] on div "Default: most recently created" at bounding box center [917, 266] width 243 height 24
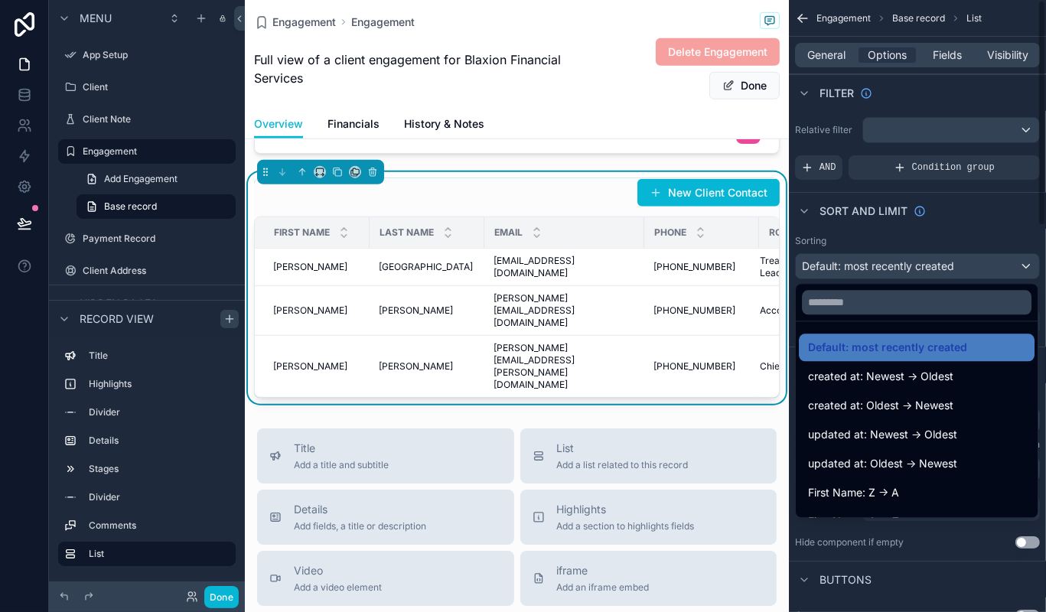
click at [935, 268] on div "scrollable content" at bounding box center [523, 306] width 1046 height 612
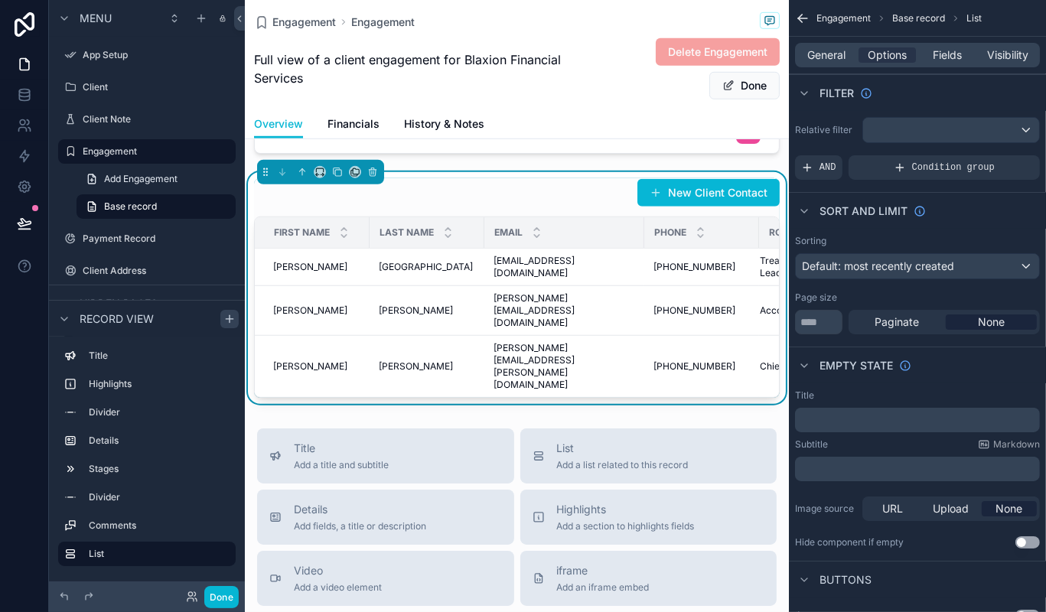
click at [848, 424] on p "﻿" at bounding box center [919, 420] width 236 height 12
click at [852, 447] on div "Subtitle Markdown" at bounding box center [917, 444] width 245 height 12
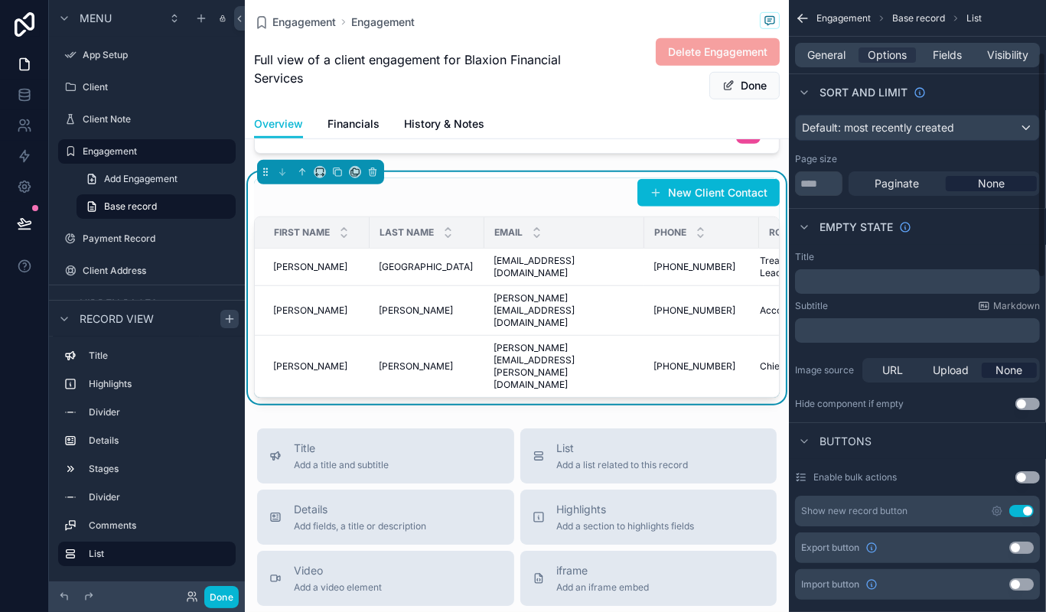
scroll to position [145, 0]
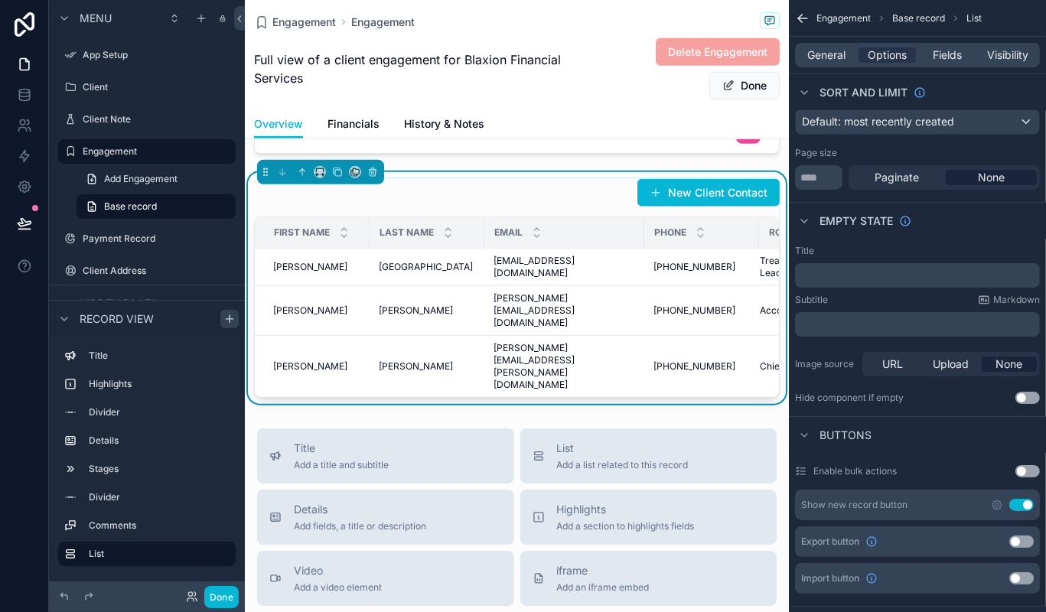
click at [1020, 396] on button "Use setting" at bounding box center [1027, 398] width 24 height 12
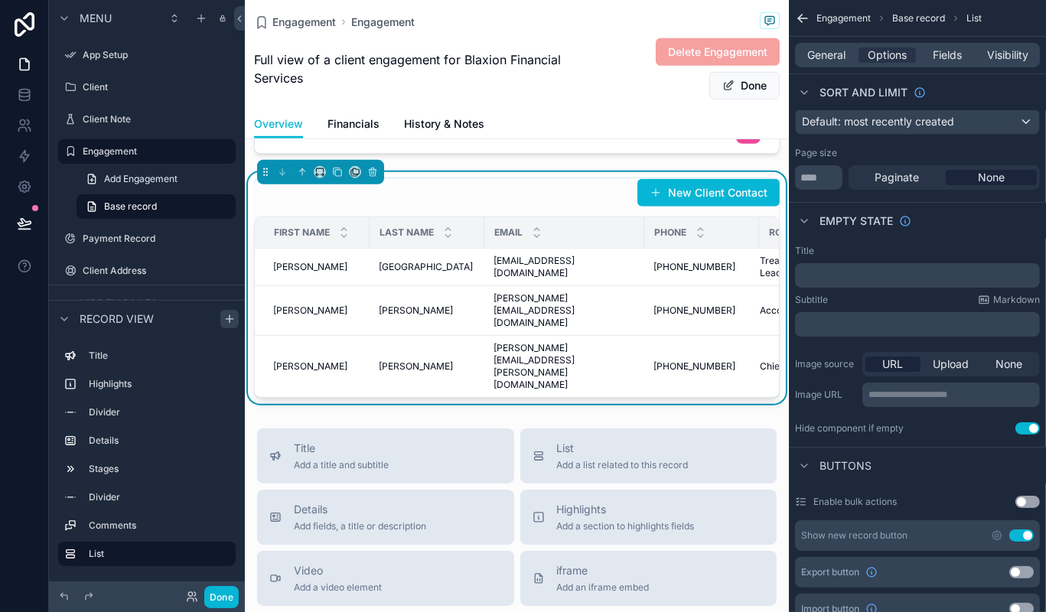
click at [1020, 396] on p "**********" at bounding box center [952, 395] width 168 height 12
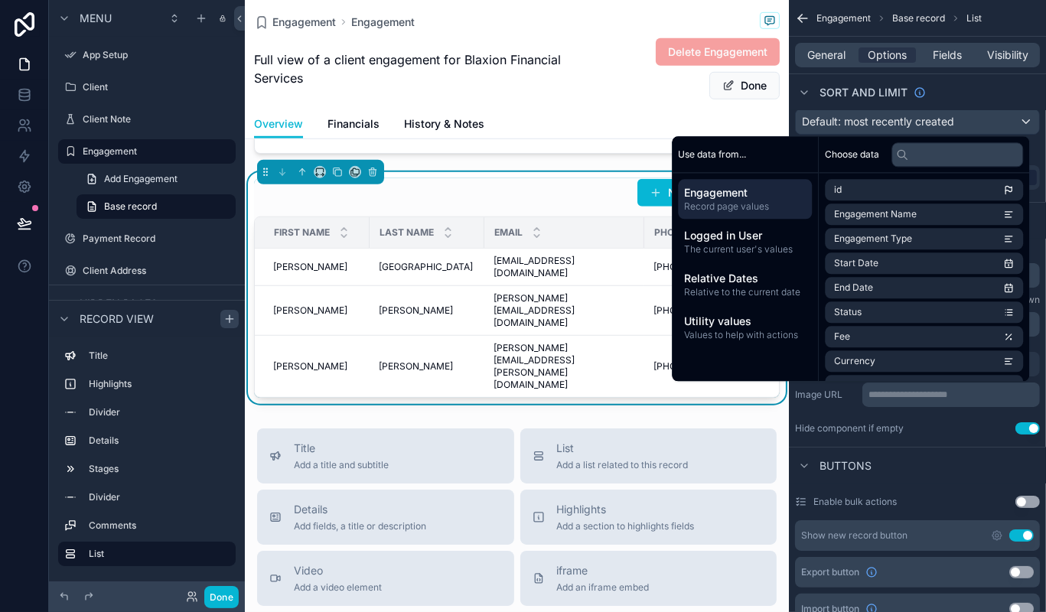
click at [1028, 424] on button "Use setting" at bounding box center [1027, 428] width 24 height 12
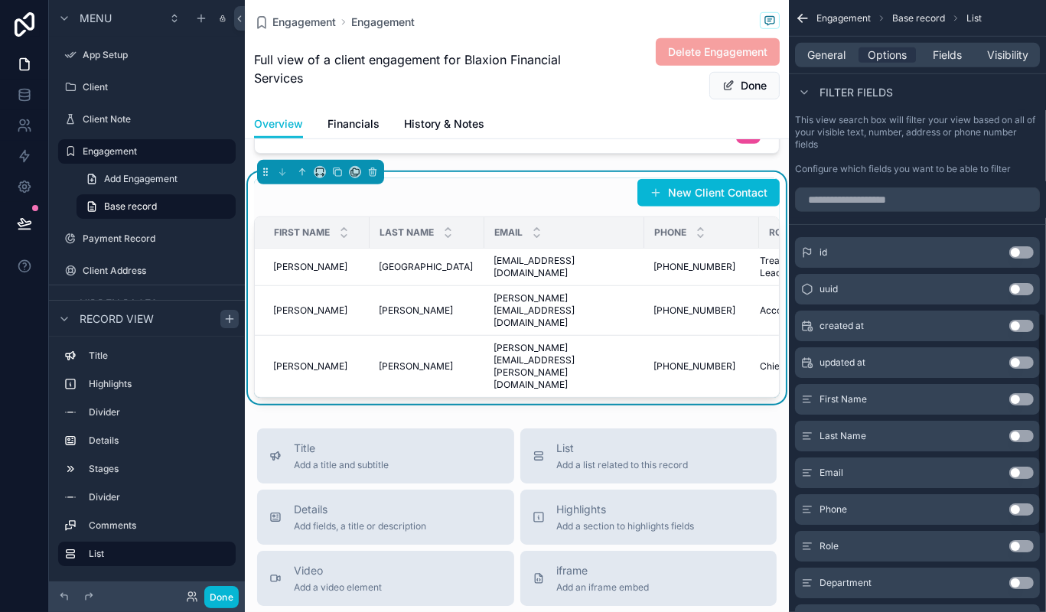
scroll to position [1074, 0]
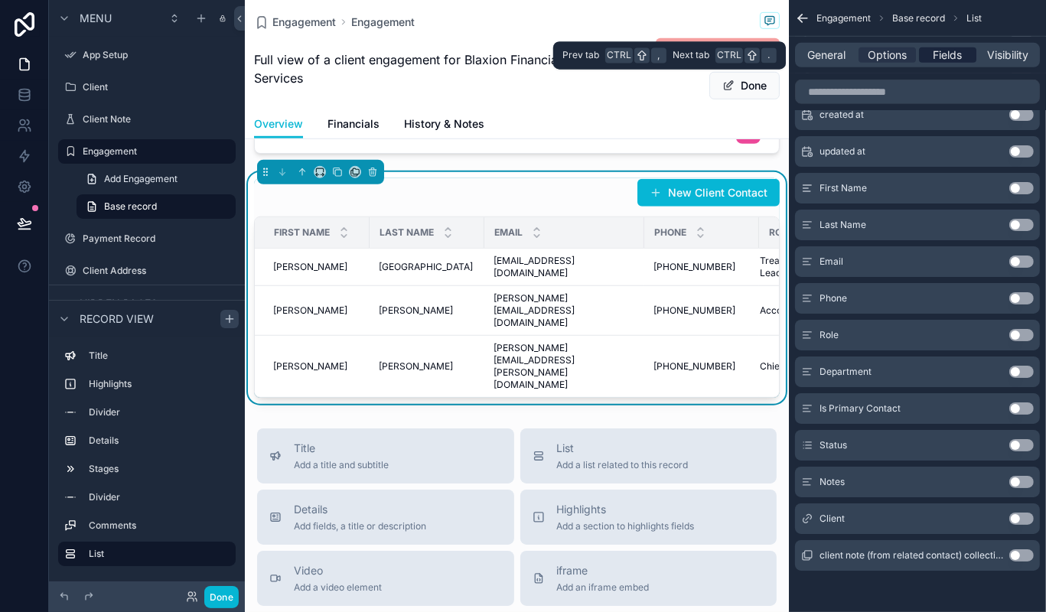
click at [943, 57] on span "Fields" at bounding box center [947, 54] width 29 height 15
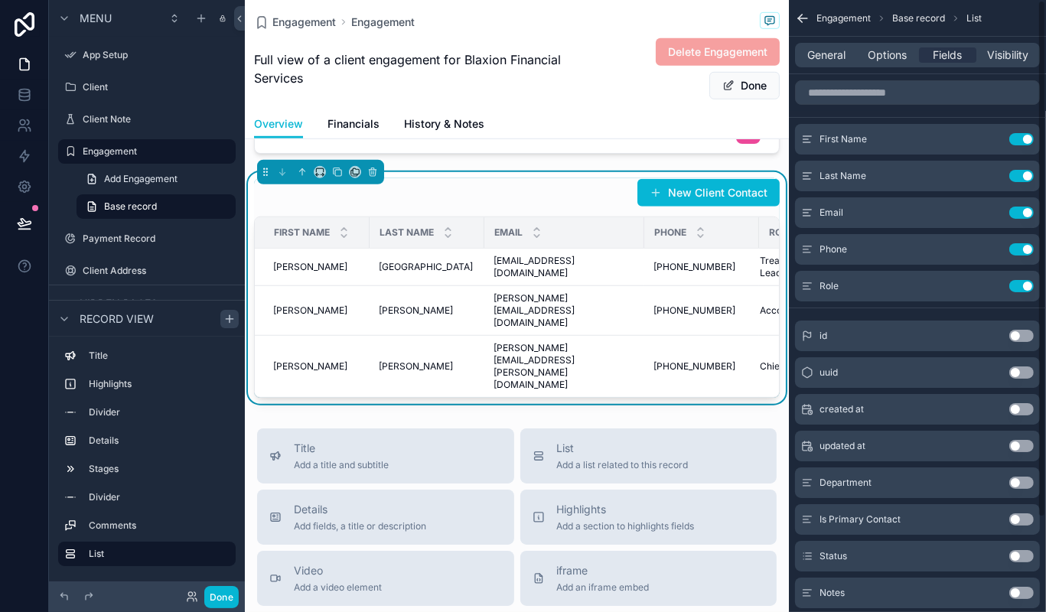
scroll to position [112, 0]
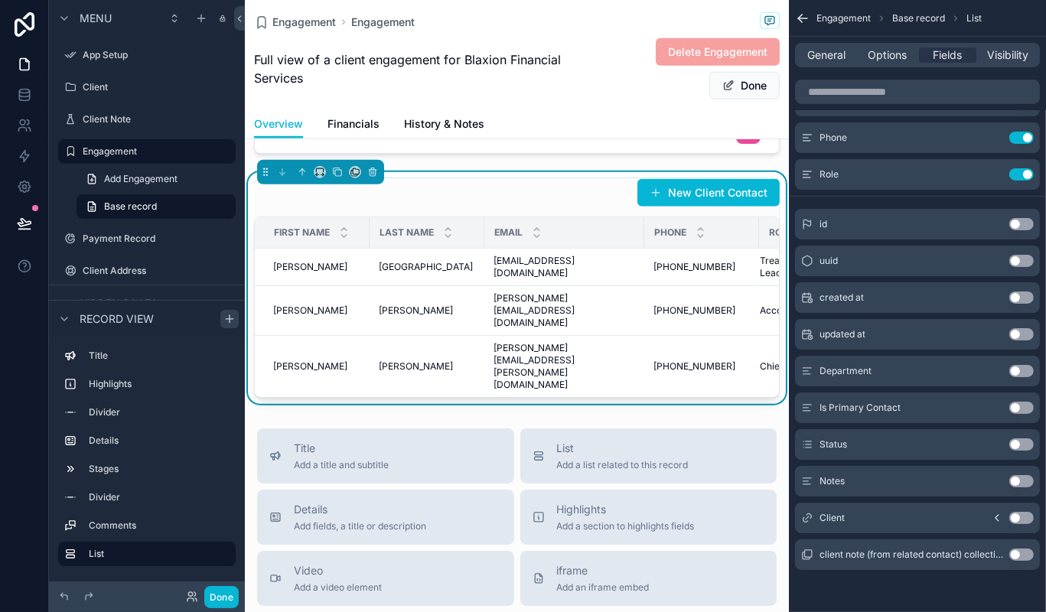
click at [1021, 557] on button "Use setting" at bounding box center [1021, 554] width 24 height 12
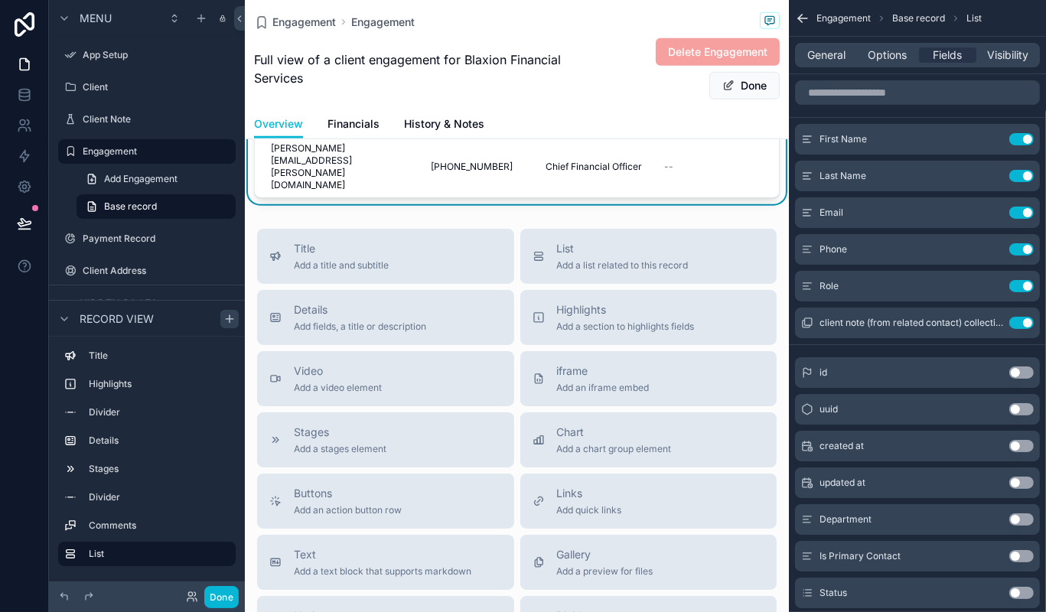
scroll to position [1034, 0]
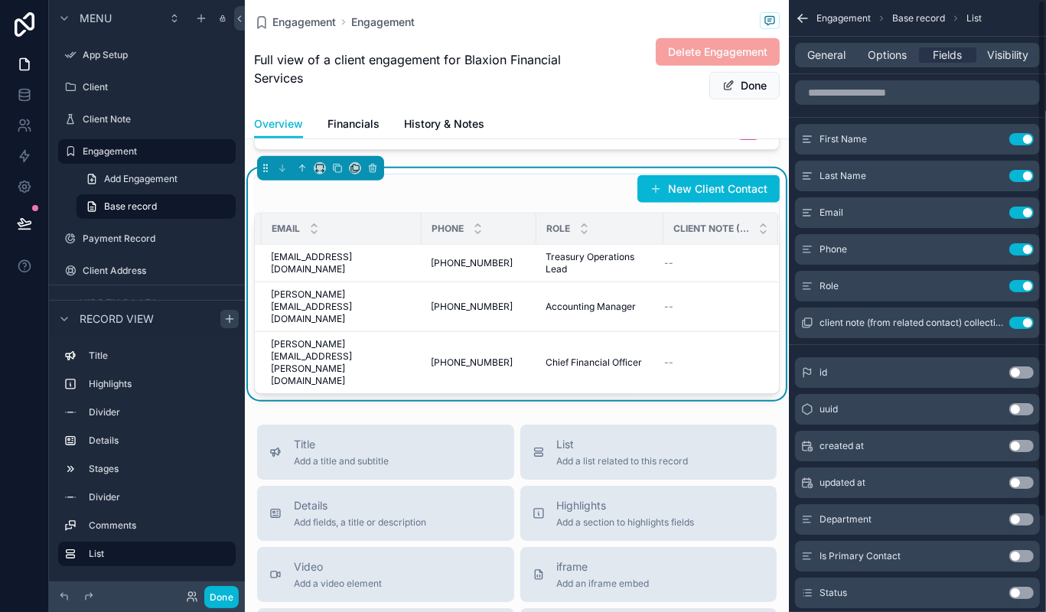
click at [825, 65] on div "General Options Fields Visibility" at bounding box center [917, 55] width 245 height 24
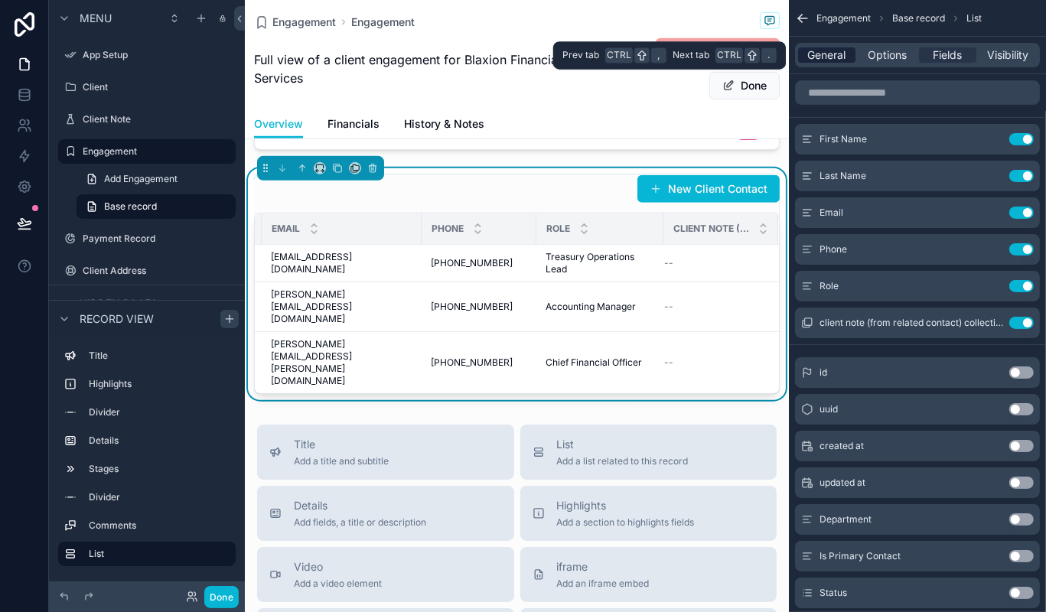
click at [835, 57] on span "General" at bounding box center [827, 54] width 38 height 15
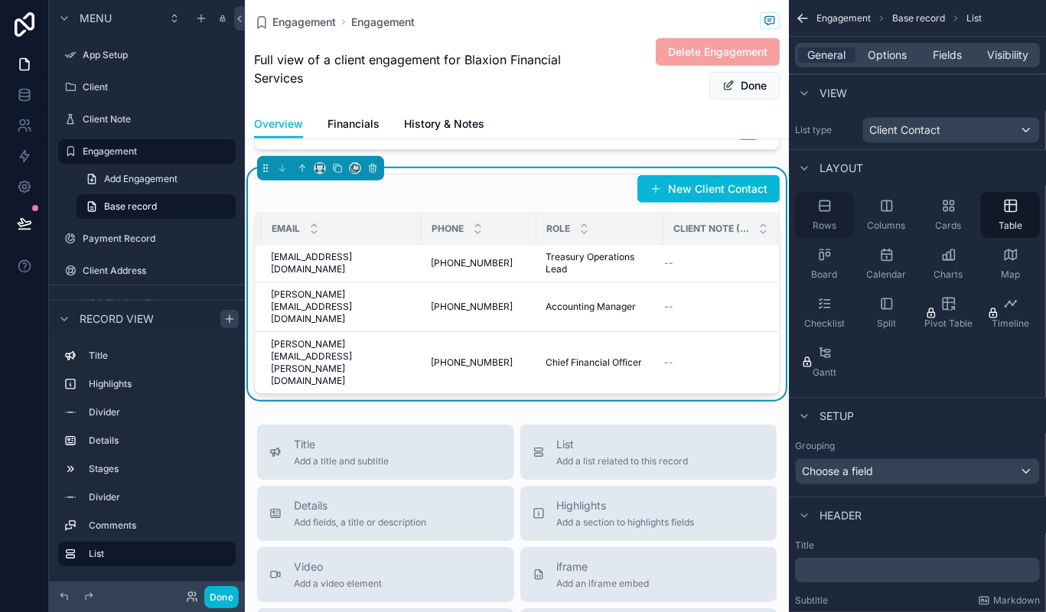
click at [831, 210] on icon "scrollable content" at bounding box center [824, 205] width 15 height 15
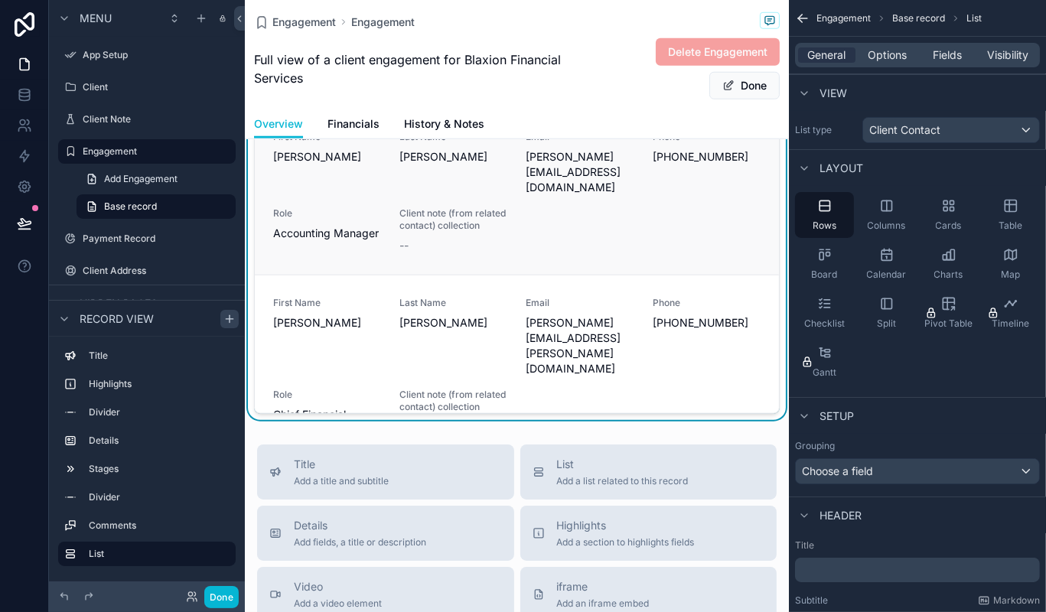
scroll to position [1304, 0]
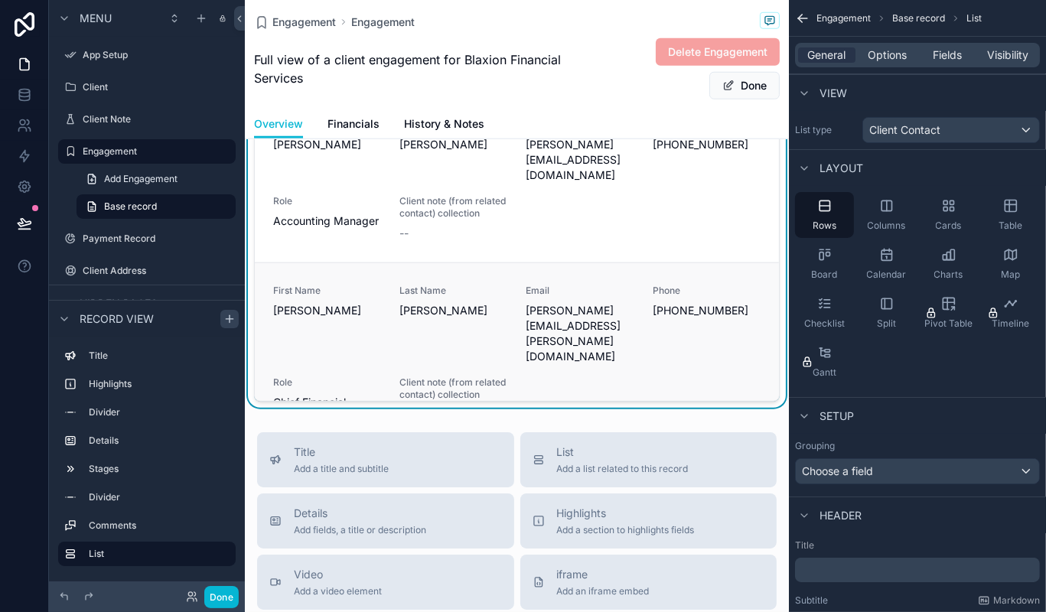
click at [491, 376] on span "Client note (from related contact) collection" at bounding box center [453, 388] width 108 height 24
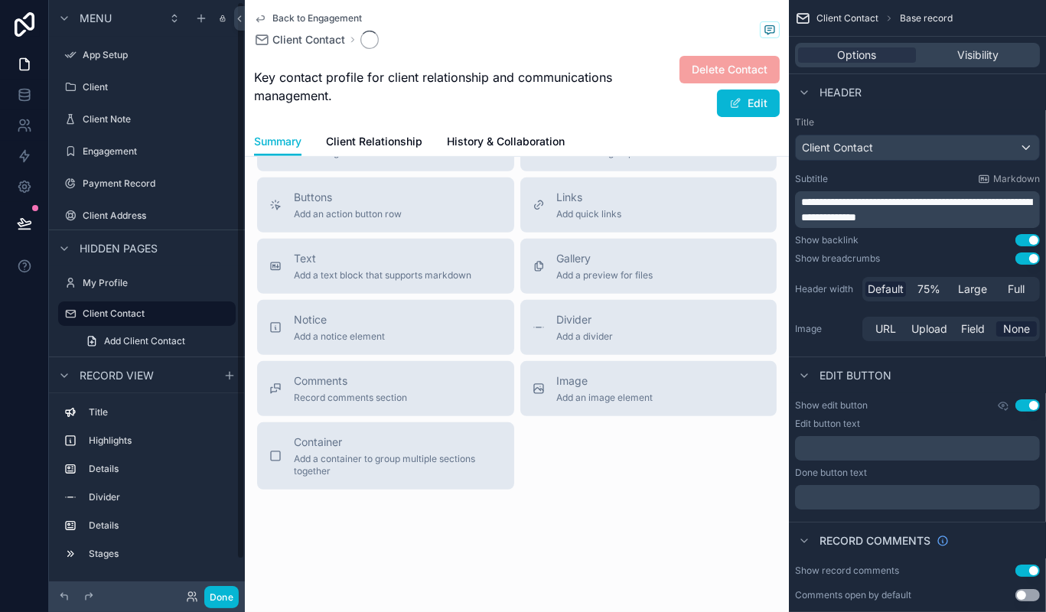
scroll to position [2, 0]
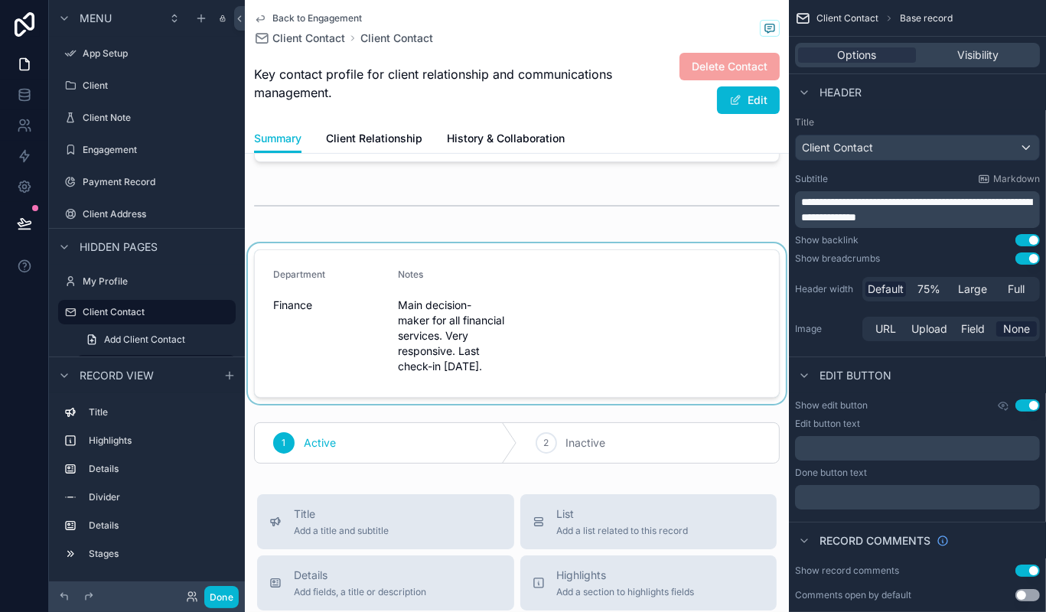
scroll to position [337, 0]
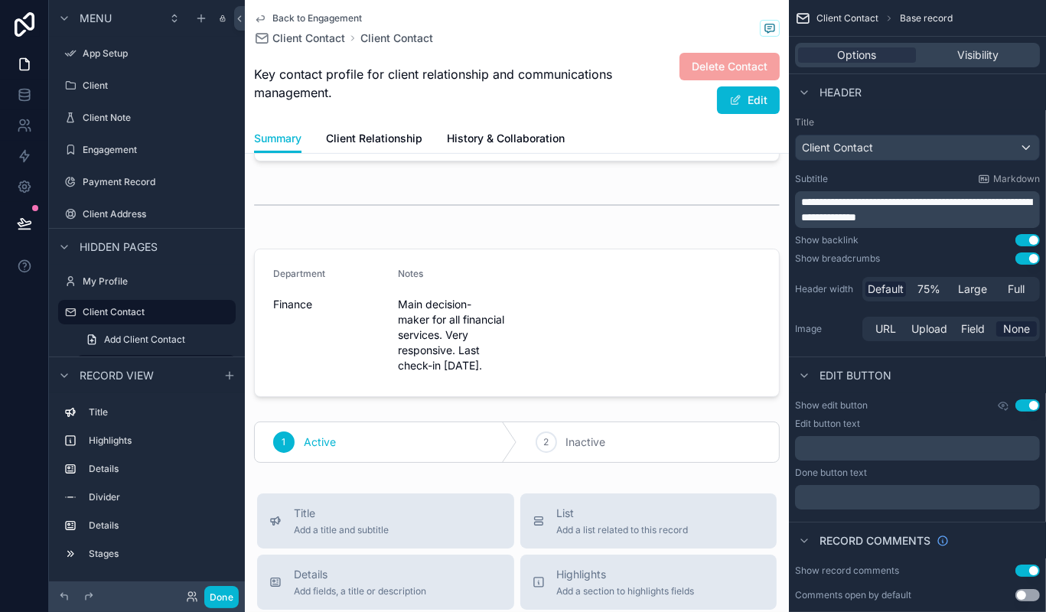
click at [259, 12] on icon "scrollable content" at bounding box center [260, 18] width 12 height 12
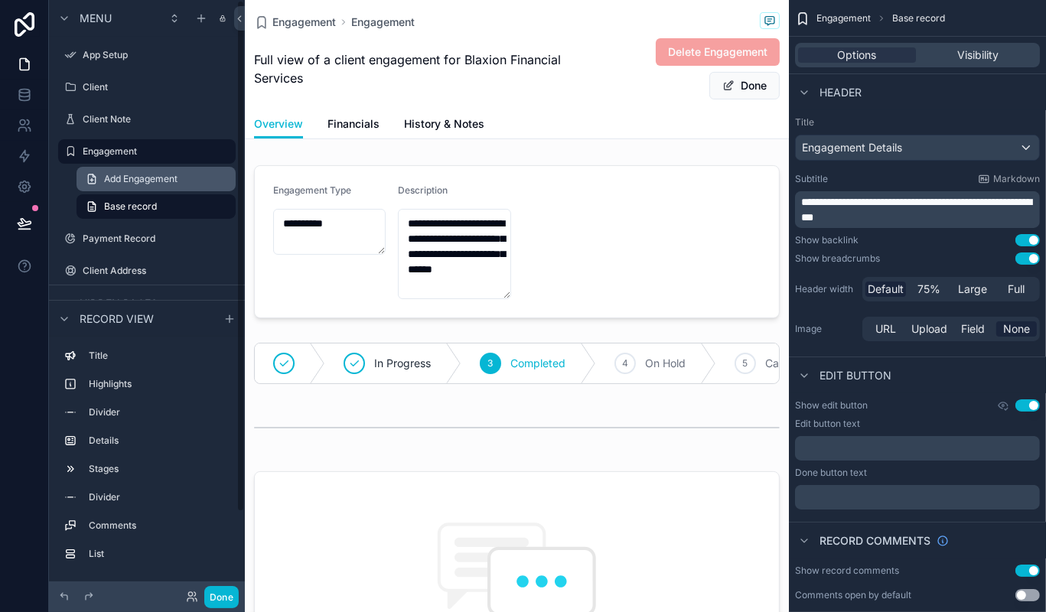
click at [144, 168] on link "Add Engagement" at bounding box center [155, 179] width 159 height 24
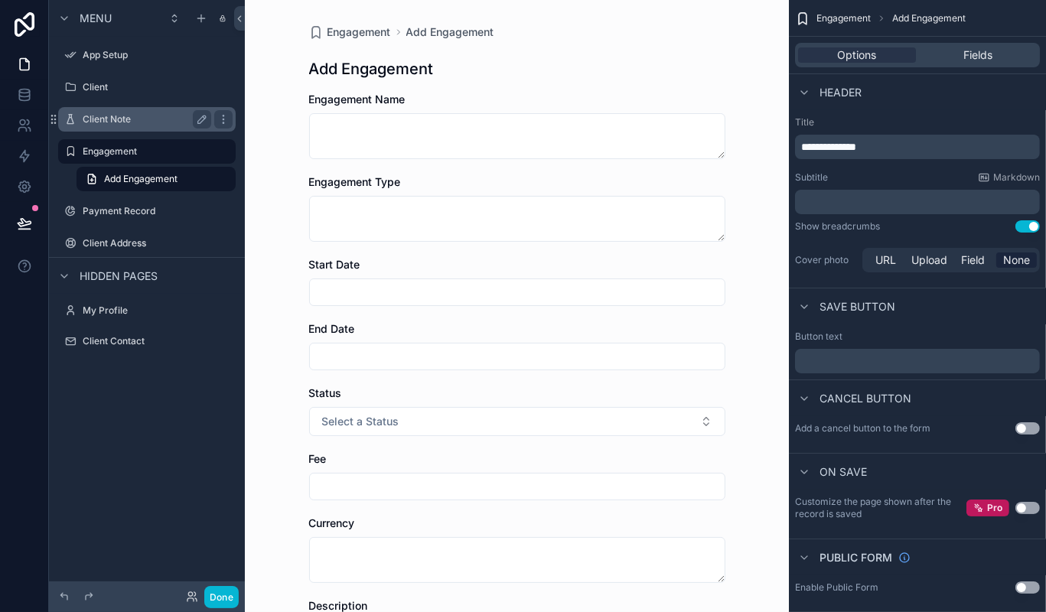
click at [93, 121] on label "Client Note" at bounding box center [144, 119] width 122 height 12
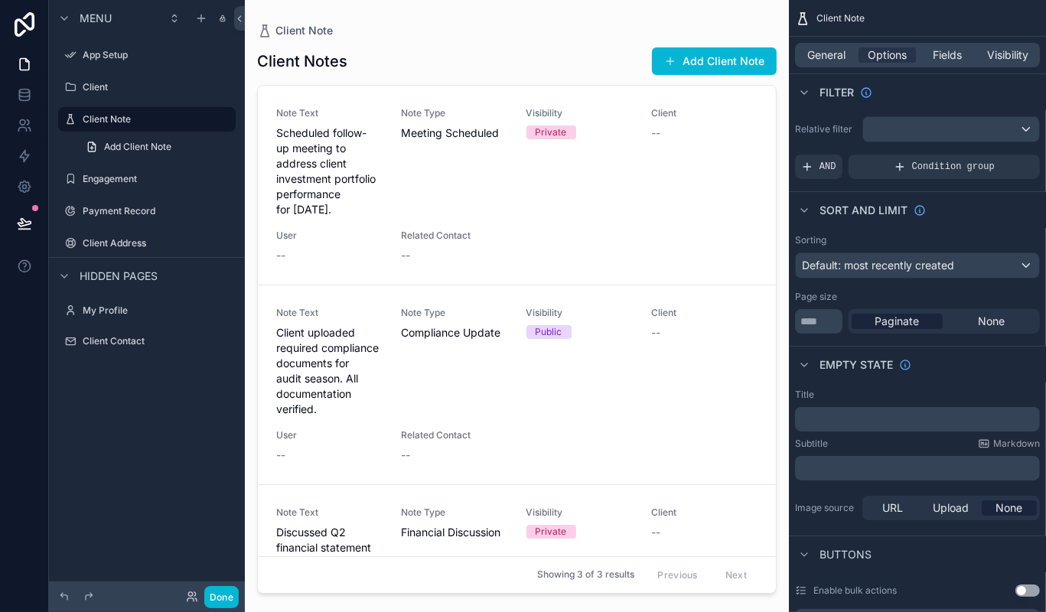
click at [337, 343] on div "scrollable content" at bounding box center [517, 297] width 544 height 594
click at [427, 203] on div "Note Type Meeting Scheduled" at bounding box center [454, 162] width 106 height 110
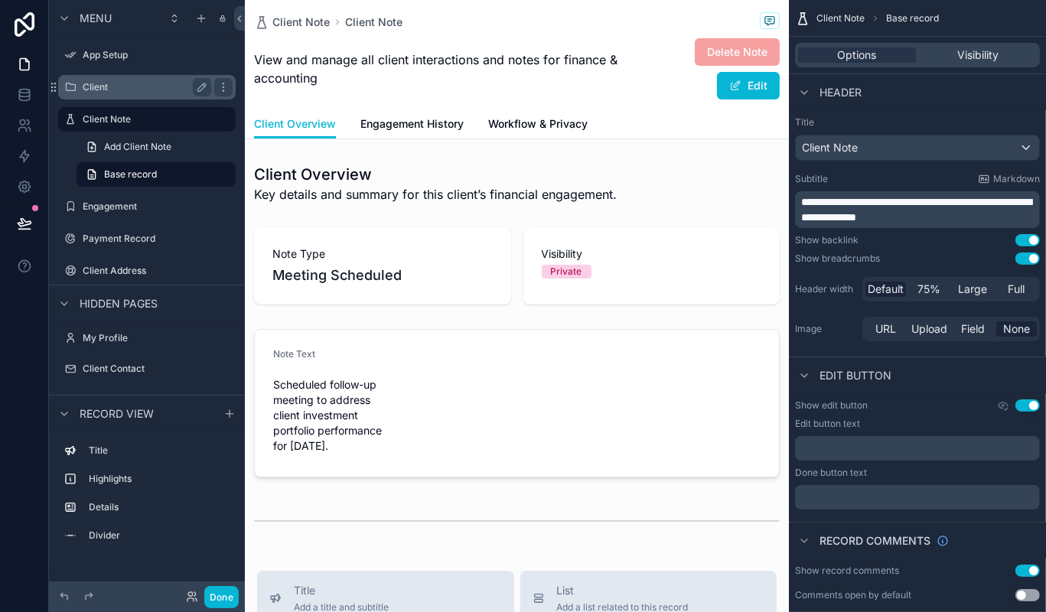
click at [119, 76] on div "Client" at bounding box center [146, 87] width 171 height 24
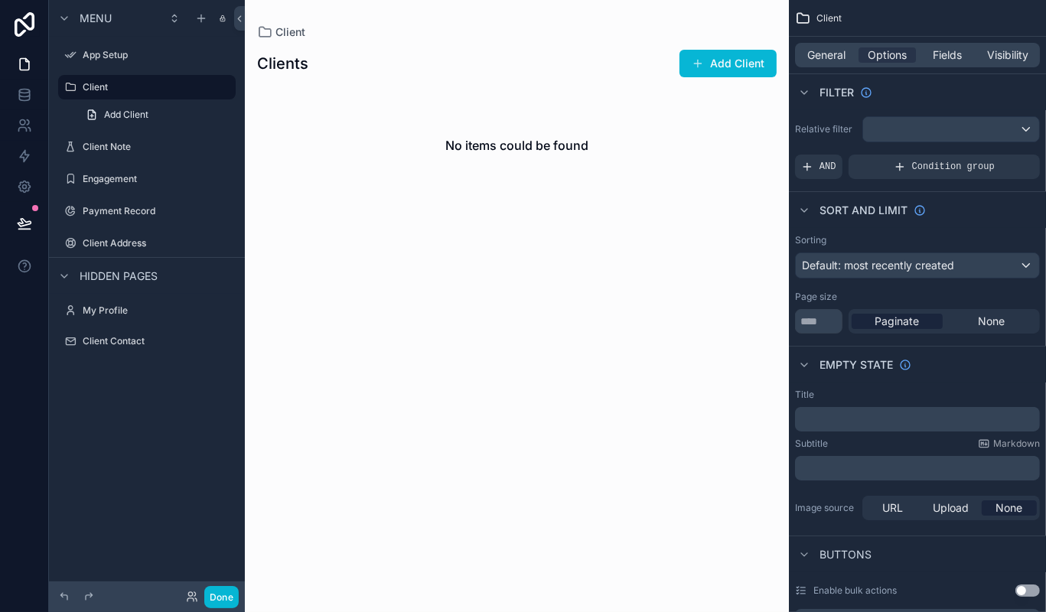
click at [102, 270] on span "Hidden pages" at bounding box center [119, 275] width 78 height 15
click at [97, 47] on div "App Setup" at bounding box center [147, 55] width 129 height 18
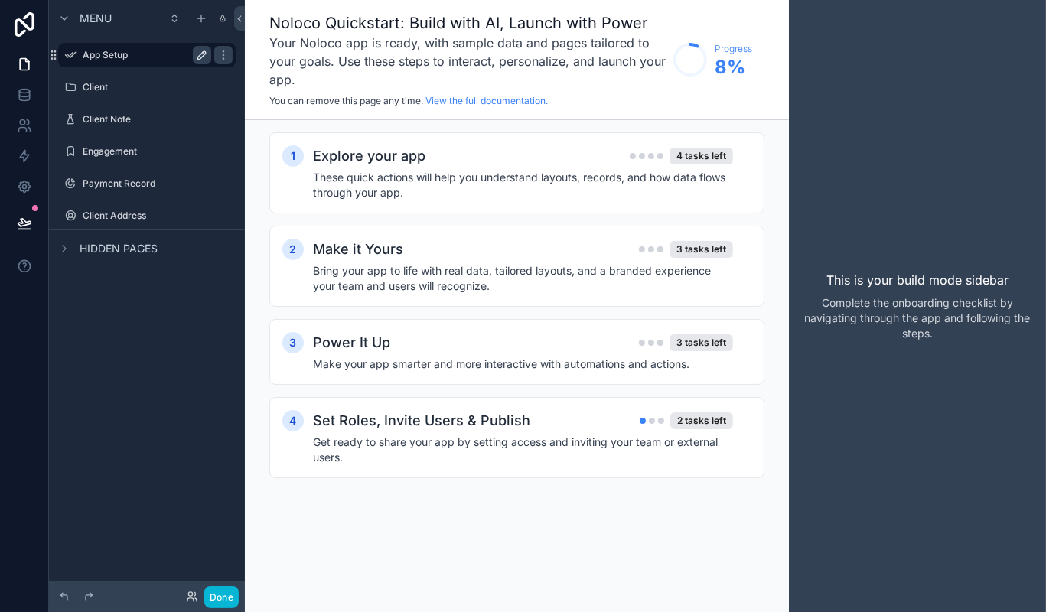
click at [200, 53] on icon "scrollable content" at bounding box center [202, 55] width 12 height 12
click at [141, 91] on label "Client" at bounding box center [144, 87] width 122 height 12
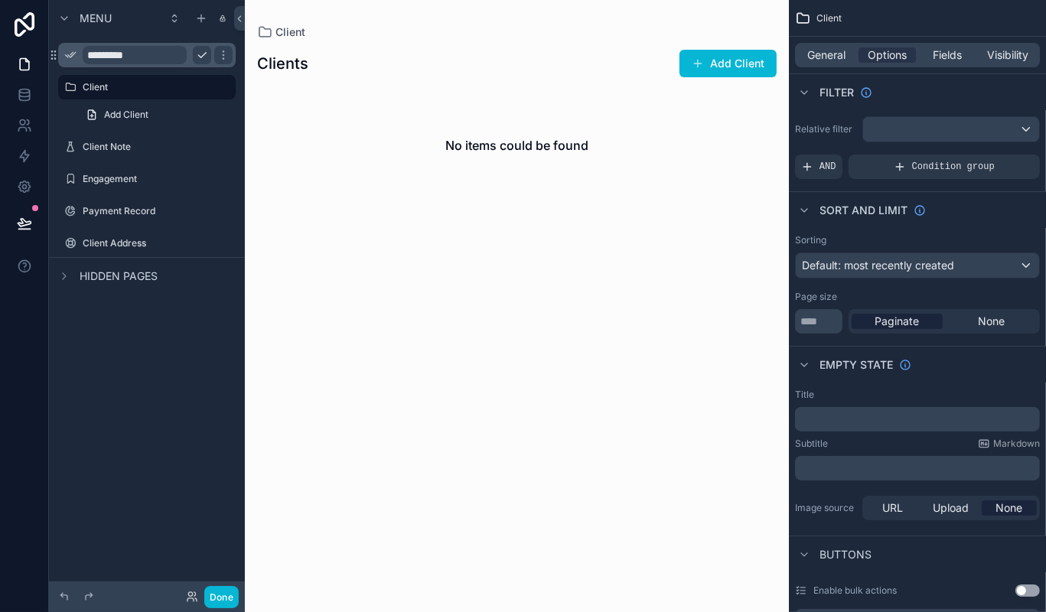
click at [473, 157] on div "scrollable content" at bounding box center [517, 306] width 544 height 612
click at [131, 152] on label "Client Note" at bounding box center [144, 147] width 122 height 12
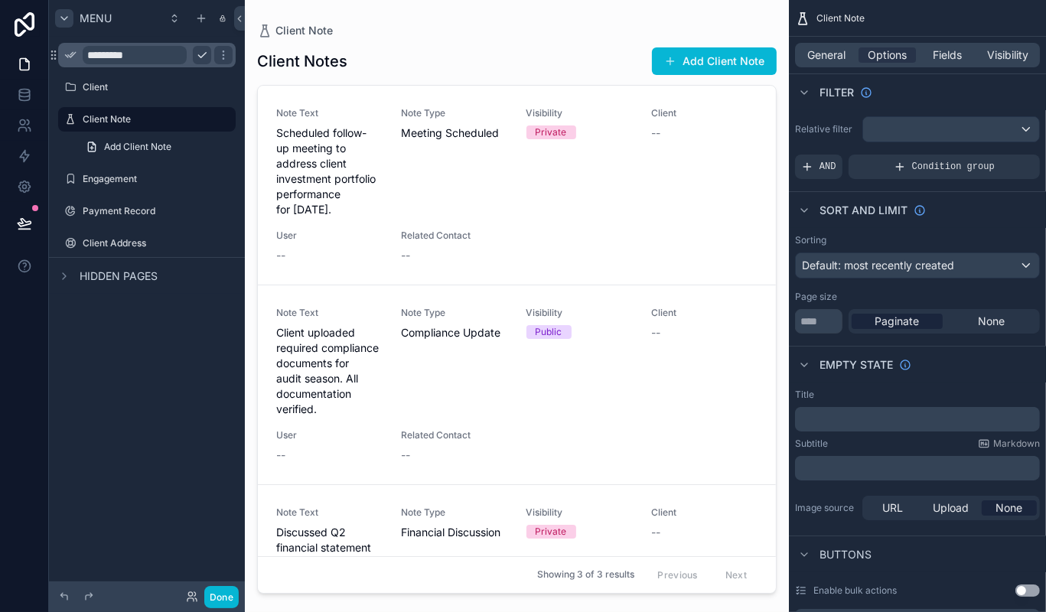
click at [64, 17] on icon "scrollable content" at bounding box center [64, 18] width 12 height 12
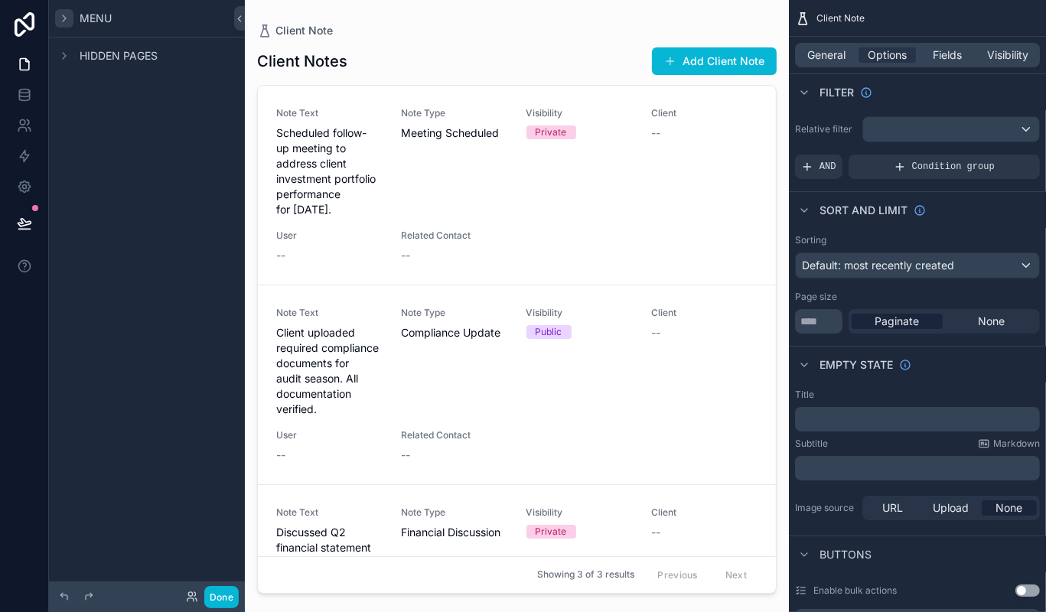
click at [64, 17] on icon "scrollable content" at bounding box center [64, 18] width 3 height 6
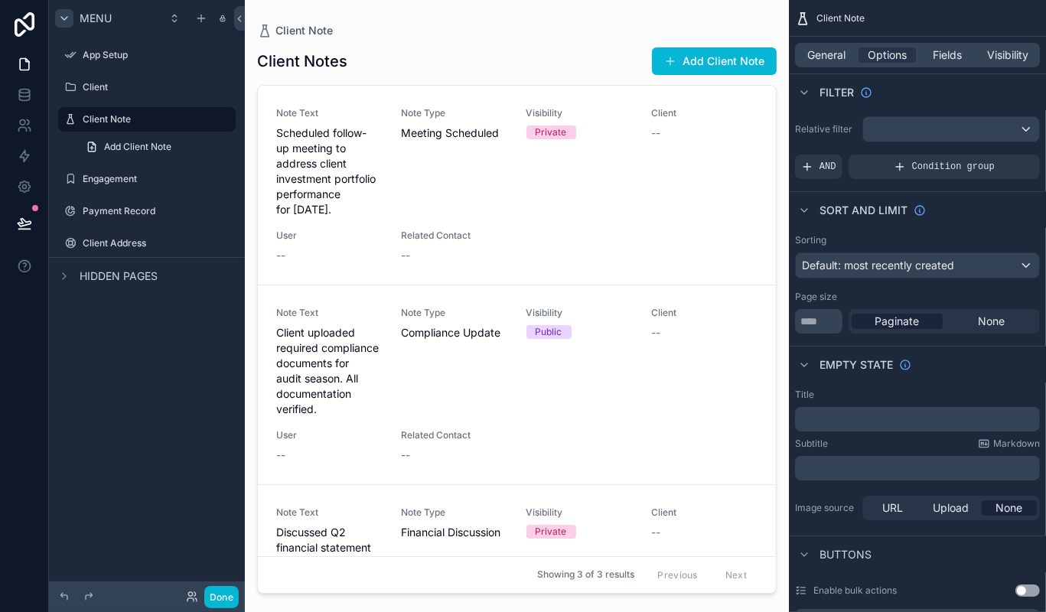
click at [86, 18] on span "Menu" at bounding box center [96, 18] width 32 height 15
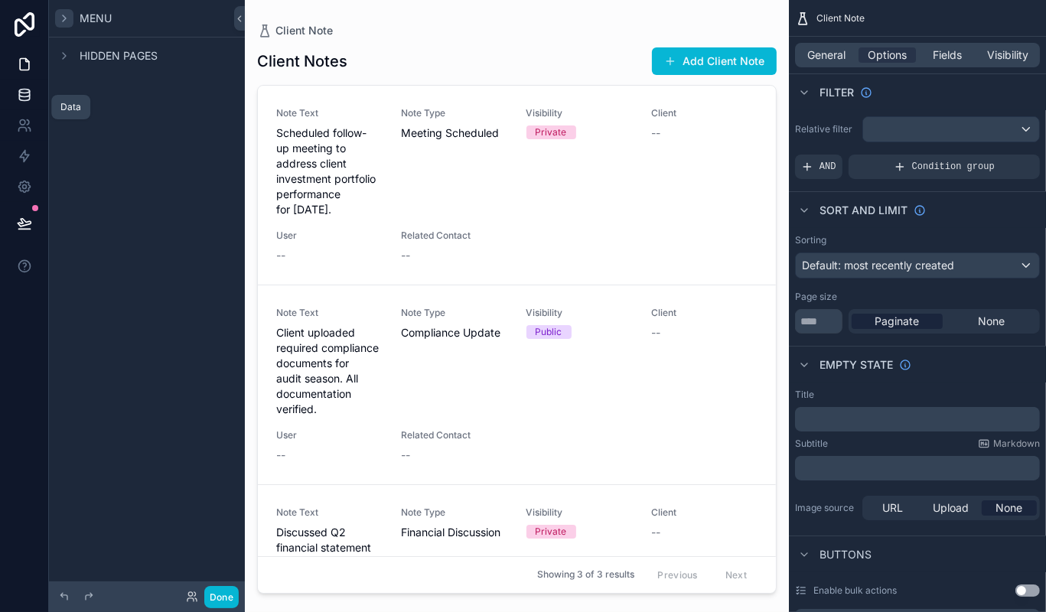
click at [24, 94] on icon at bounding box center [24, 94] width 15 height 15
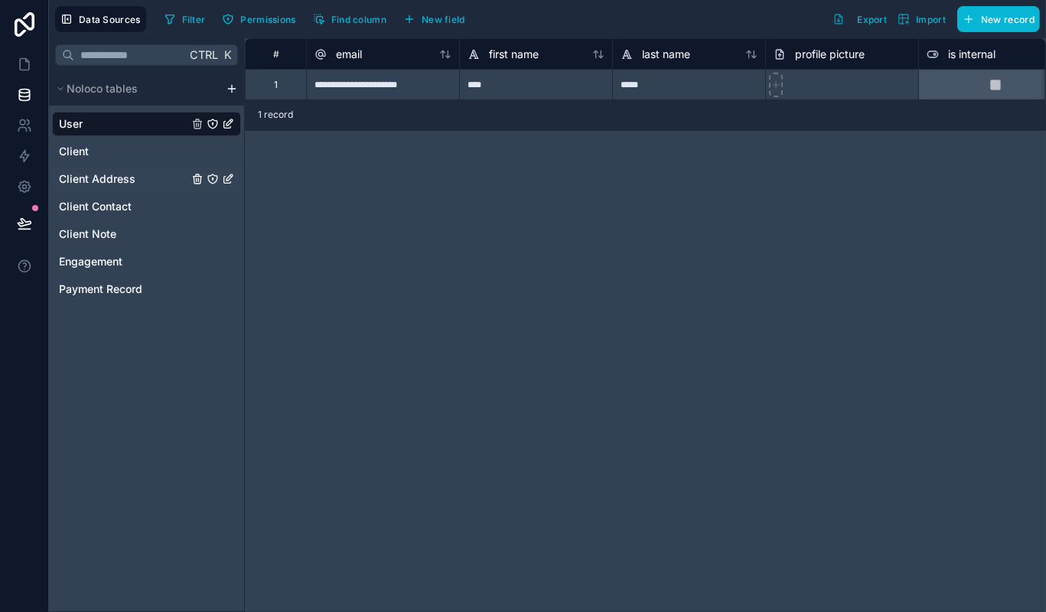
click at [122, 177] on span "Client Address" at bounding box center [97, 178] width 76 height 15
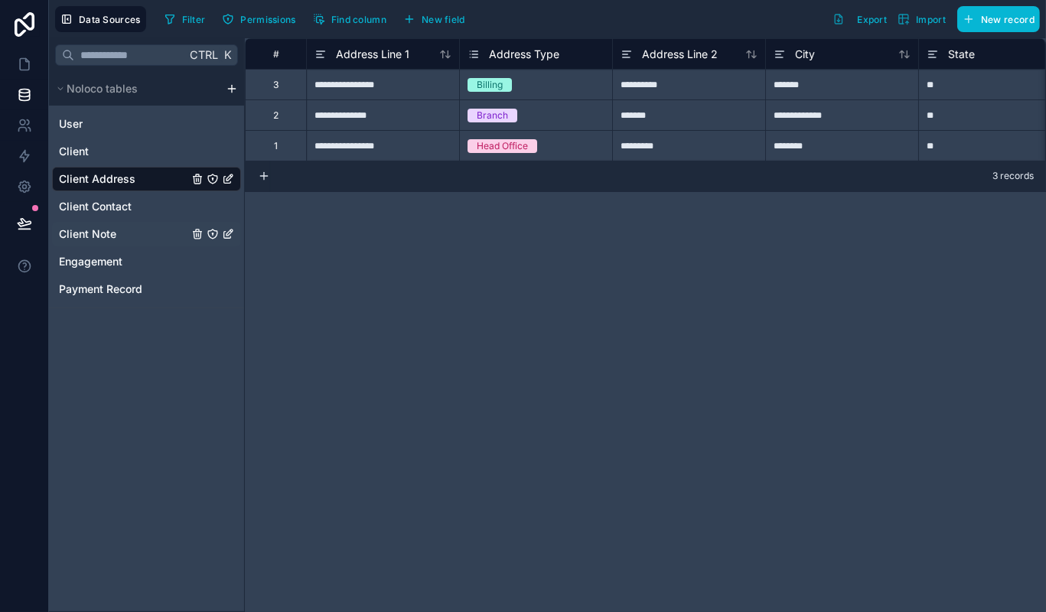
click at [103, 244] on div "Client Note" at bounding box center [146, 234] width 189 height 24
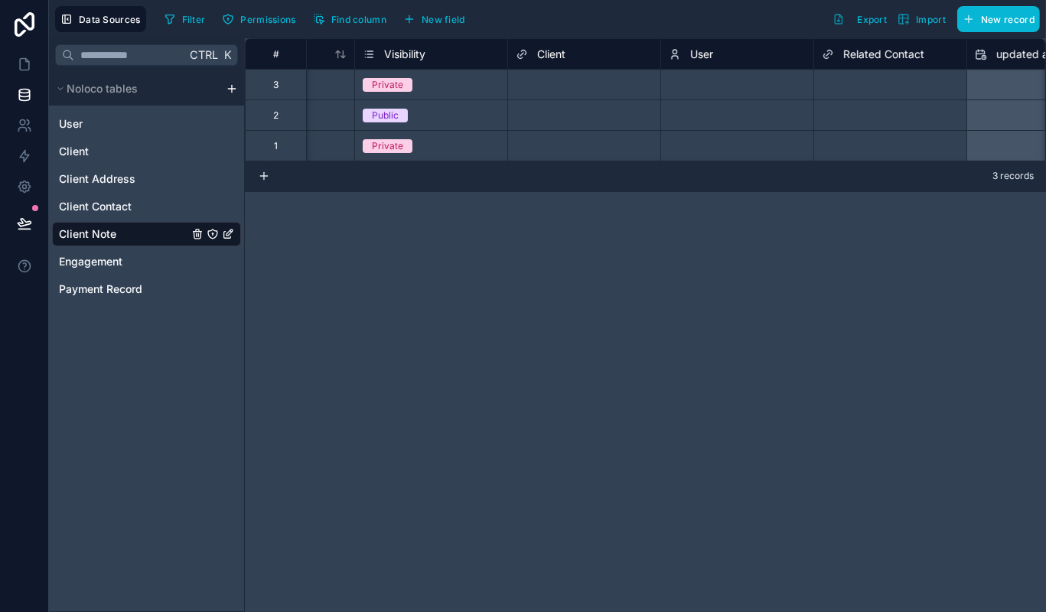
scroll to position [0, 257]
click at [895, 58] on span "Related Contact" at bounding box center [884, 54] width 81 height 15
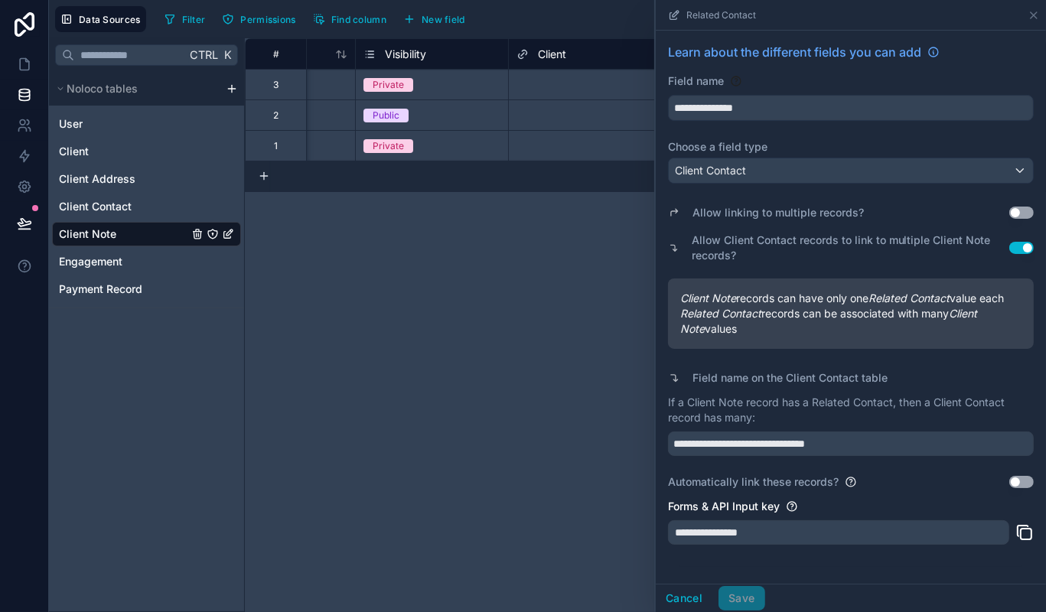
click at [709, 304] on em "Client Note" at bounding box center [708, 297] width 56 height 13
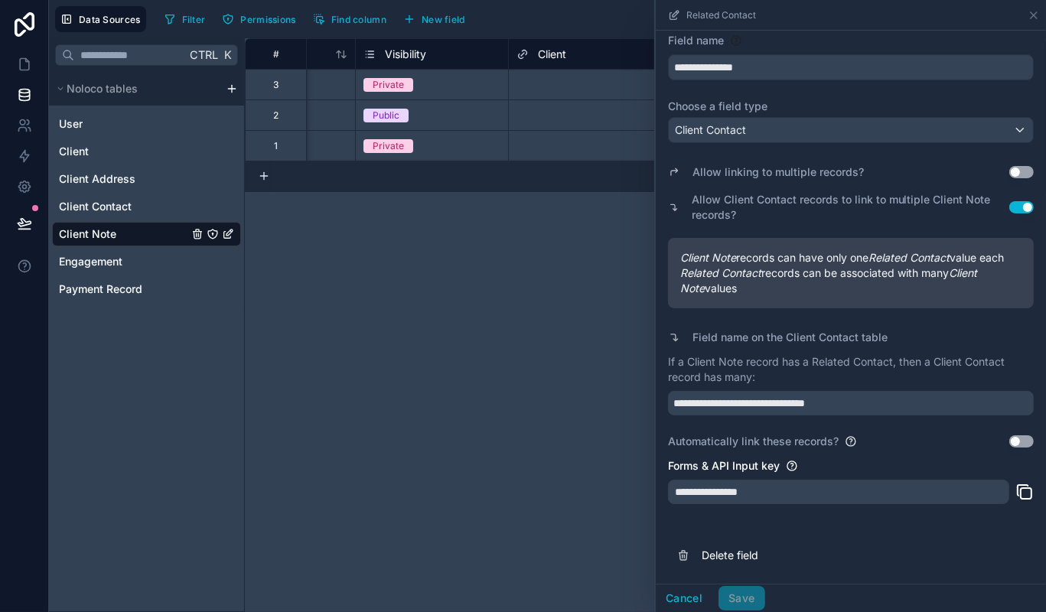
click at [537, 390] on div "**********" at bounding box center [645, 325] width 801 height 574
click at [523, 511] on div "**********" at bounding box center [645, 325] width 801 height 574
click at [682, 596] on button "Cancel" at bounding box center [684, 598] width 57 height 24
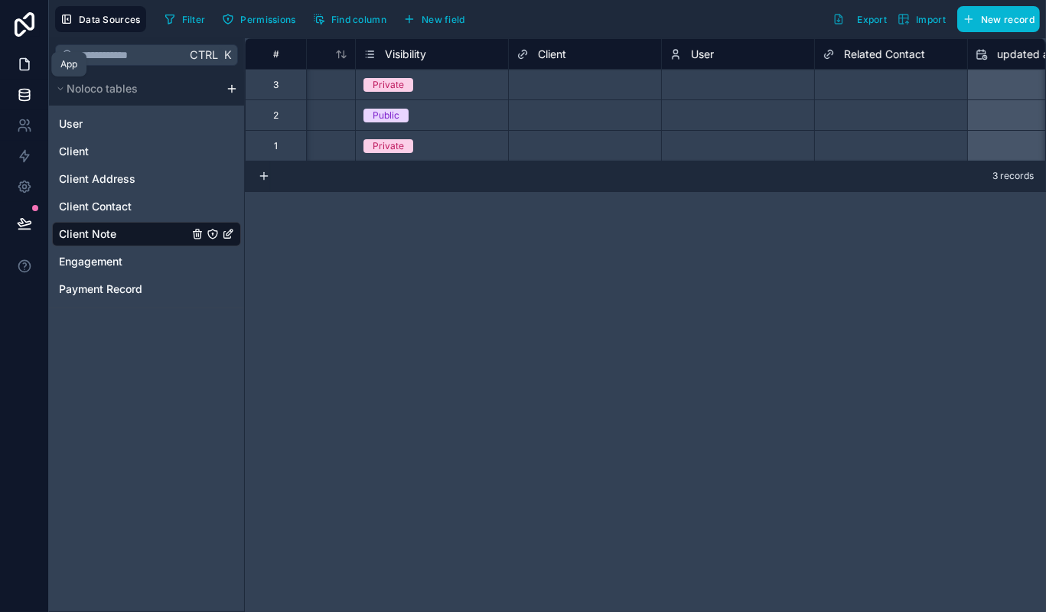
click at [22, 69] on icon at bounding box center [24, 64] width 15 height 15
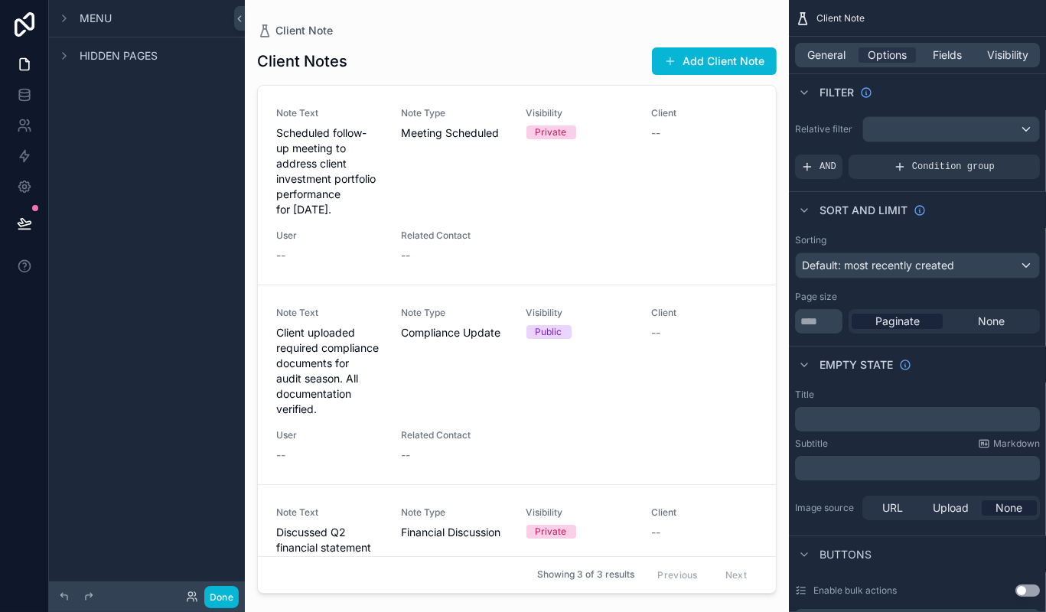
click at [117, 60] on span "Hidden pages" at bounding box center [119, 55] width 78 height 15
click at [76, 29] on div "Menu" at bounding box center [147, 18] width 196 height 37
click at [67, 25] on div "scrollable content" at bounding box center [64, 18] width 18 height 18
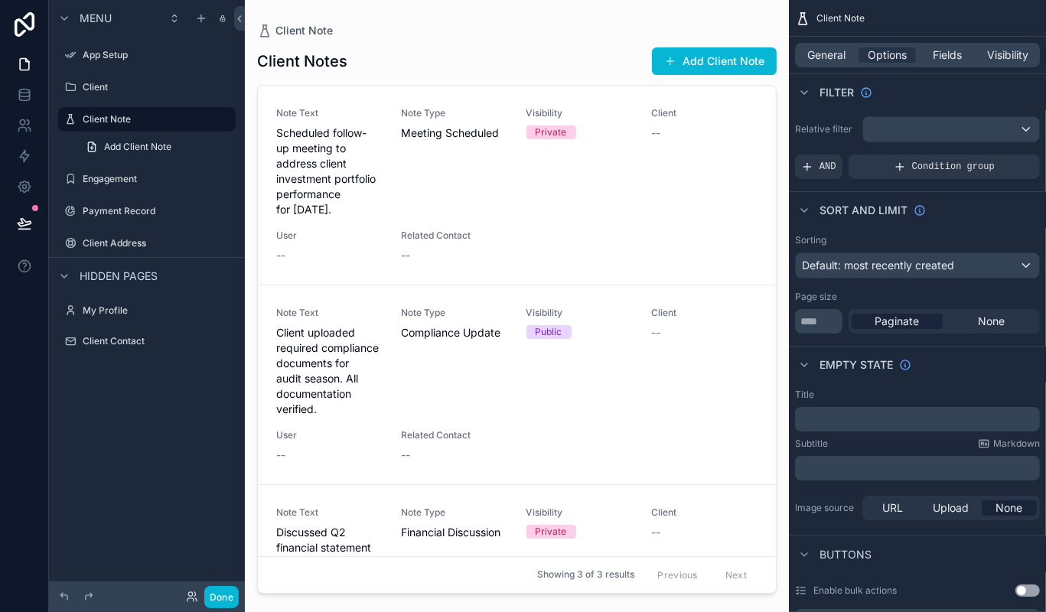
click at [120, 165] on div "Engagement" at bounding box center [147, 179] width 196 height 28
click at [122, 177] on label "Engagement" at bounding box center [144, 179] width 122 height 12
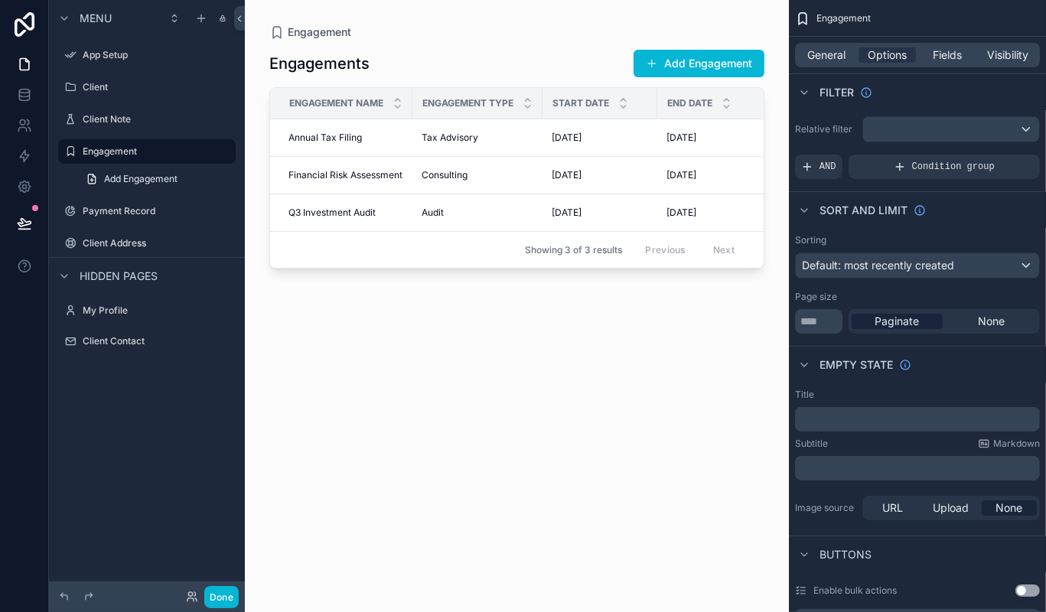
click at [332, 177] on div "scrollable content" at bounding box center [517, 297] width 544 height 594
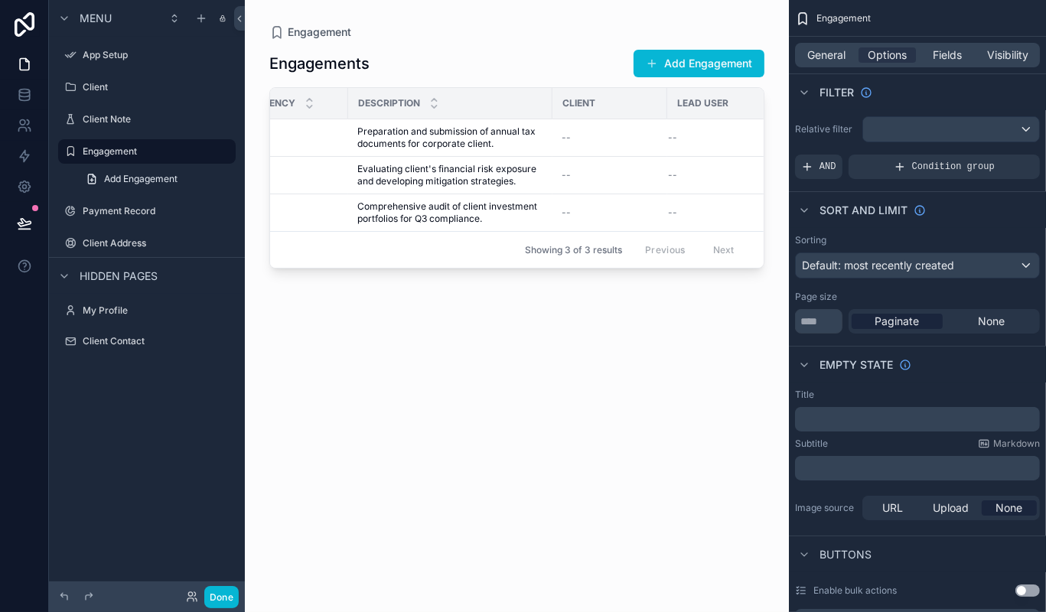
scroll to position [0, 789]
click at [439, 155] on td "Preparation and submission of annual tax documents for corporate client. Prepar…" at bounding box center [430, 137] width 204 height 37
click at [417, 107] on icon "scrollable content" at bounding box center [414, 107] width 10 height 10
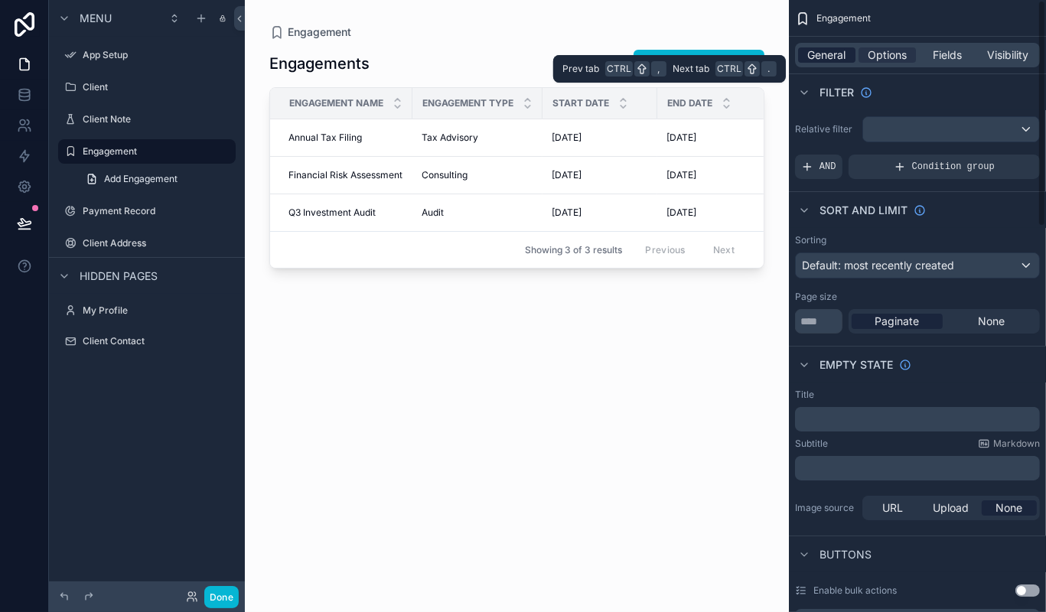
click at [825, 54] on span "General" at bounding box center [827, 54] width 38 height 15
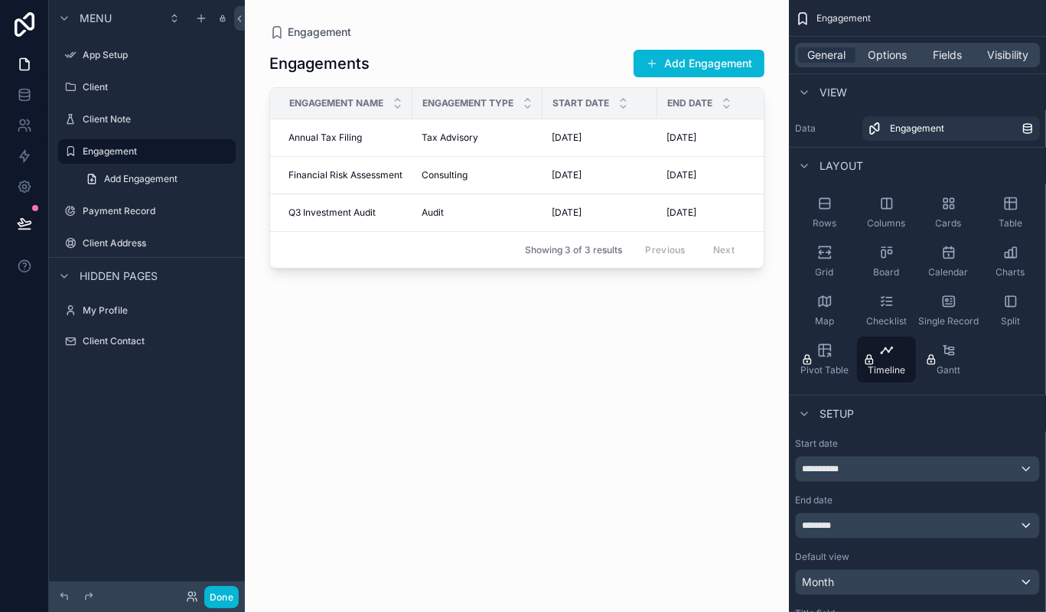
click at [464, 367] on div "Engagements Add Engagement Engagement Name Engagement Type Start Date End Date …" at bounding box center [516, 317] width 495 height 554
click at [476, 246] on div "Showing 3 of 3 results Previous Next" at bounding box center [516, 249] width 493 height 37
click at [311, 30] on span "Engagement" at bounding box center [319, 31] width 63 height 15
click at [295, 46] on div "Engagements Add Engagement Engagement Name Engagement Type Start Date End Date …" at bounding box center [516, 317] width 495 height 554
click at [112, 210] on label "Payment Record" at bounding box center [144, 211] width 122 height 12
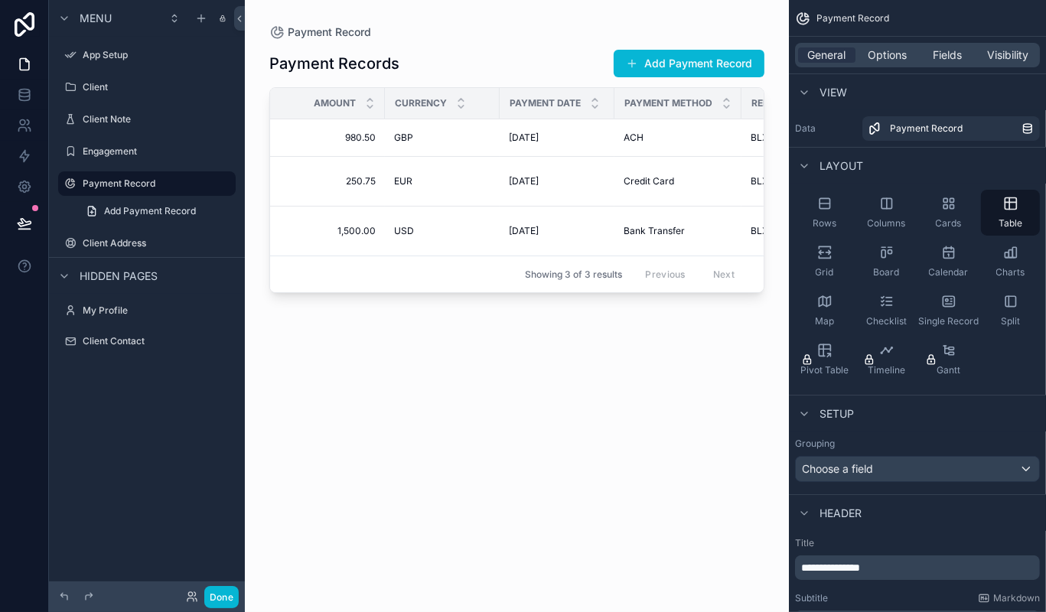
click at [373, 176] on div "scrollable content" at bounding box center [517, 297] width 544 height 594
click at [373, 176] on span "250.75" at bounding box center [331, 181] width 87 height 12
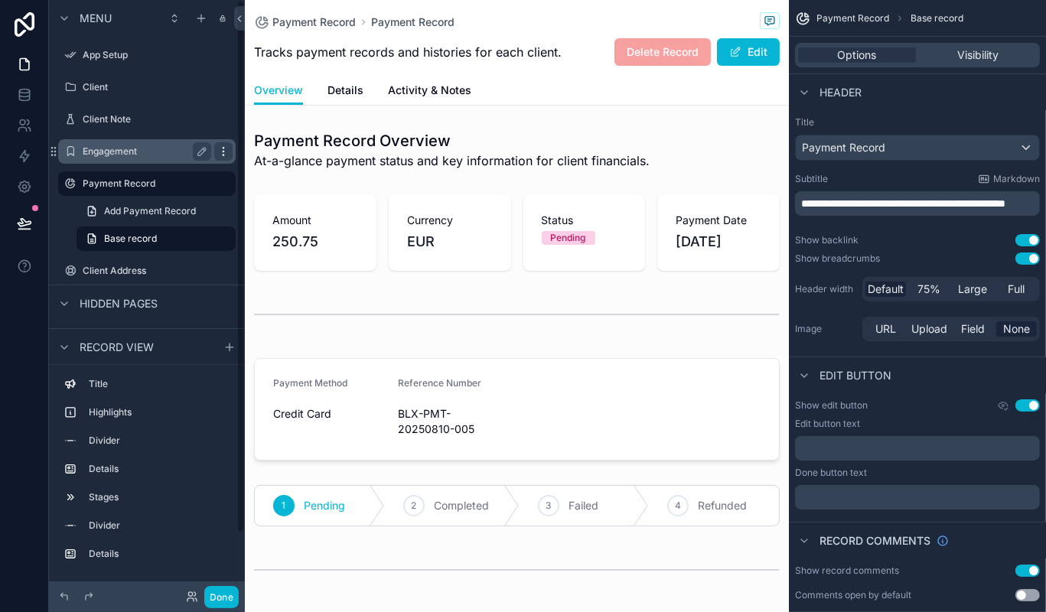
click at [224, 155] on icon "scrollable content" at bounding box center [223, 151] width 12 height 12
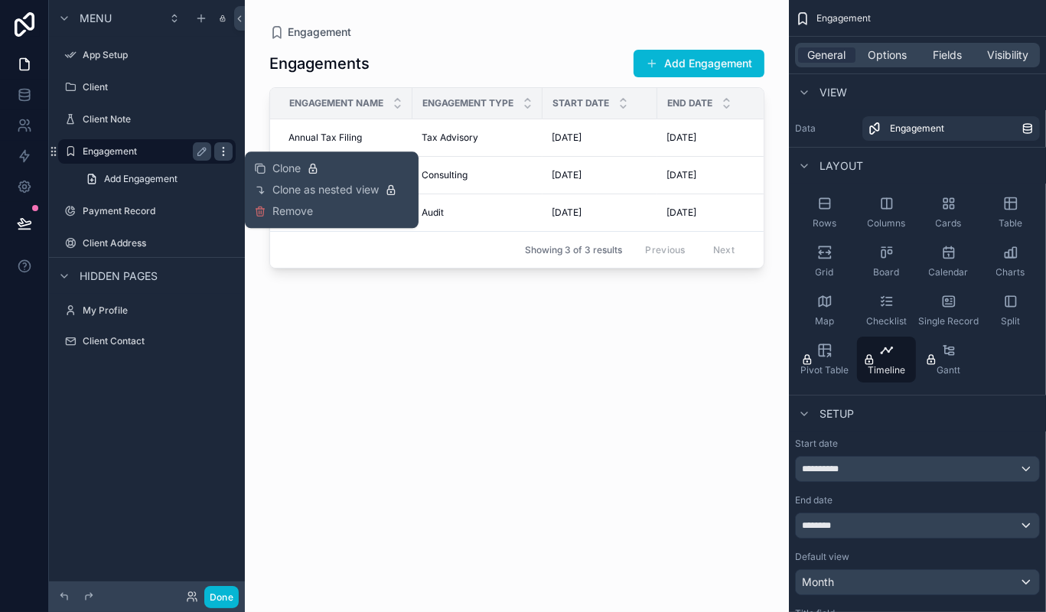
click at [224, 155] on icon "scrollable content" at bounding box center [223, 151] width 12 height 12
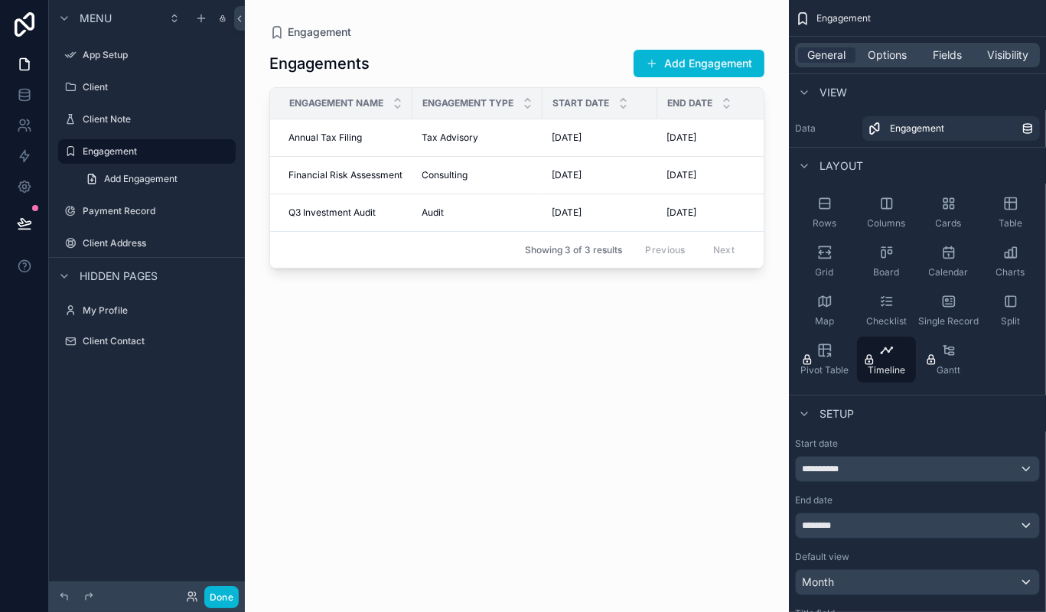
click at [311, 289] on div "scrollable content" at bounding box center [517, 297] width 544 height 594
click at [137, 207] on label "Payment Record" at bounding box center [144, 211] width 122 height 12
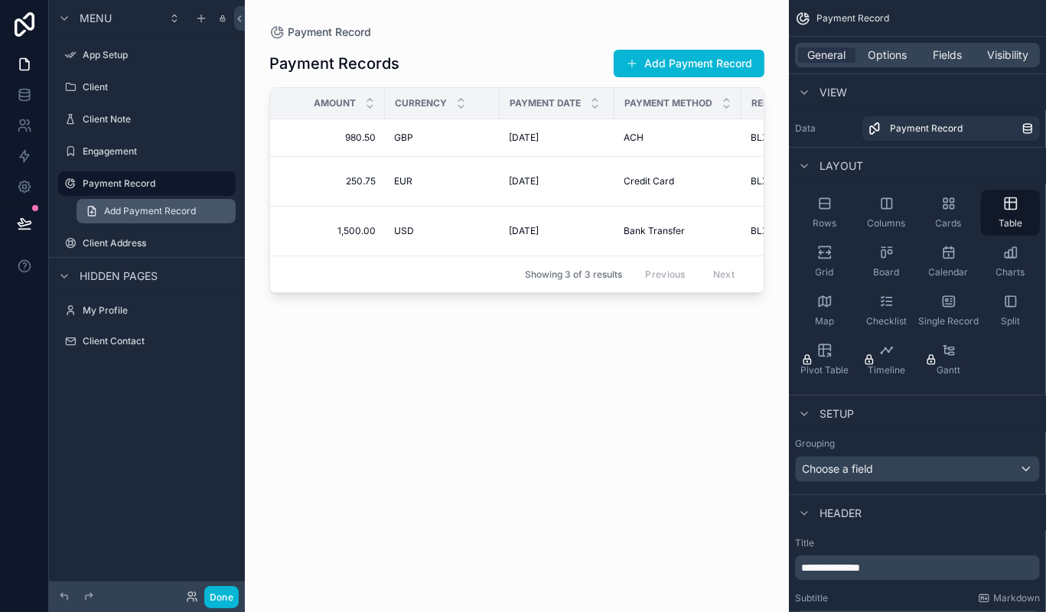
click at [185, 216] on span "Add Payment Record" at bounding box center [150, 211] width 92 height 12
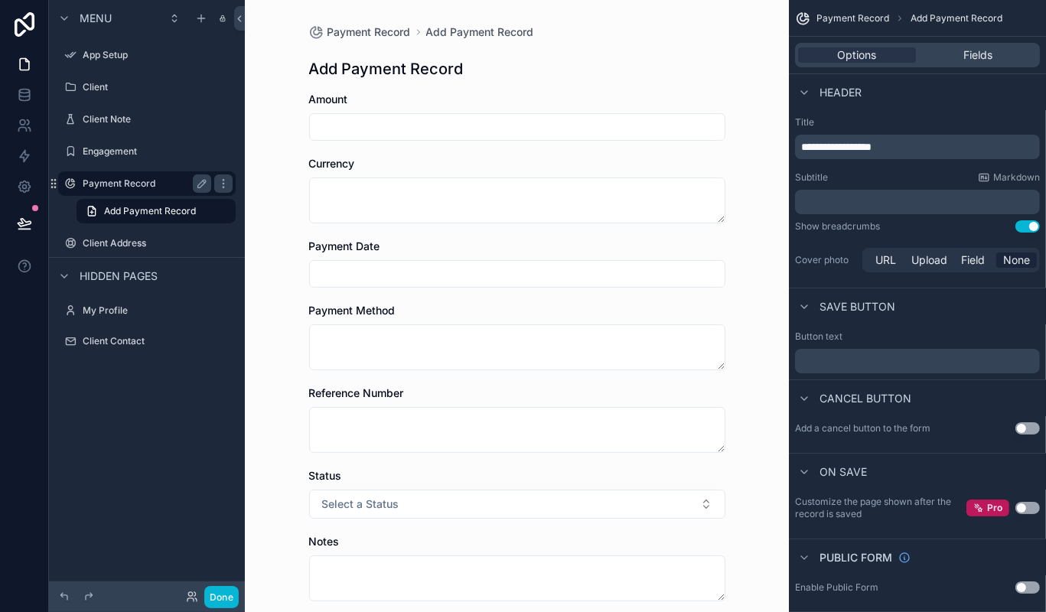
click at [144, 190] on div "Payment Record" at bounding box center [147, 183] width 129 height 18
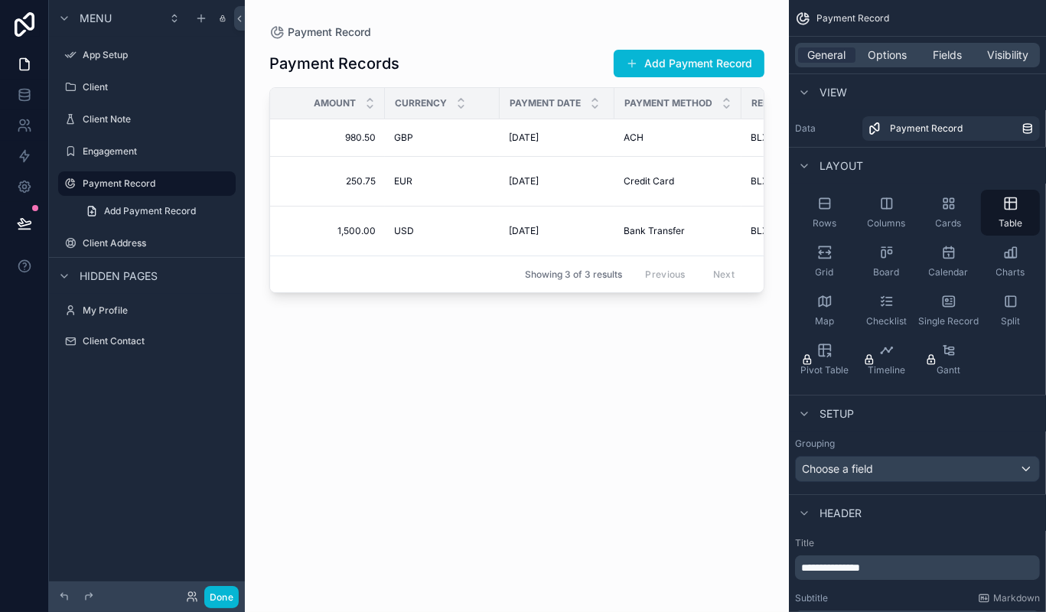
click at [565, 191] on div "scrollable content" at bounding box center [517, 297] width 544 height 594
click at [130, 318] on div "My Profile" at bounding box center [147, 310] width 129 height 18
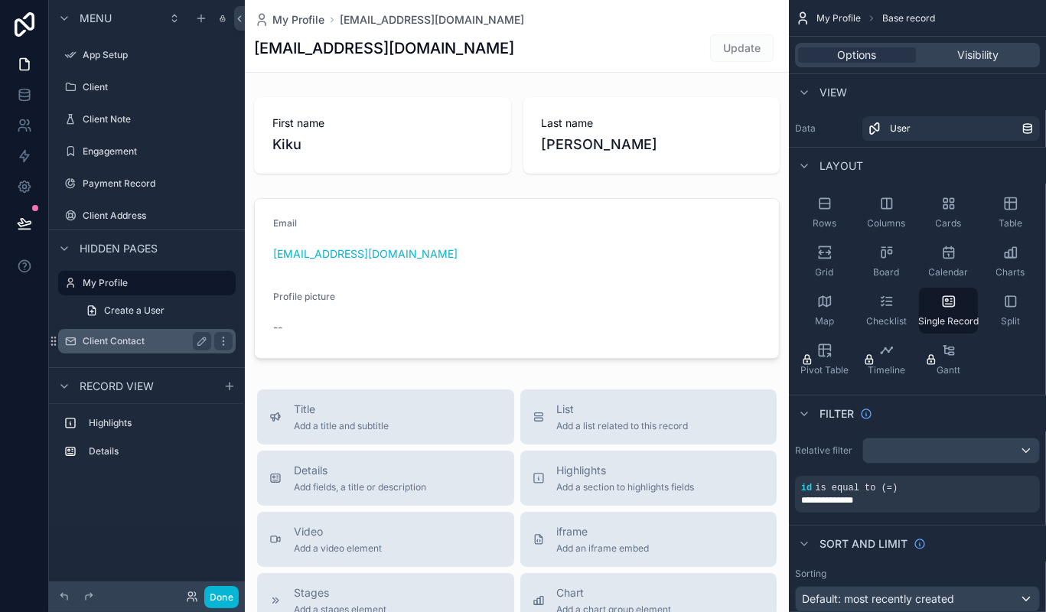
click at [127, 339] on label "Client Contact" at bounding box center [144, 341] width 122 height 12
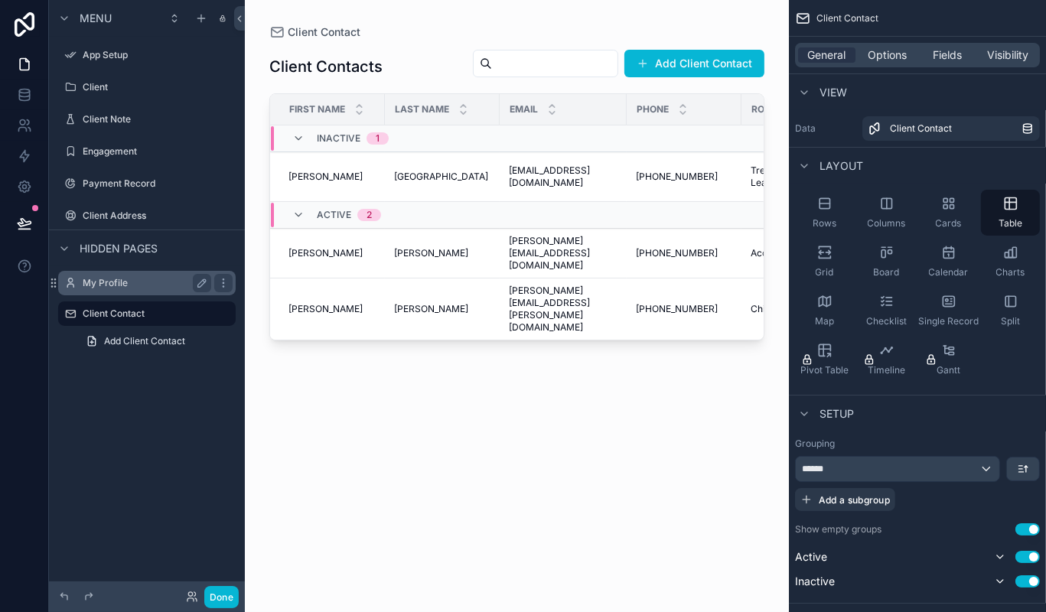
click at [119, 274] on div "My Profile" at bounding box center [146, 283] width 171 height 24
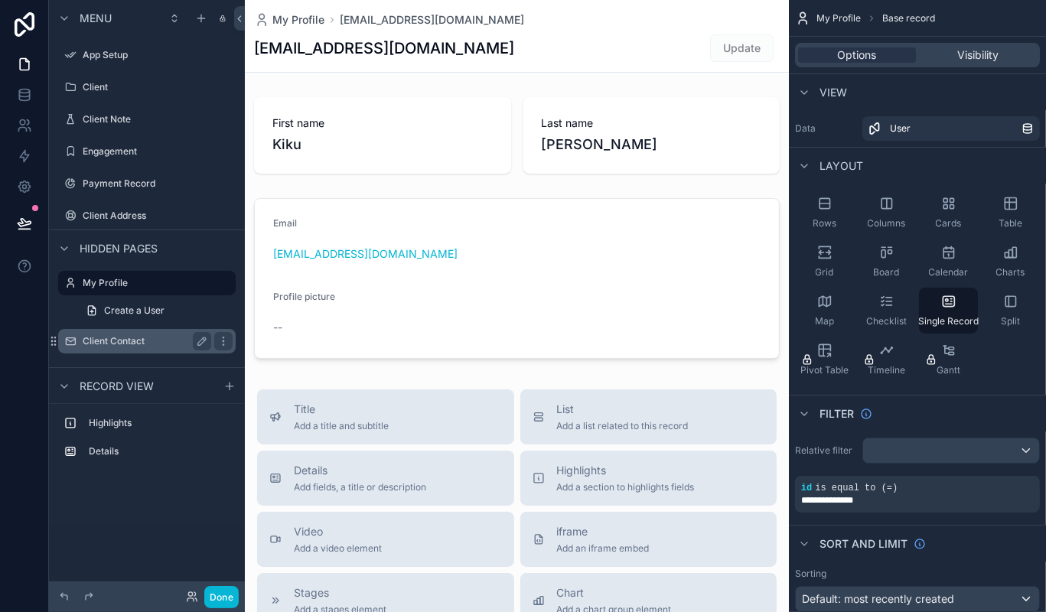
click at [118, 349] on div "Client Contact" at bounding box center [147, 341] width 129 height 18
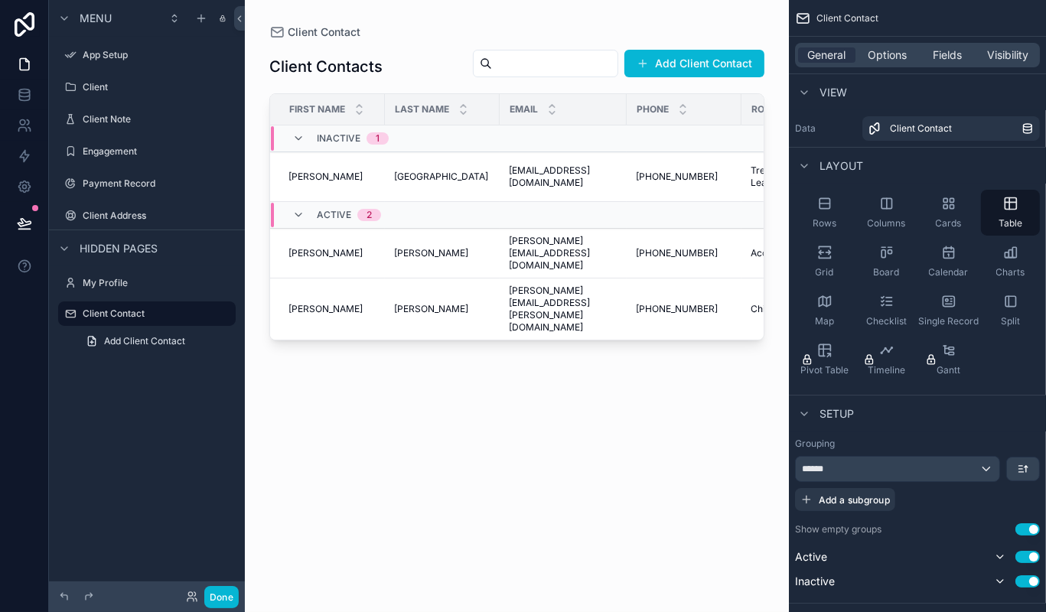
click at [366, 300] on div "scrollable content" at bounding box center [517, 297] width 544 height 594
click at [894, 288] on div "Checklist" at bounding box center [886, 311] width 59 height 46
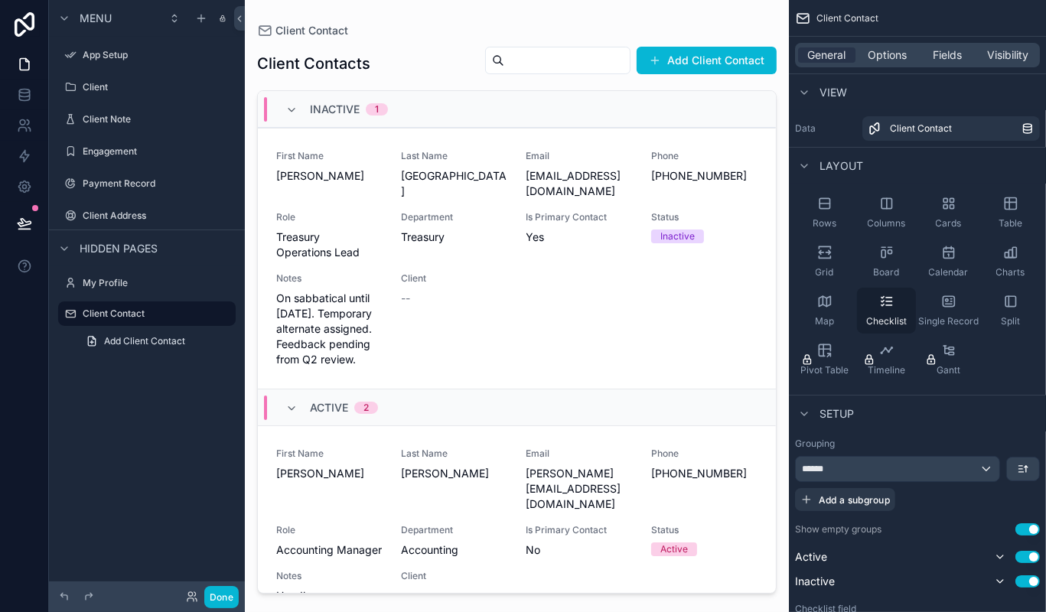
click at [899, 295] on div "Checklist" at bounding box center [886, 311] width 59 height 46
click at [950, 304] on icon "scrollable content" at bounding box center [948, 304] width 6 height 0
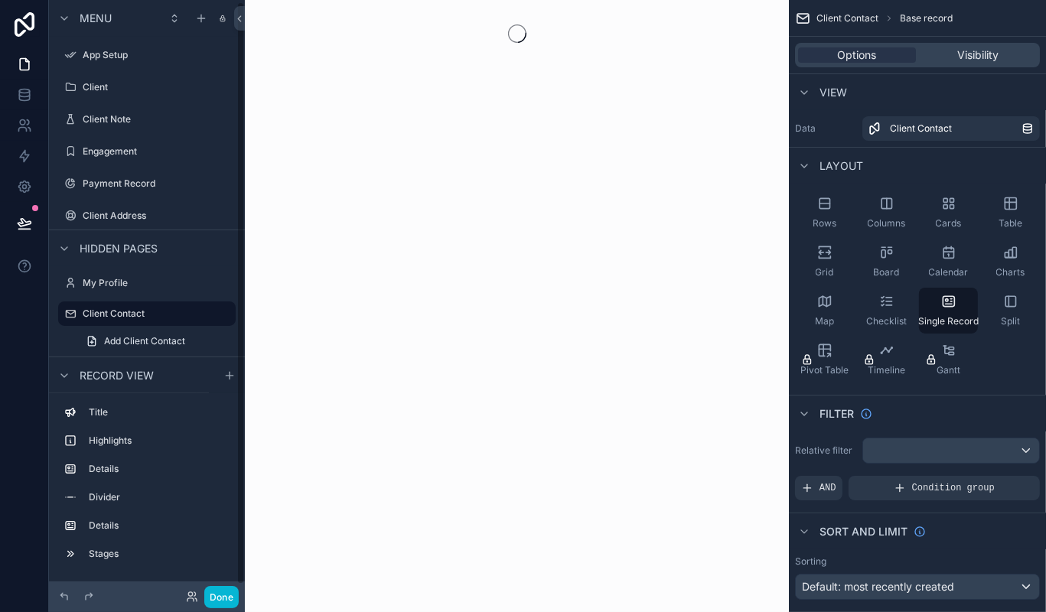
scroll to position [2, 0]
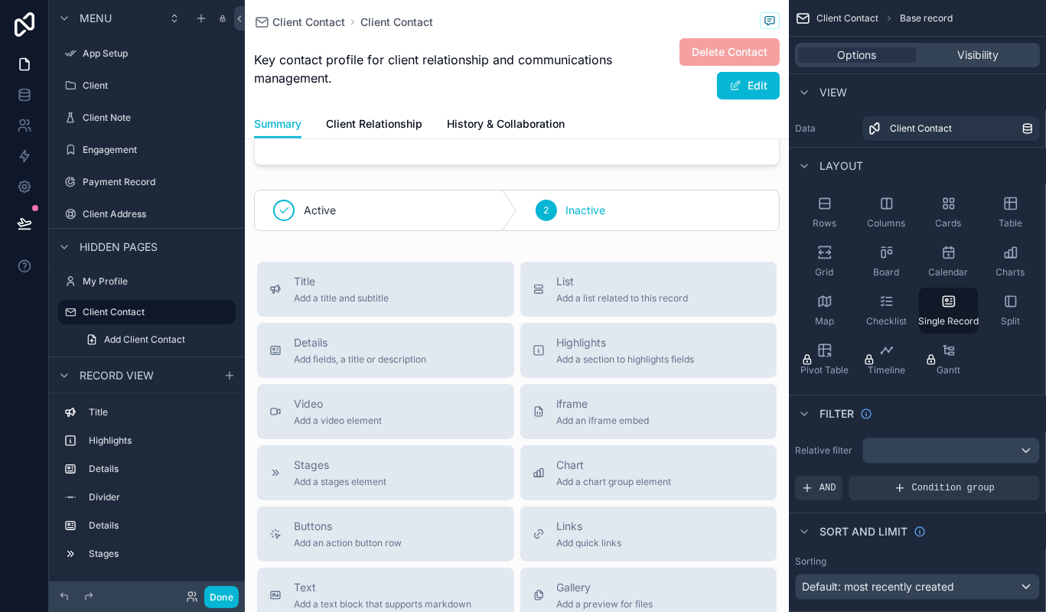
scroll to position [516, 0]
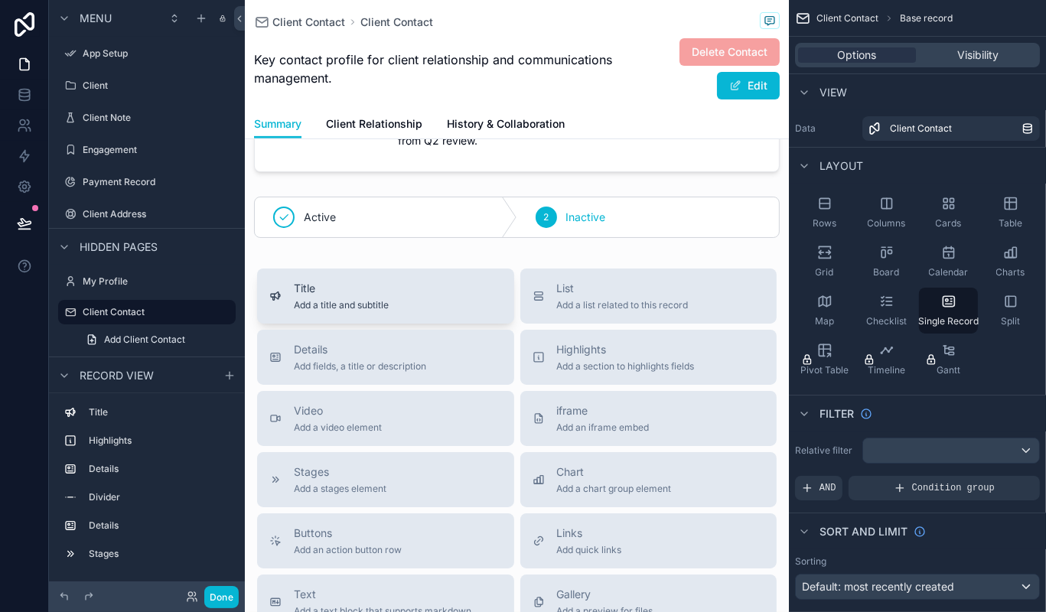
click at [353, 324] on button "Title Add a title and subtitle" at bounding box center [385, 295] width 257 height 55
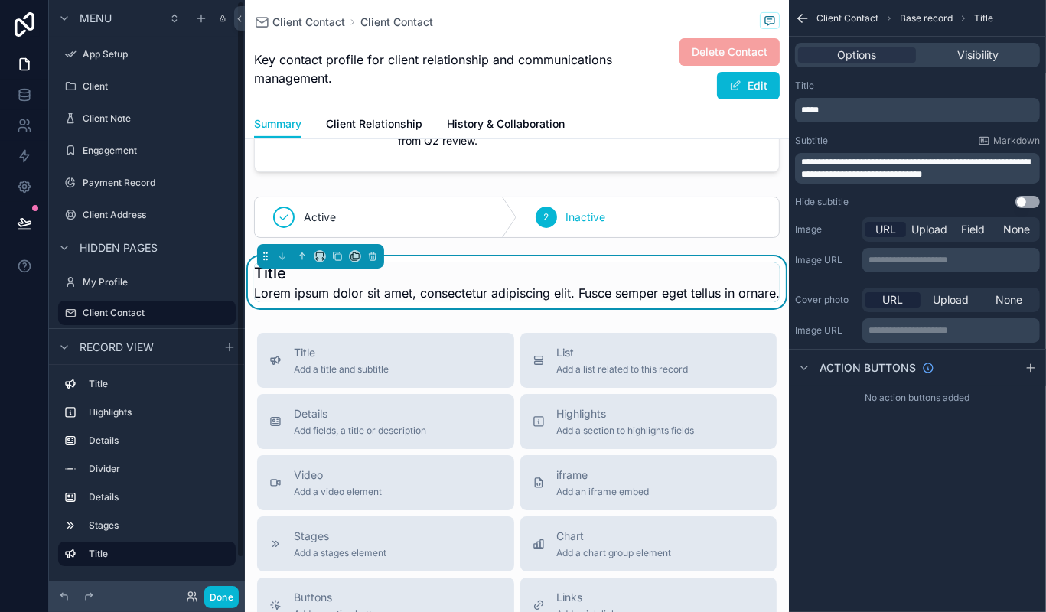
scroll to position [516, 0]
click at [363, 349] on div "Client Contact Client Contact Key contact profile for client relationship and c…" at bounding box center [517, 248] width 544 height 1528
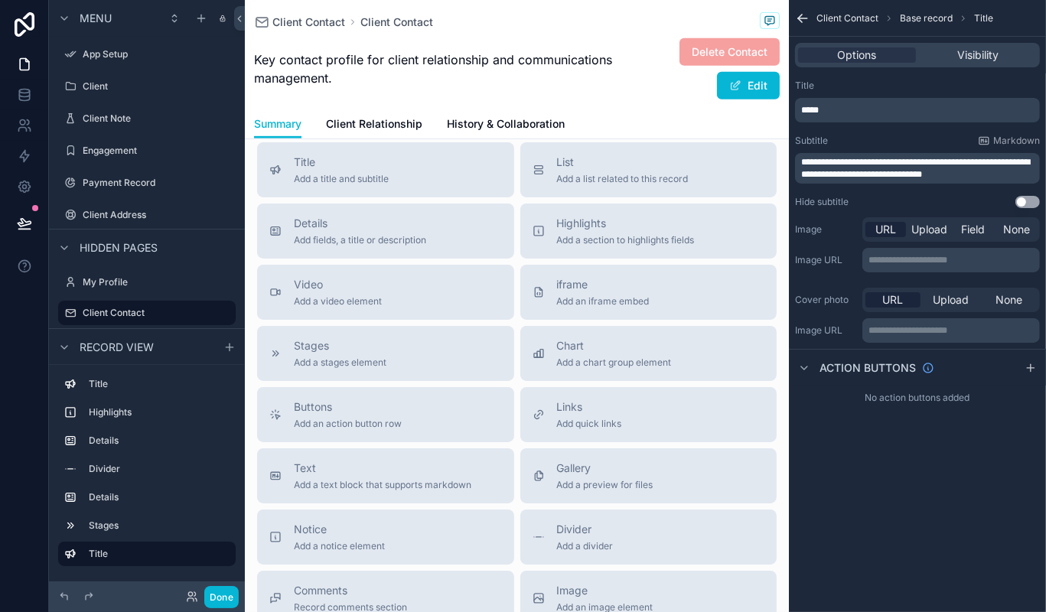
scroll to position [679, 0]
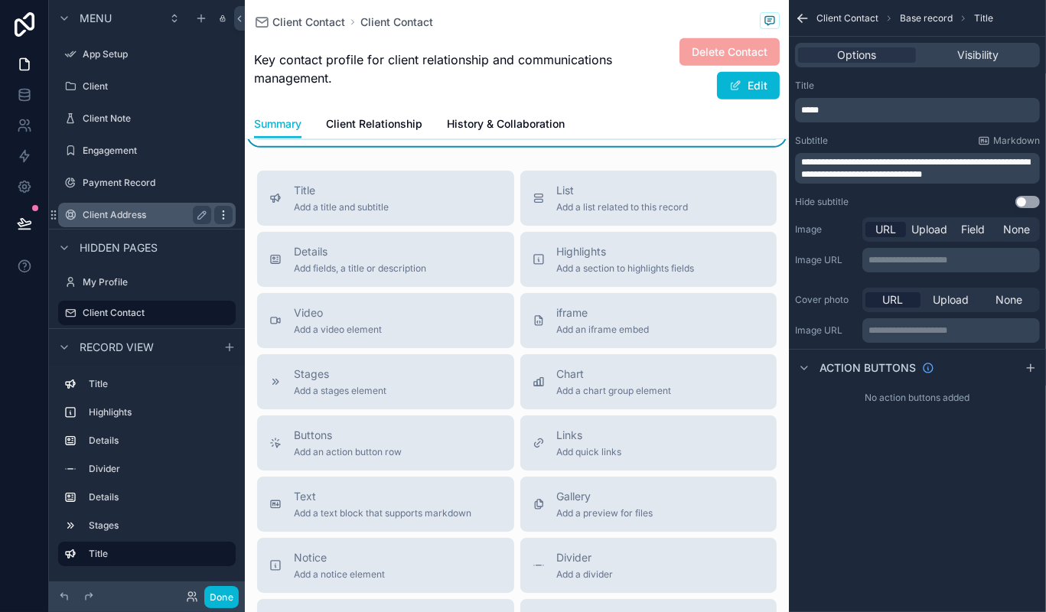
click at [219, 213] on icon "scrollable content" at bounding box center [223, 215] width 12 height 12
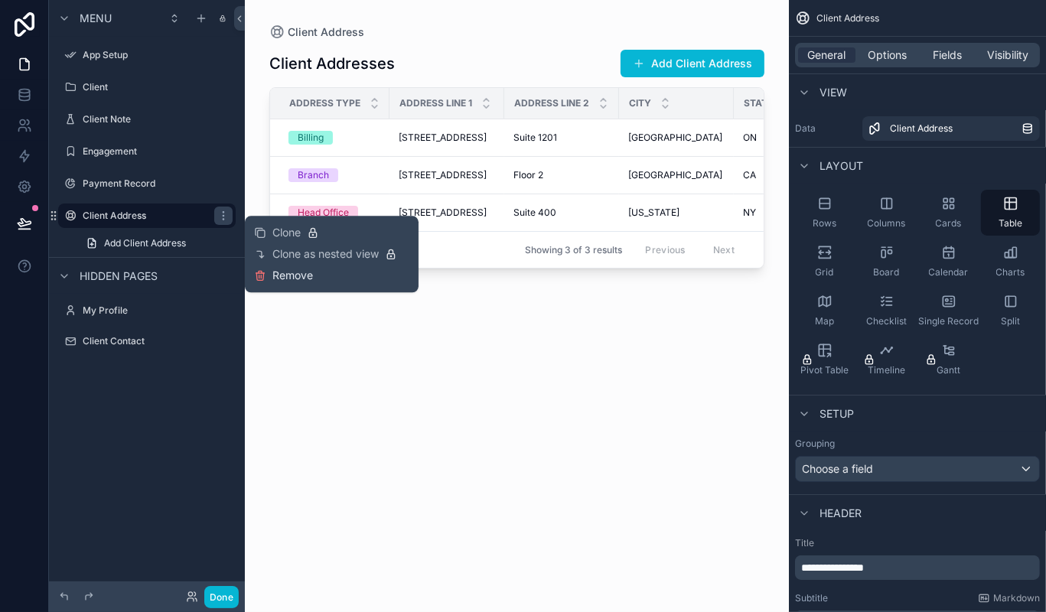
click at [285, 274] on span "Remove" at bounding box center [292, 275] width 41 height 15
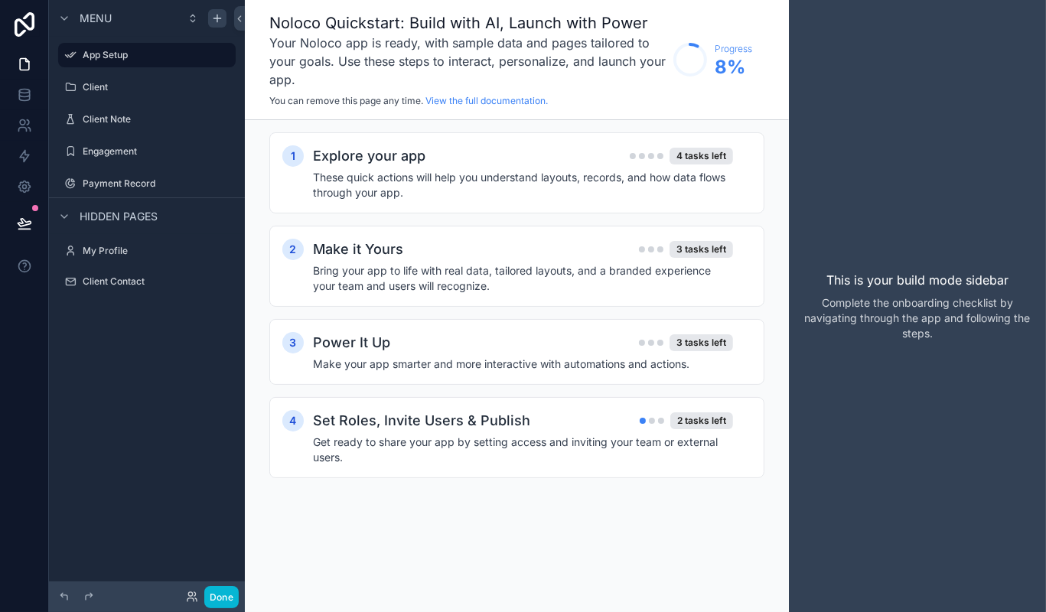
drag, startPoint x: 207, startPoint y: 13, endPoint x: 215, endPoint y: 15, distance: 7.8
click at [215, 15] on div "scrollable content" at bounding box center [205, 18] width 43 height 18
click at [215, 15] on icon "scrollable content" at bounding box center [217, 18] width 12 height 12
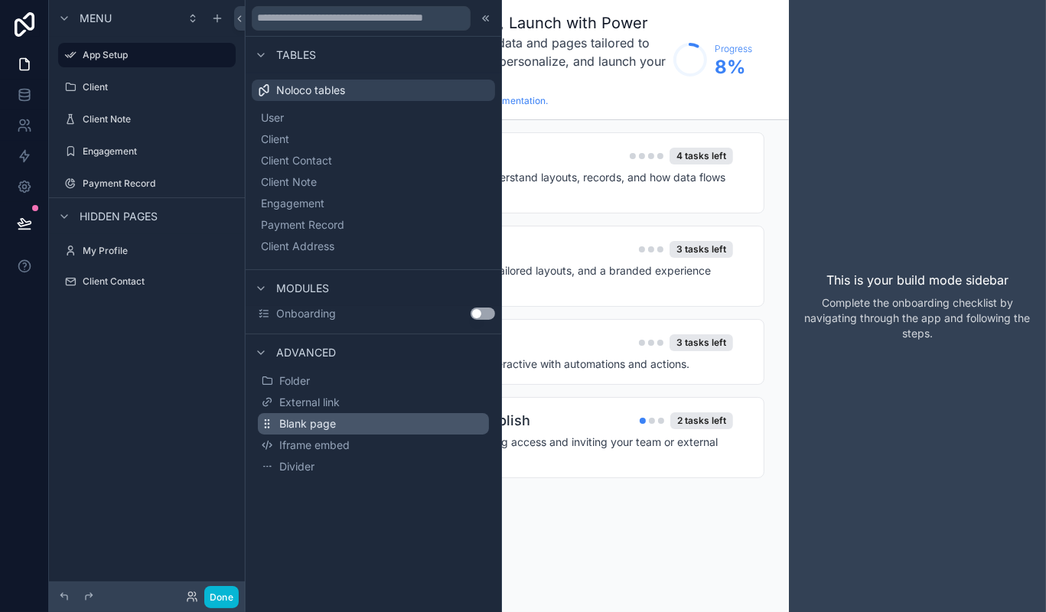
click at [321, 426] on span "Blank page" at bounding box center [307, 423] width 57 height 15
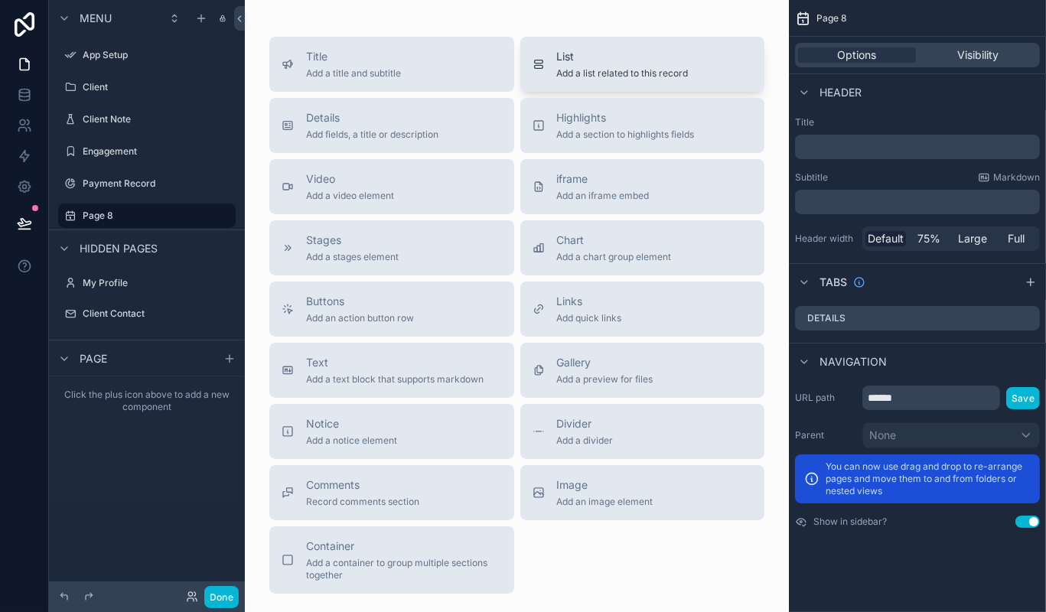
click at [581, 61] on span "List" at bounding box center [623, 56] width 132 height 15
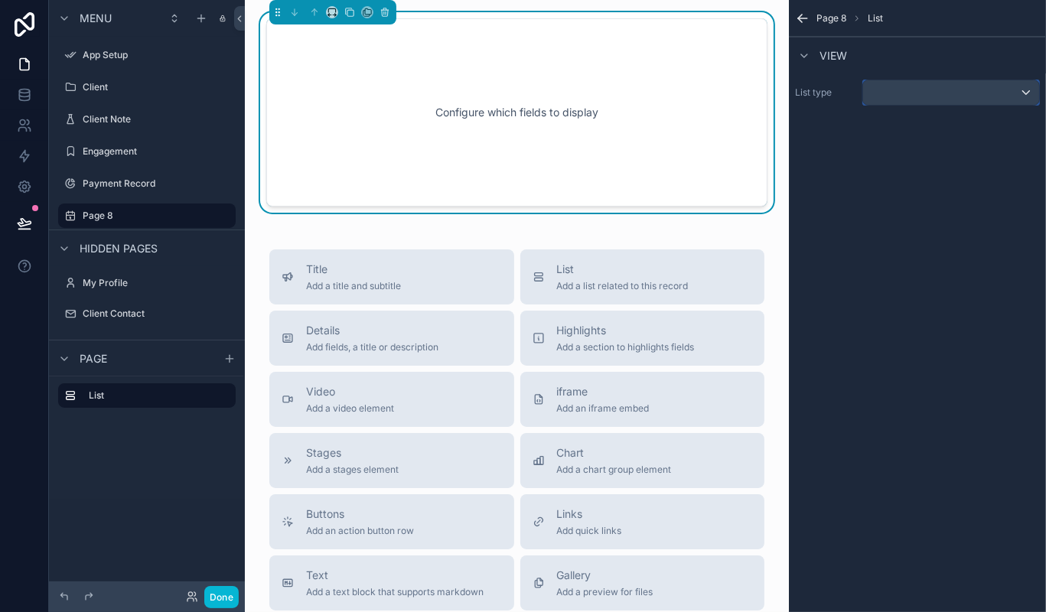
click at [871, 84] on div "scrollable content" at bounding box center [951, 92] width 176 height 24
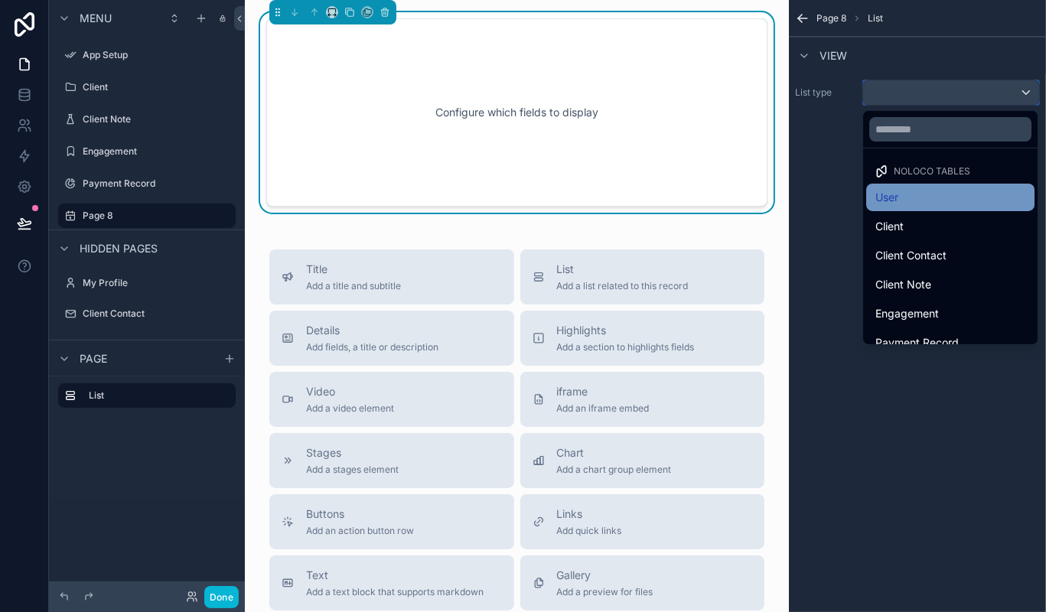
scroll to position [44, 0]
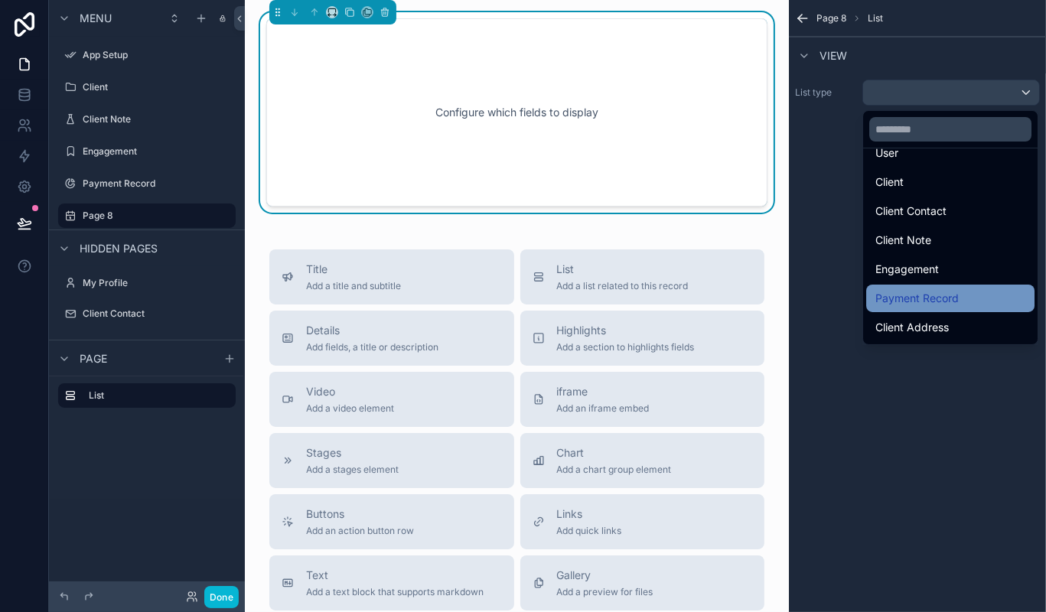
click at [913, 291] on span "Payment Record" at bounding box center [916, 298] width 83 height 18
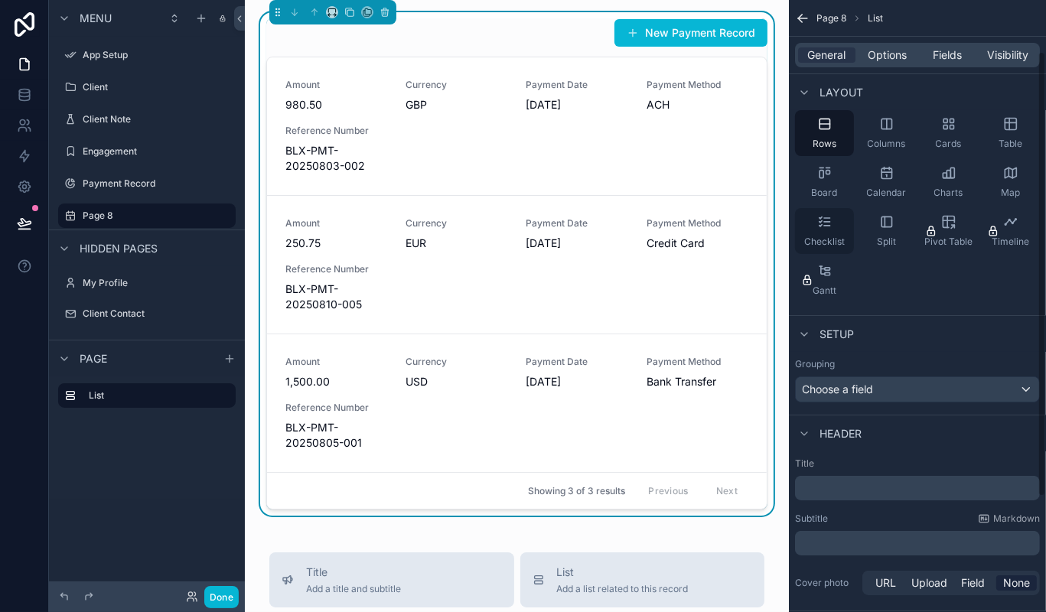
scroll to position [86, 0]
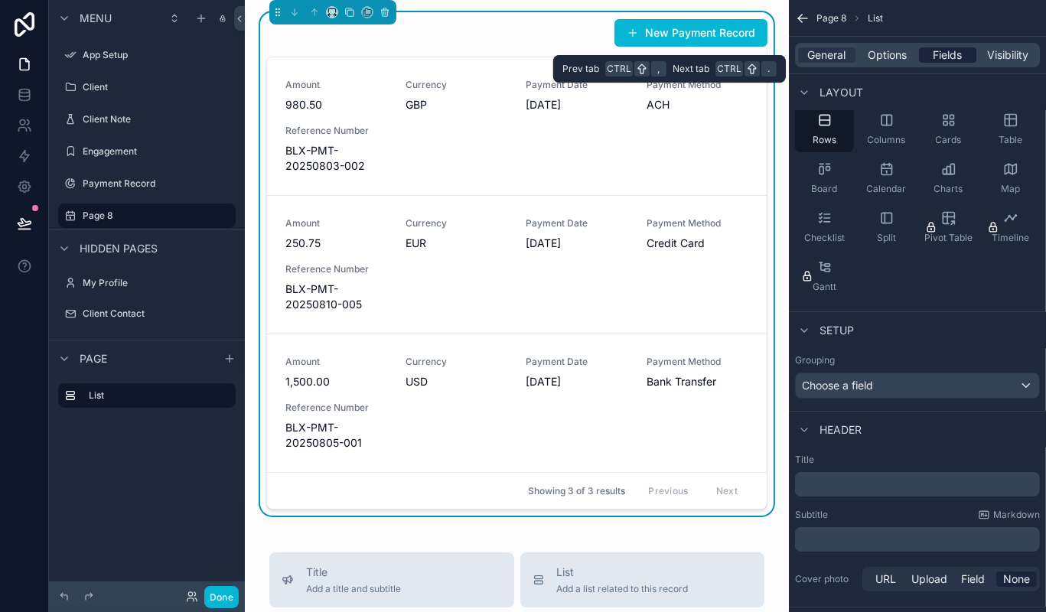
click at [941, 55] on span "Fields" at bounding box center [947, 54] width 29 height 15
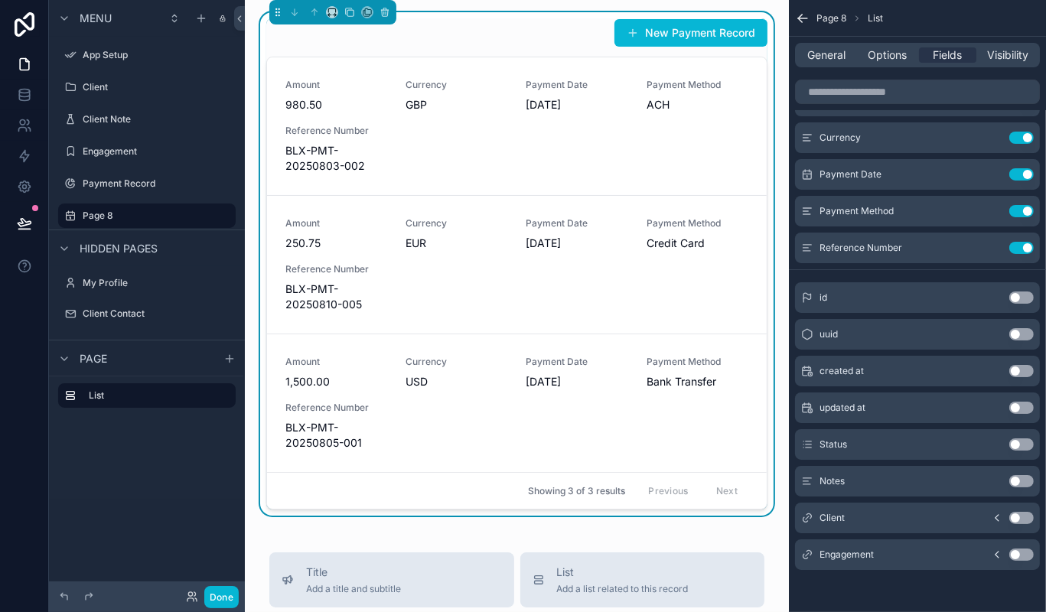
click at [996, 517] on icon "scrollable content" at bounding box center [996, 518] width 3 height 6
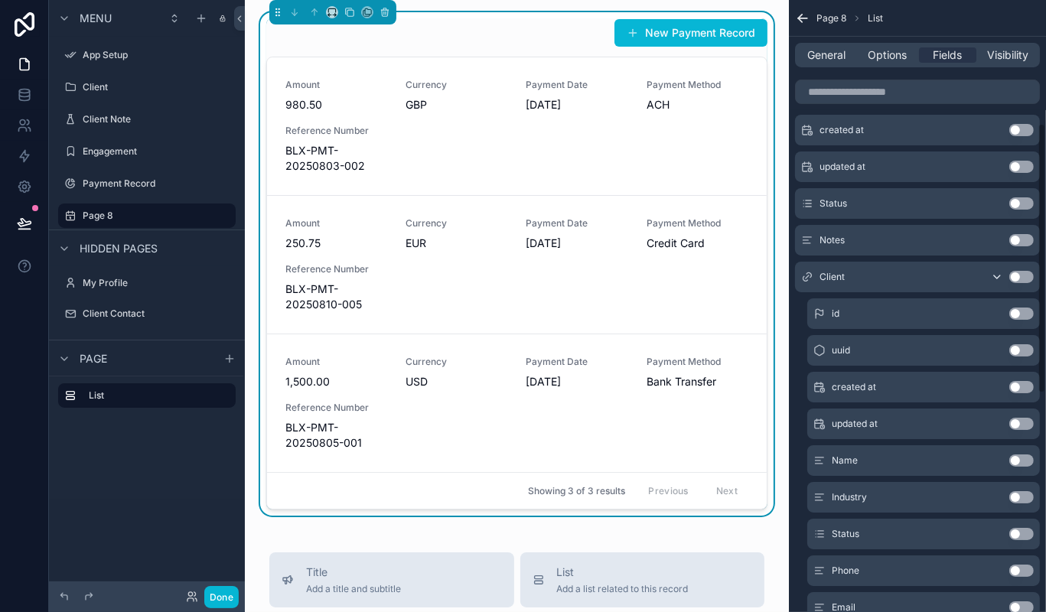
scroll to position [281, 0]
click at [1019, 278] on button "Use setting" at bounding box center [1021, 275] width 24 height 12
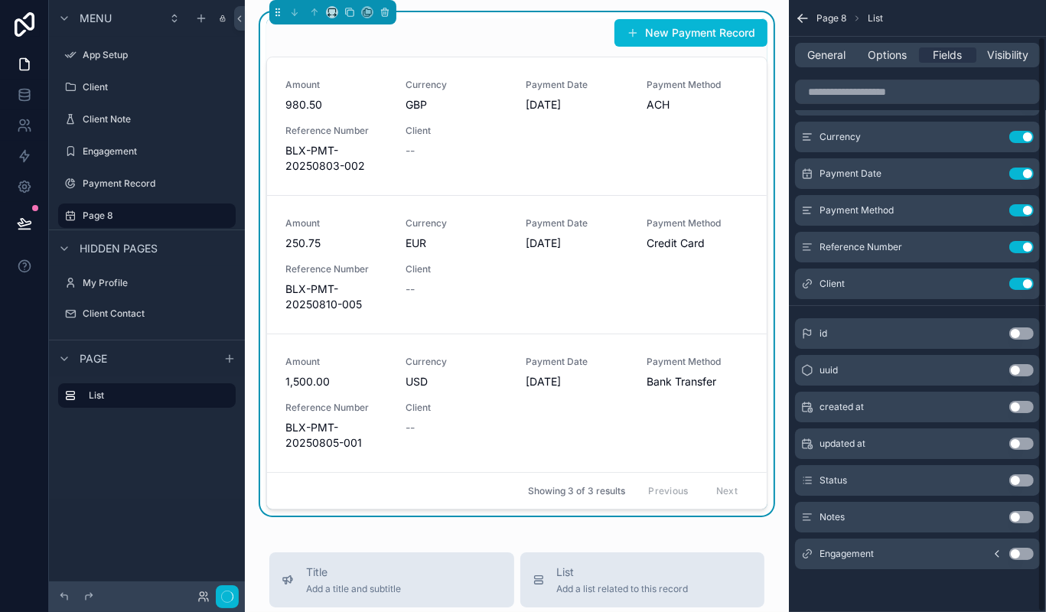
scroll to position [38, 0]
click at [1019, 279] on button "Use setting" at bounding box center [1021, 284] width 24 height 12
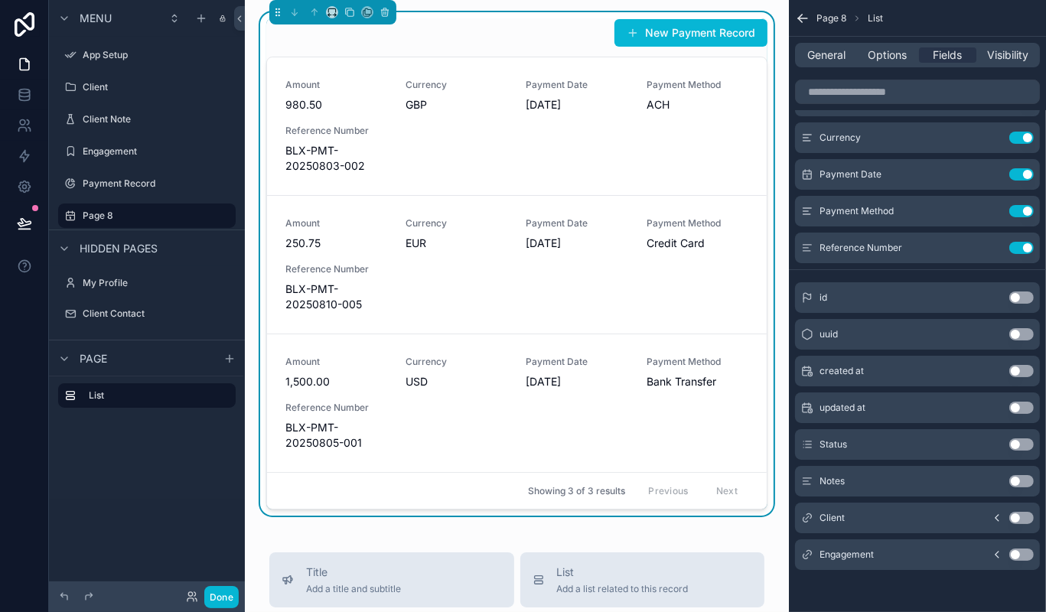
scroll to position [0, 0]
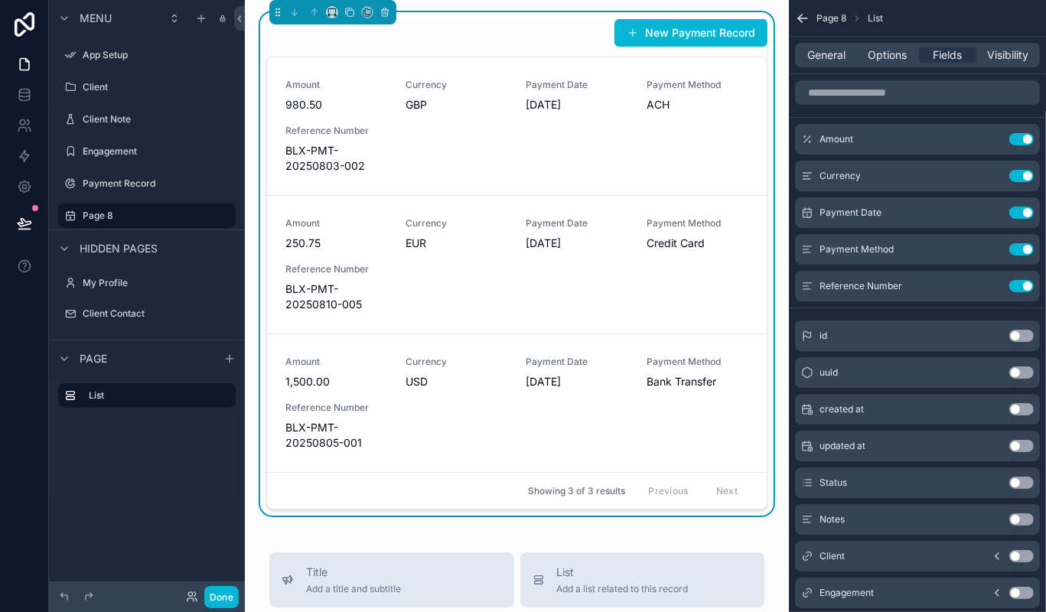
click at [1028, 336] on button "Use setting" at bounding box center [1021, 336] width 24 height 12
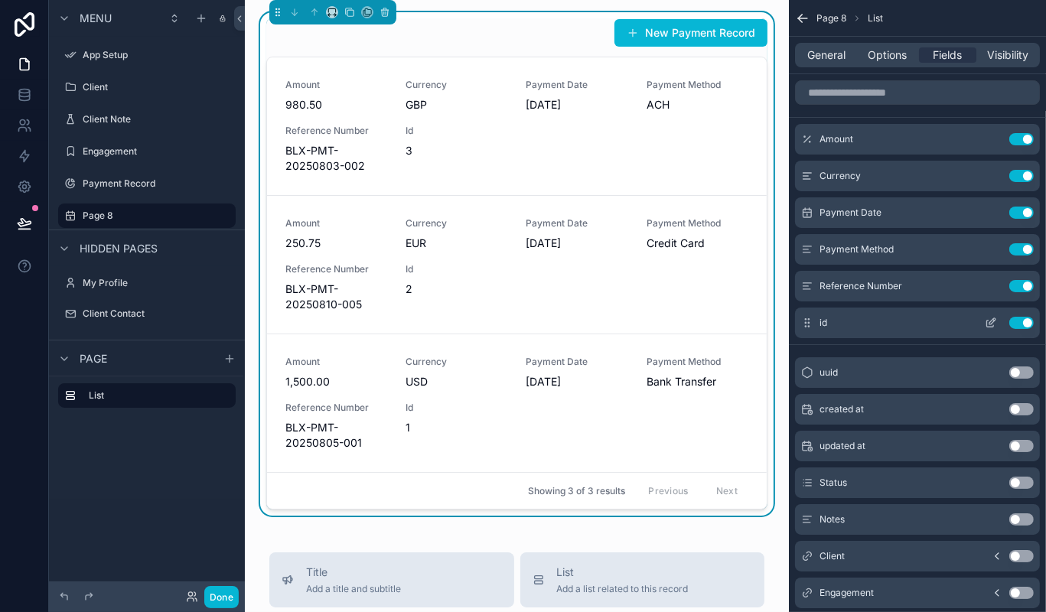
click at [1018, 321] on button "Use setting" at bounding box center [1021, 323] width 24 height 12
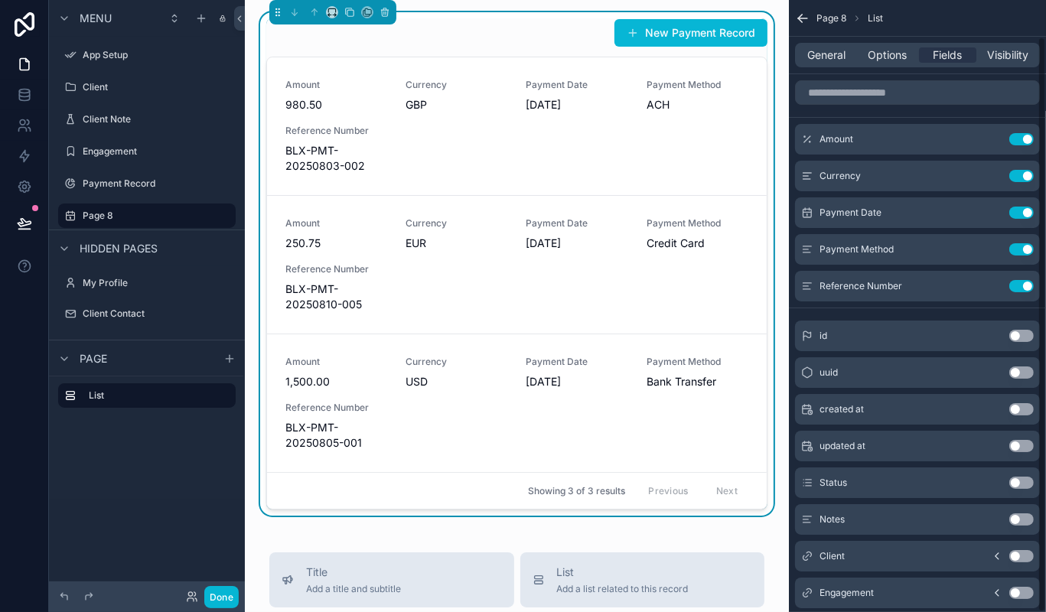
scroll to position [38, 0]
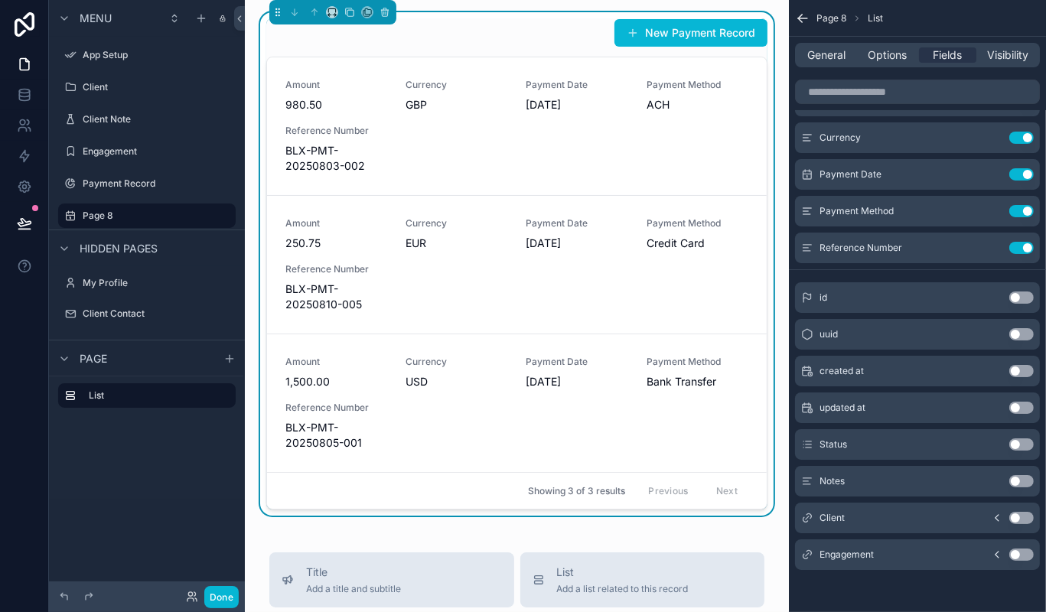
click at [992, 516] on icon "scrollable content" at bounding box center [997, 518] width 12 height 12
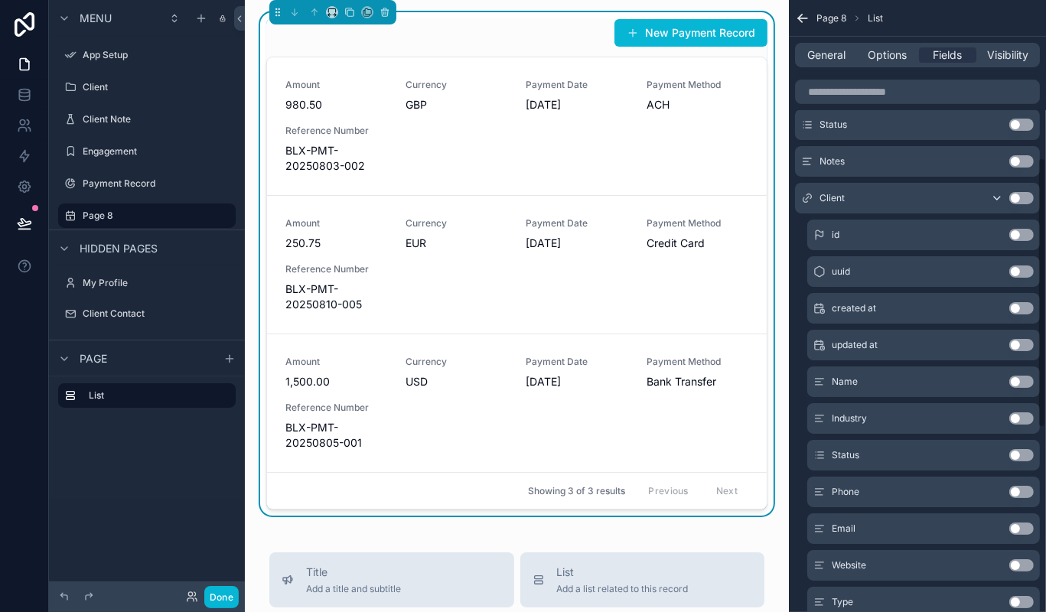
scroll to position [360, 0]
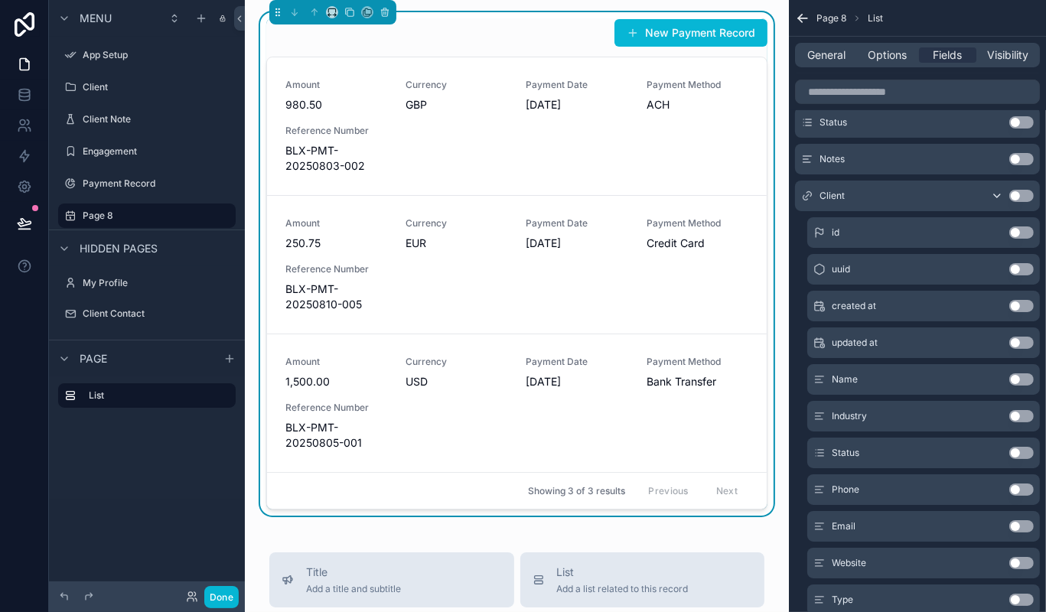
click at [1023, 378] on button "Use setting" at bounding box center [1021, 379] width 24 height 12
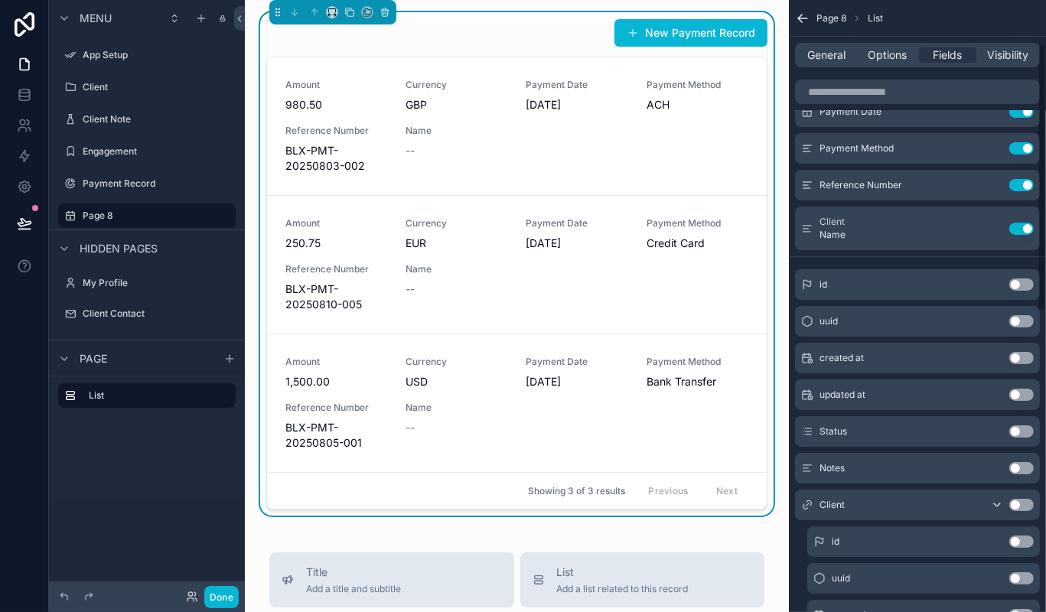
scroll to position [0, 0]
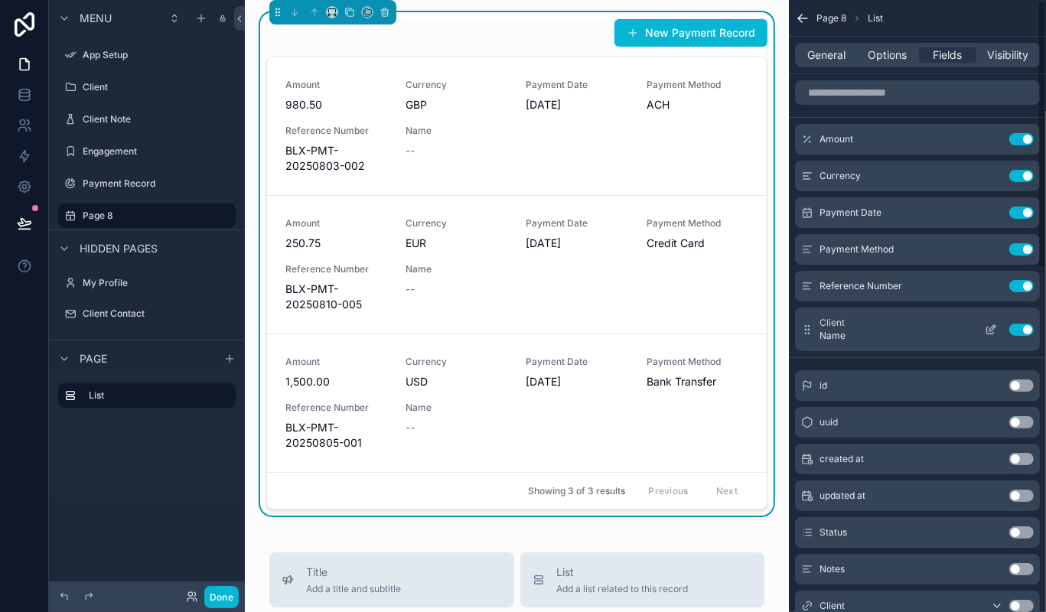
click at [829, 343] on div "Client Name Use setting" at bounding box center [917, 330] width 245 height 44
click at [983, 327] on button "scrollable content" at bounding box center [990, 330] width 24 height 12
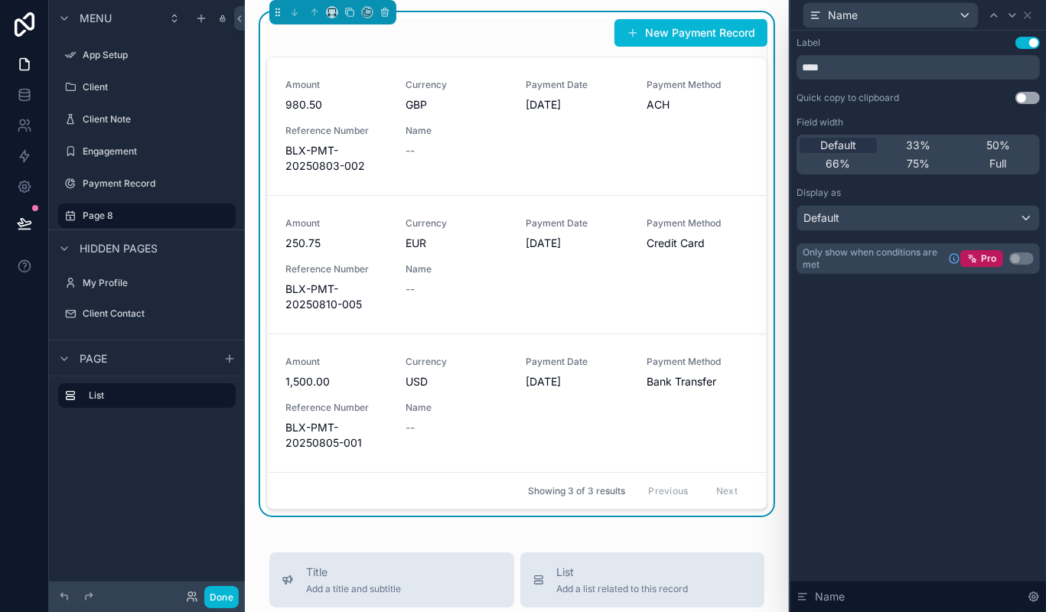
click at [789, 283] on div "Name Label Use setting **** Quick copy to clipboard Use setting Field width Def…" at bounding box center [917, 306] width 257 height 612
click at [399, 151] on div "Amount 980.50 Currency GBP Payment Date [DATE] Payment Method ACH Reference Num…" at bounding box center [516, 126] width 463 height 95
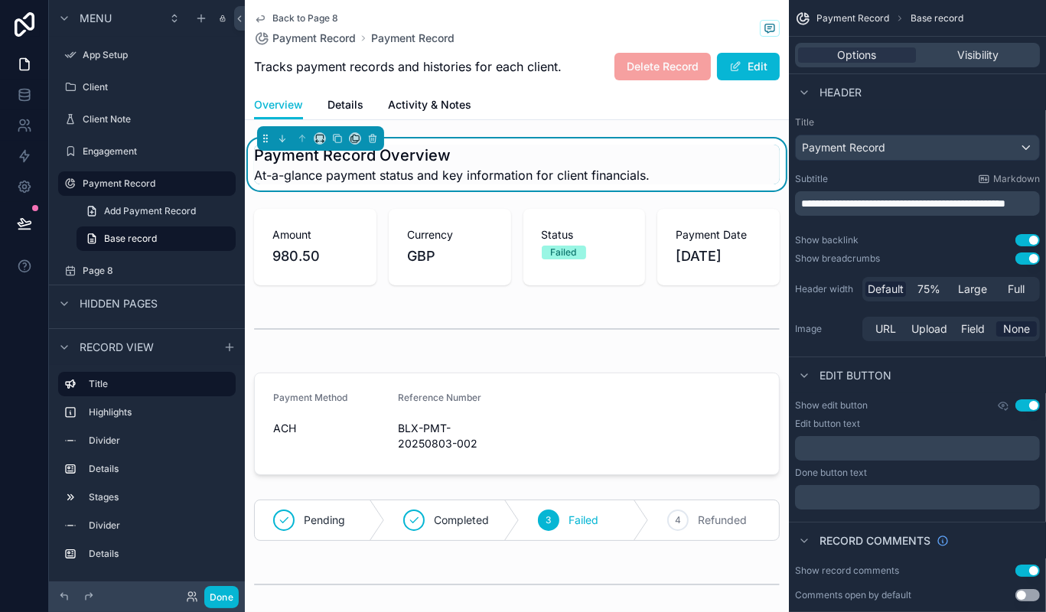
click at [375, 67] on span "Tracks payment records and histories for each client." at bounding box center [408, 66] width 308 height 18
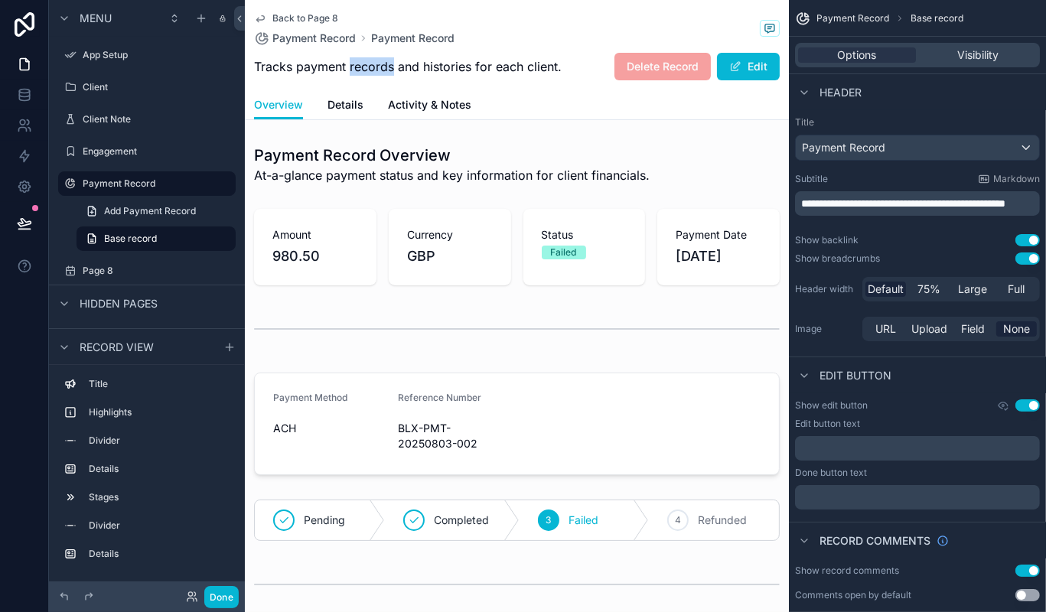
click at [375, 67] on span "Tracks payment records and histories for each client." at bounding box center [408, 66] width 308 height 18
click at [354, 65] on span "Tracks payment records and histories for each client." at bounding box center [408, 66] width 308 height 18
click at [347, 92] on link "Details" at bounding box center [345, 106] width 36 height 31
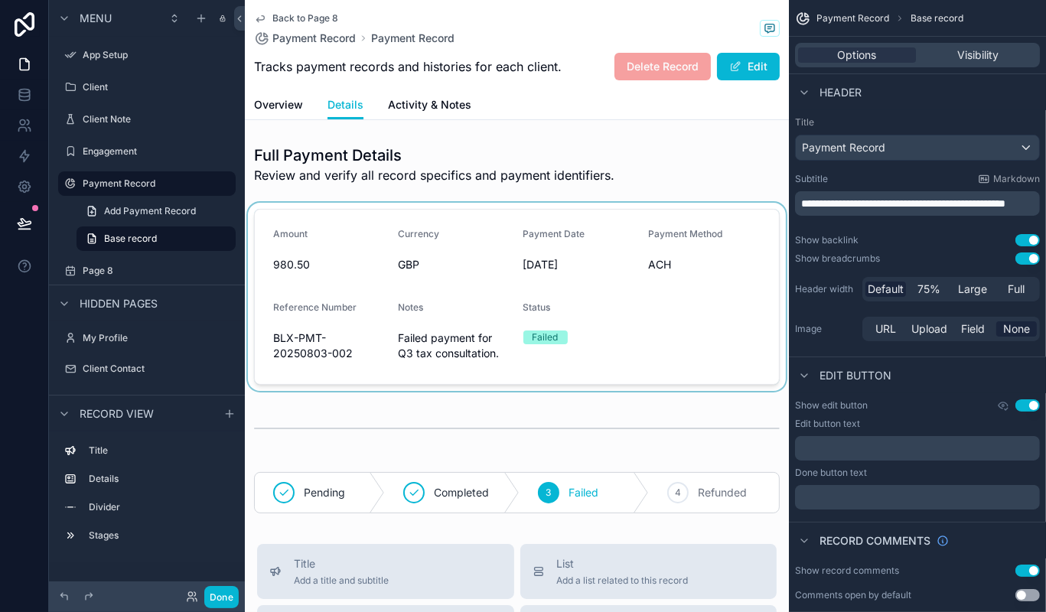
click at [399, 288] on div "scrollable content" at bounding box center [517, 297] width 544 height 188
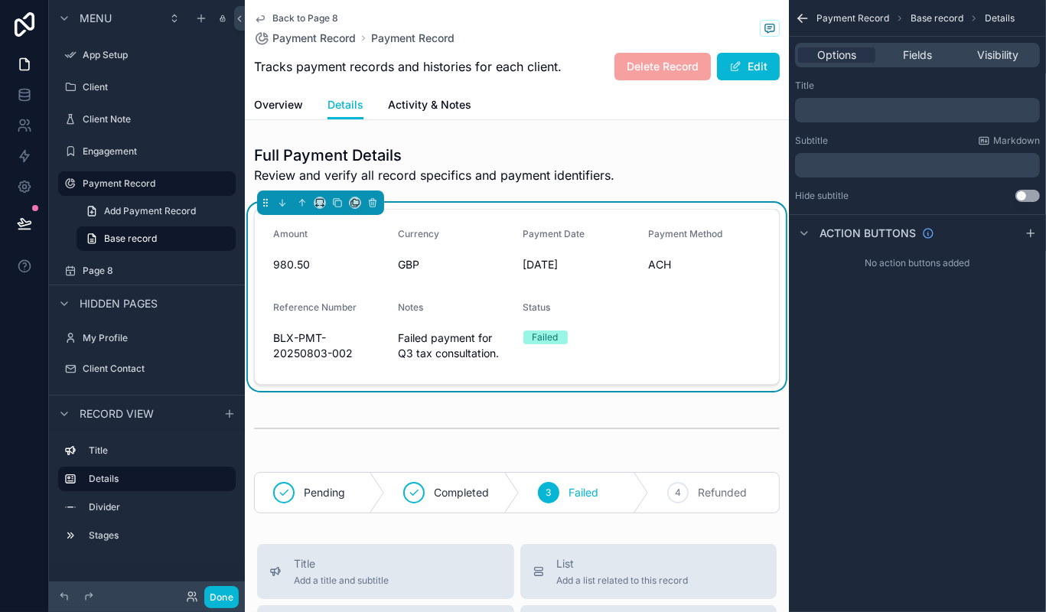
click at [399, 288] on form "Amount 980.50 Currency GBP Payment Date [DATE] Payment Method ACH Reference Num…" at bounding box center [517, 297] width 524 height 174
click at [430, 116] on link "Activity & Notes" at bounding box center [429, 106] width 83 height 31
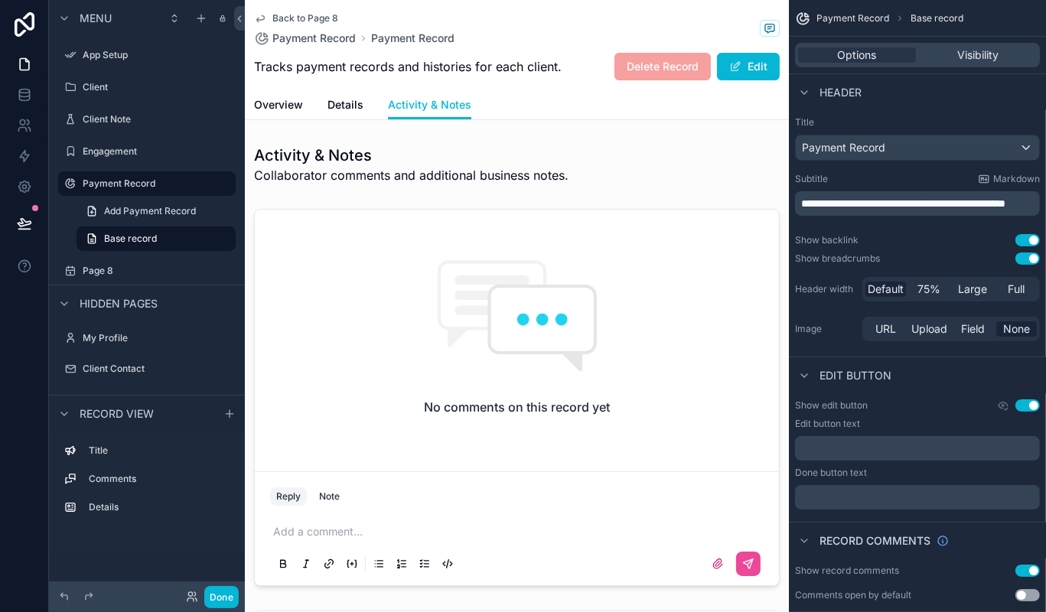
click at [362, 90] on div "Back to Page 8 Payment Record Payment Record Tracks payment records and histori…" at bounding box center [517, 45] width 526 height 90
click at [280, 106] on span "Overview" at bounding box center [278, 104] width 49 height 15
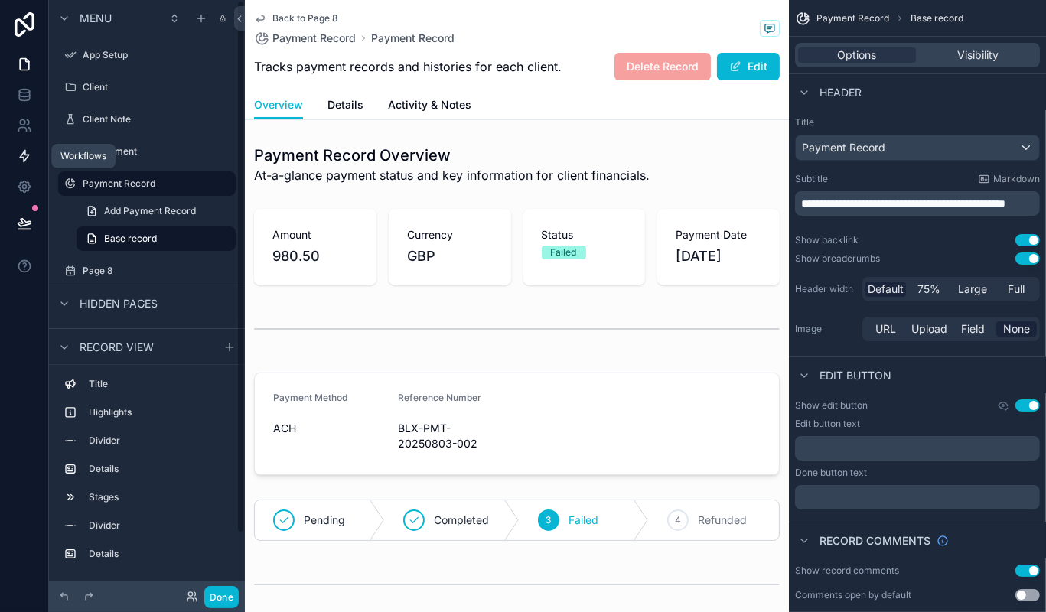
click at [36, 164] on link at bounding box center [24, 156] width 48 height 31
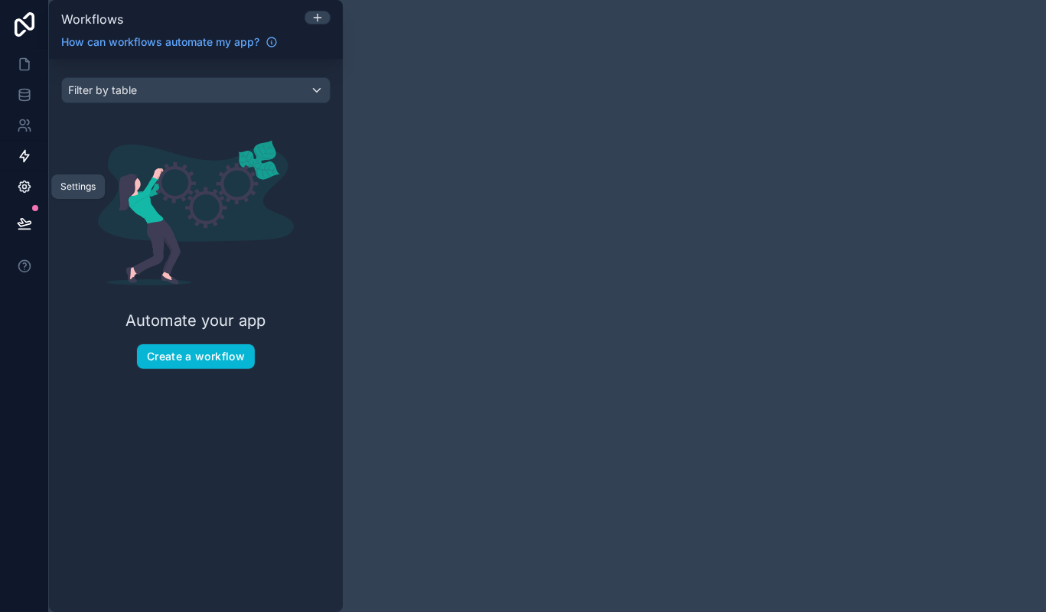
click at [27, 194] on link at bounding box center [24, 186] width 48 height 31
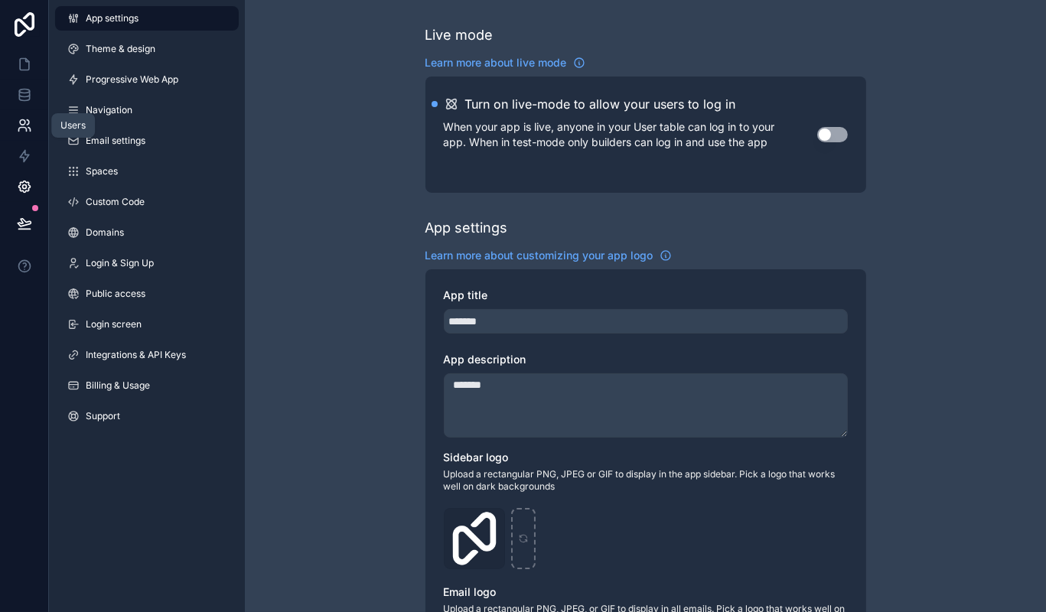
click at [28, 136] on link at bounding box center [24, 125] width 48 height 31
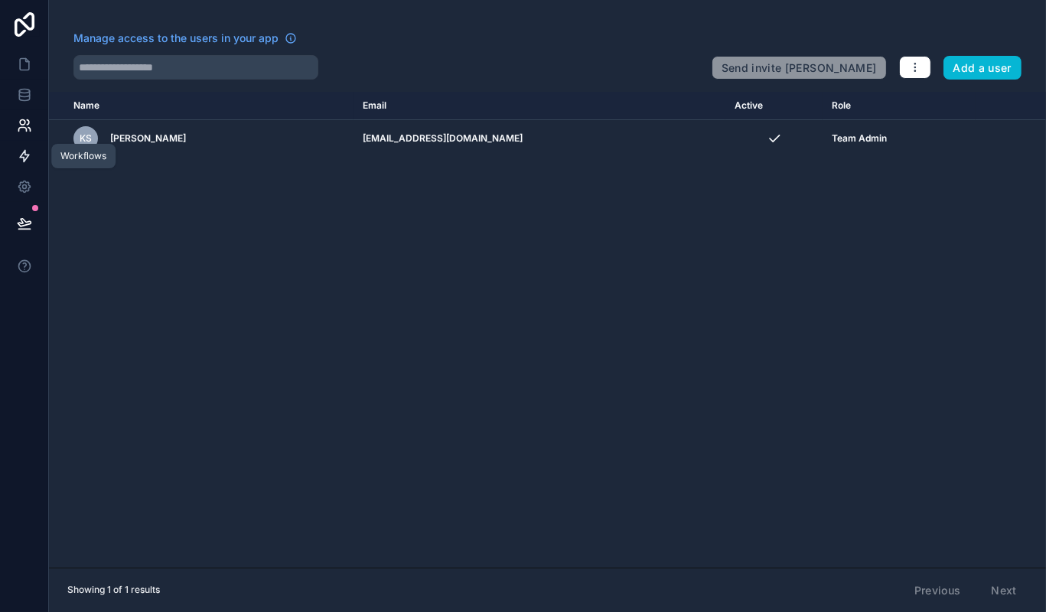
click at [29, 164] on link at bounding box center [24, 156] width 48 height 31
